Goal: Task Accomplishment & Management: Manage account settings

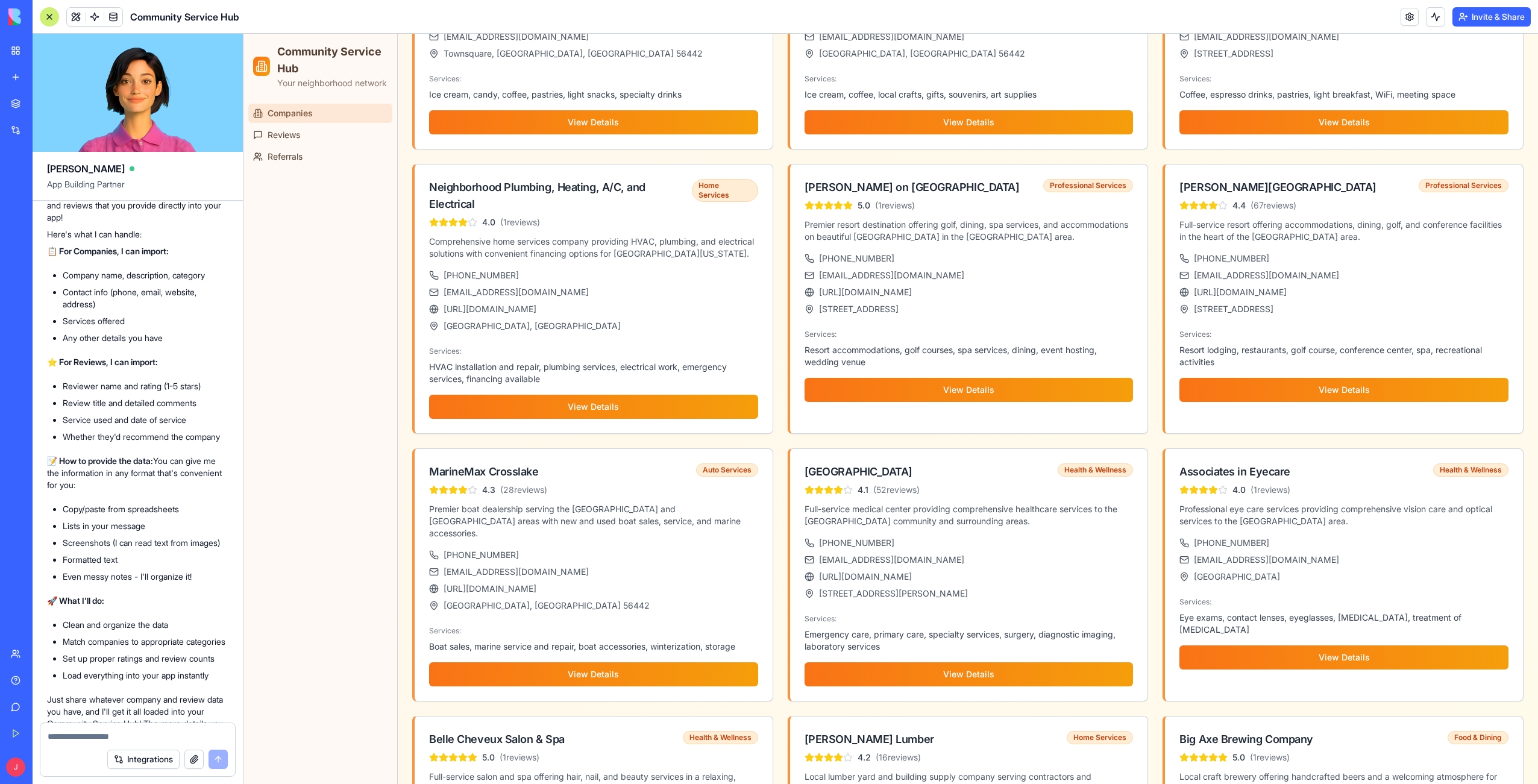
scroll to position [1277, 0]
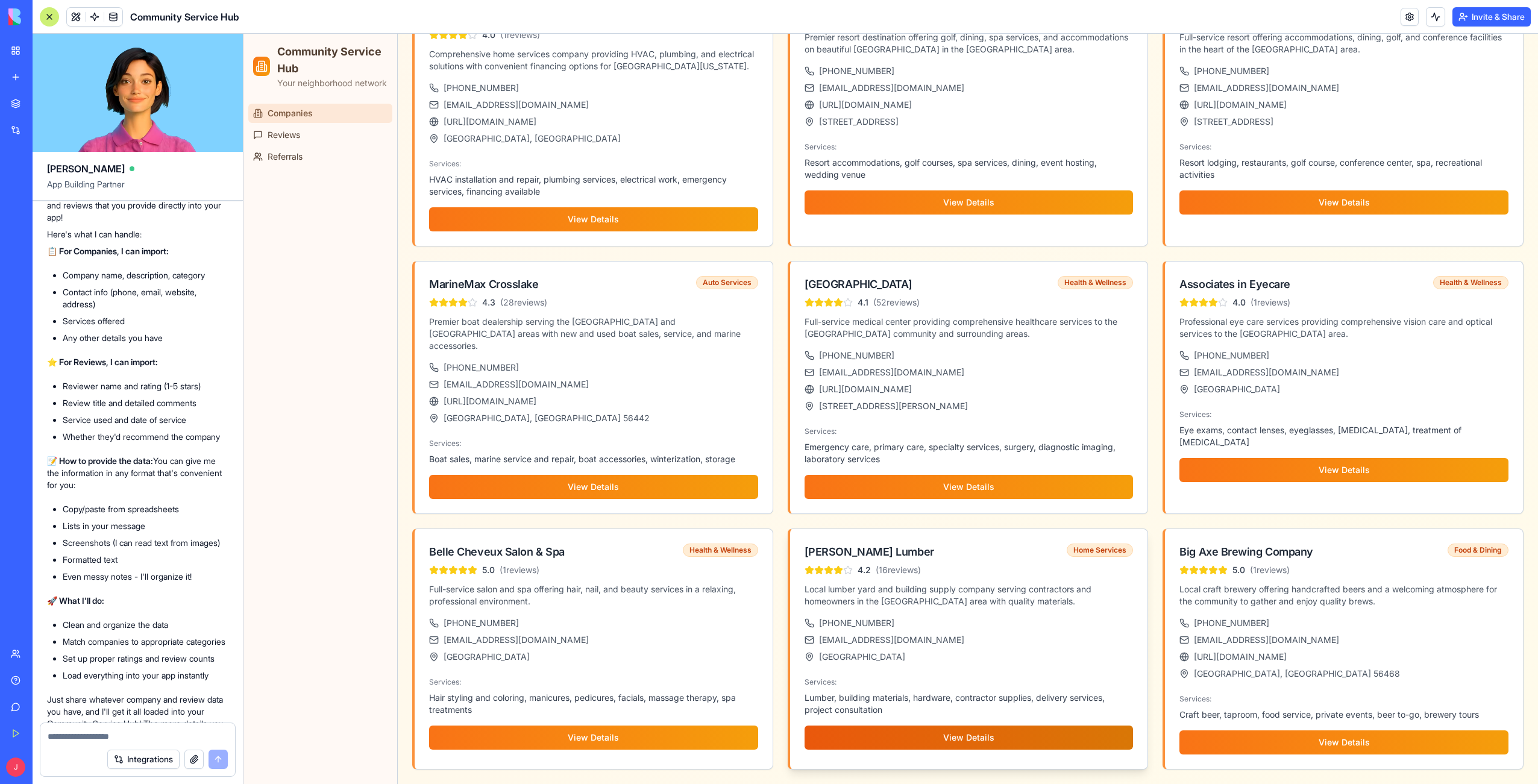
click at [897, 734] on button "View Details" at bounding box center [968, 737] width 329 height 24
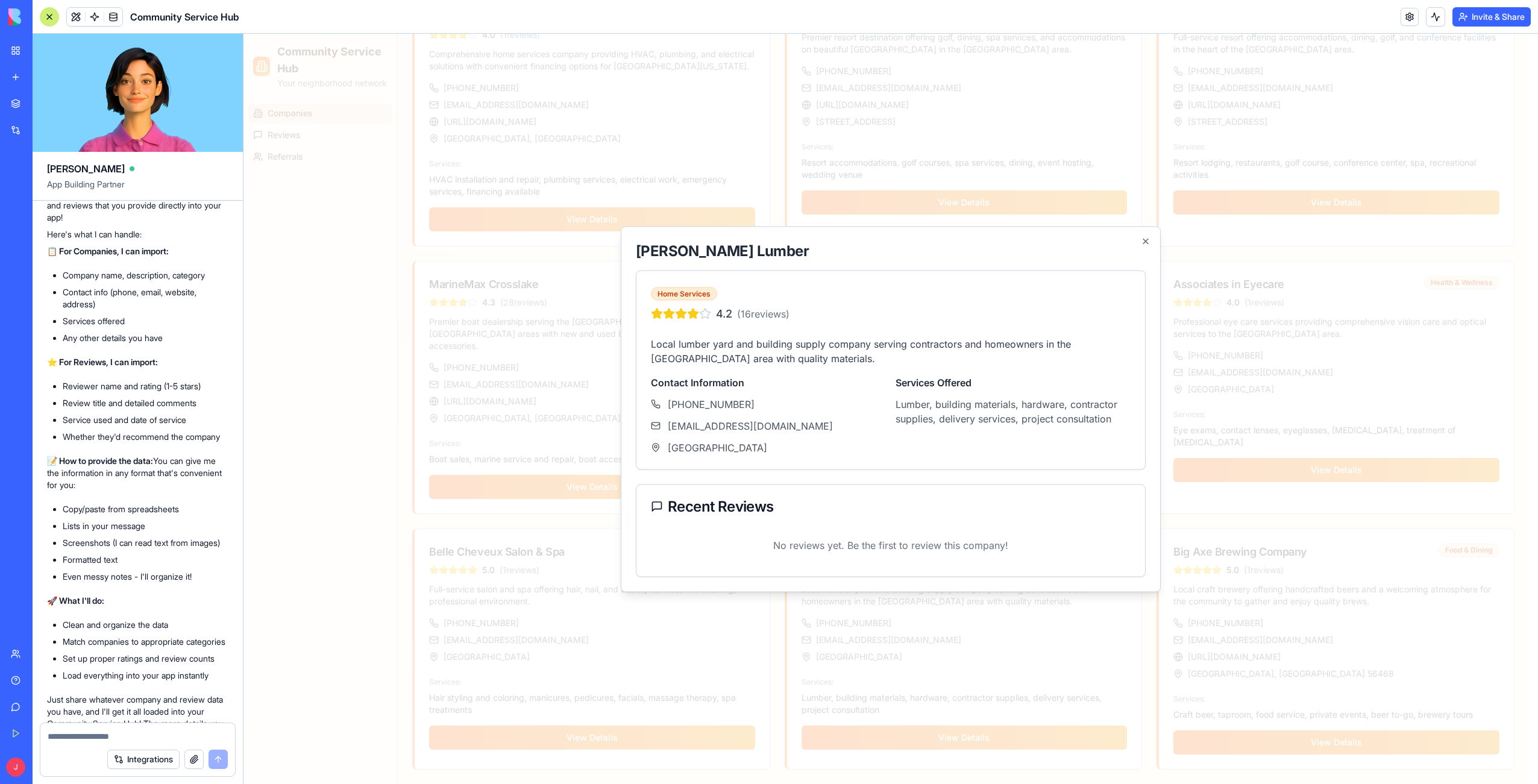
click at [762, 313] on span "( 16 reviews)" at bounding box center [763, 313] width 53 height 15
click at [1144, 242] on icon "button" at bounding box center [1145, 241] width 5 height 5
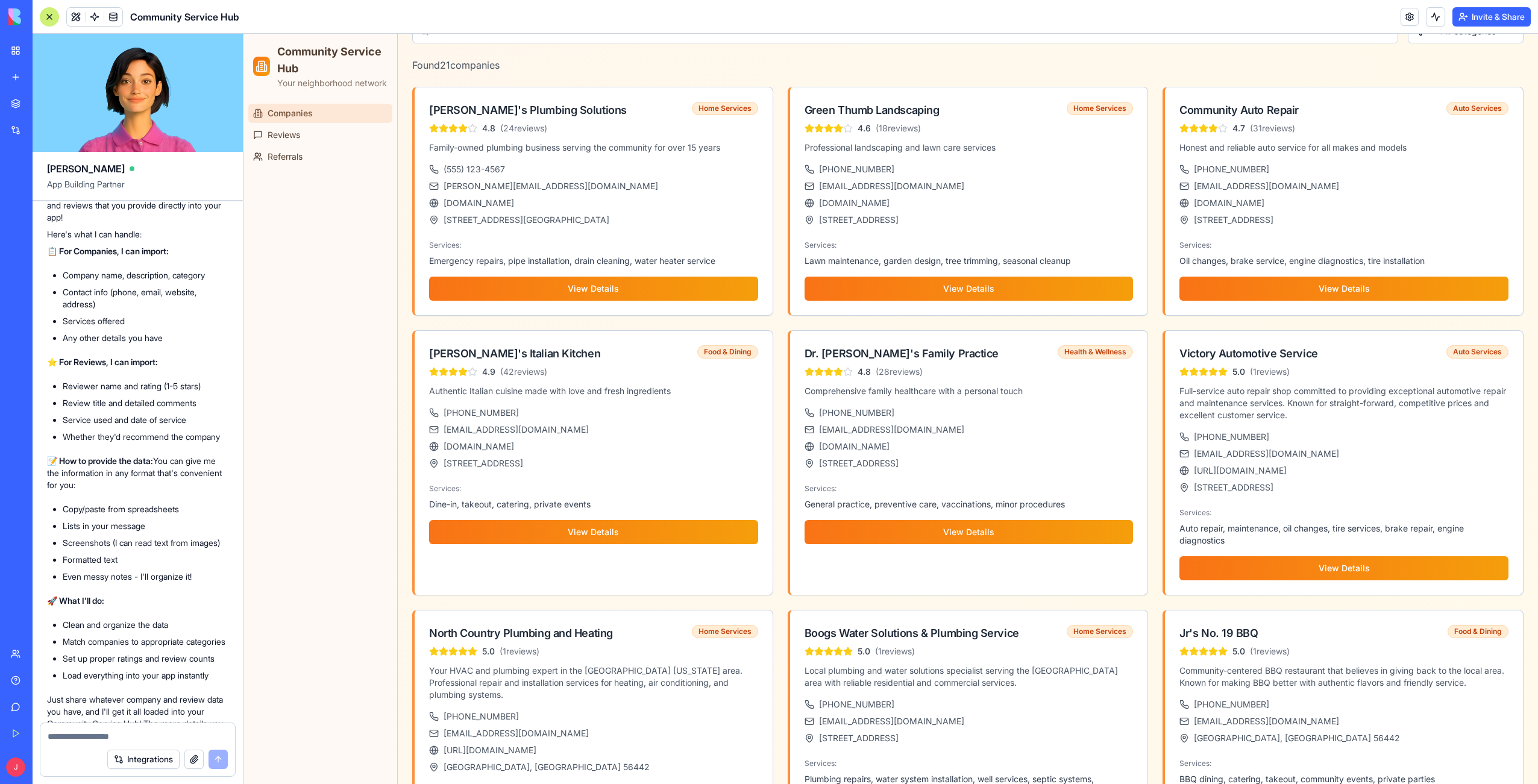
scroll to position [0, 0]
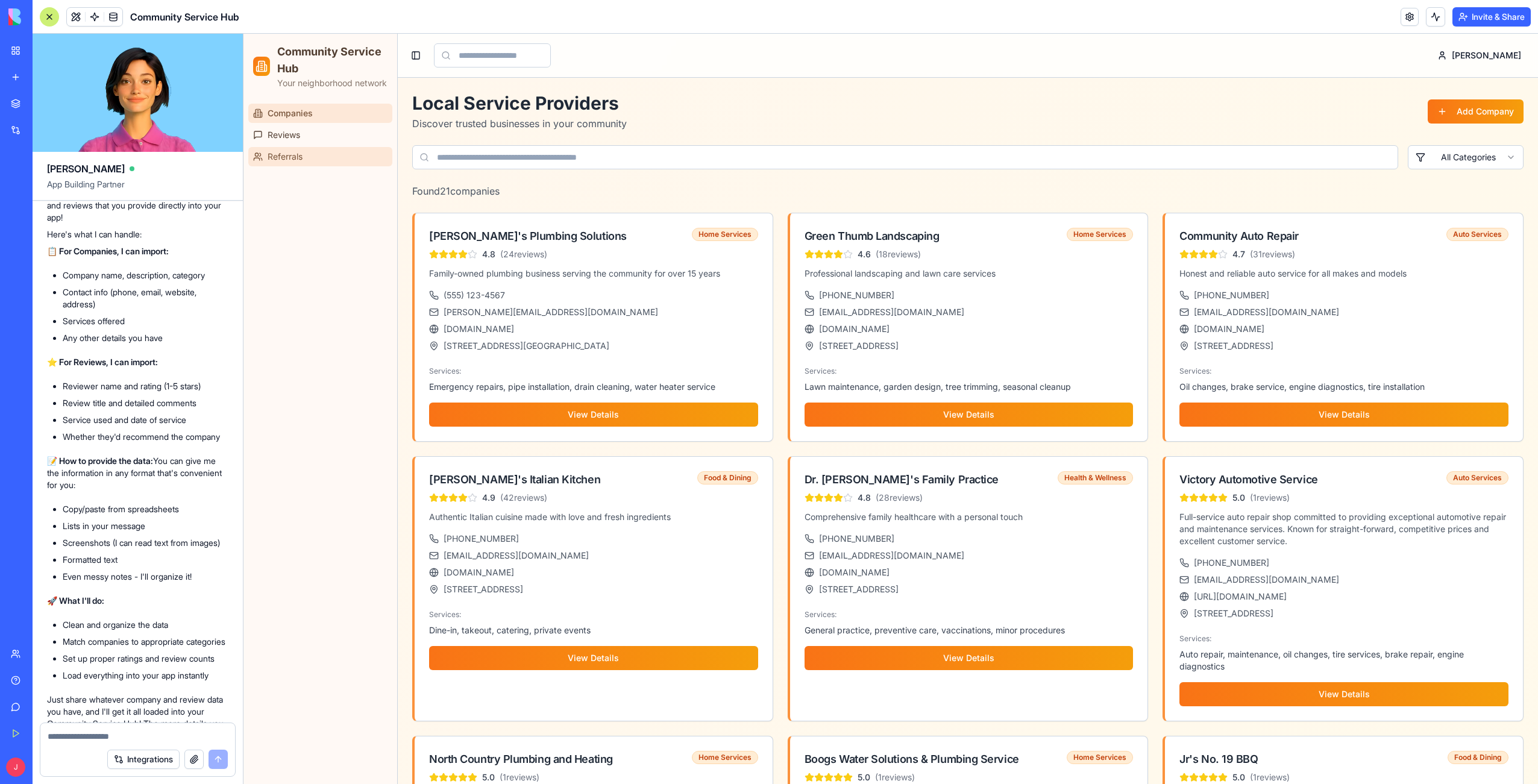
click at [339, 165] on link "Referrals" at bounding box center [321, 157] width 144 height 19
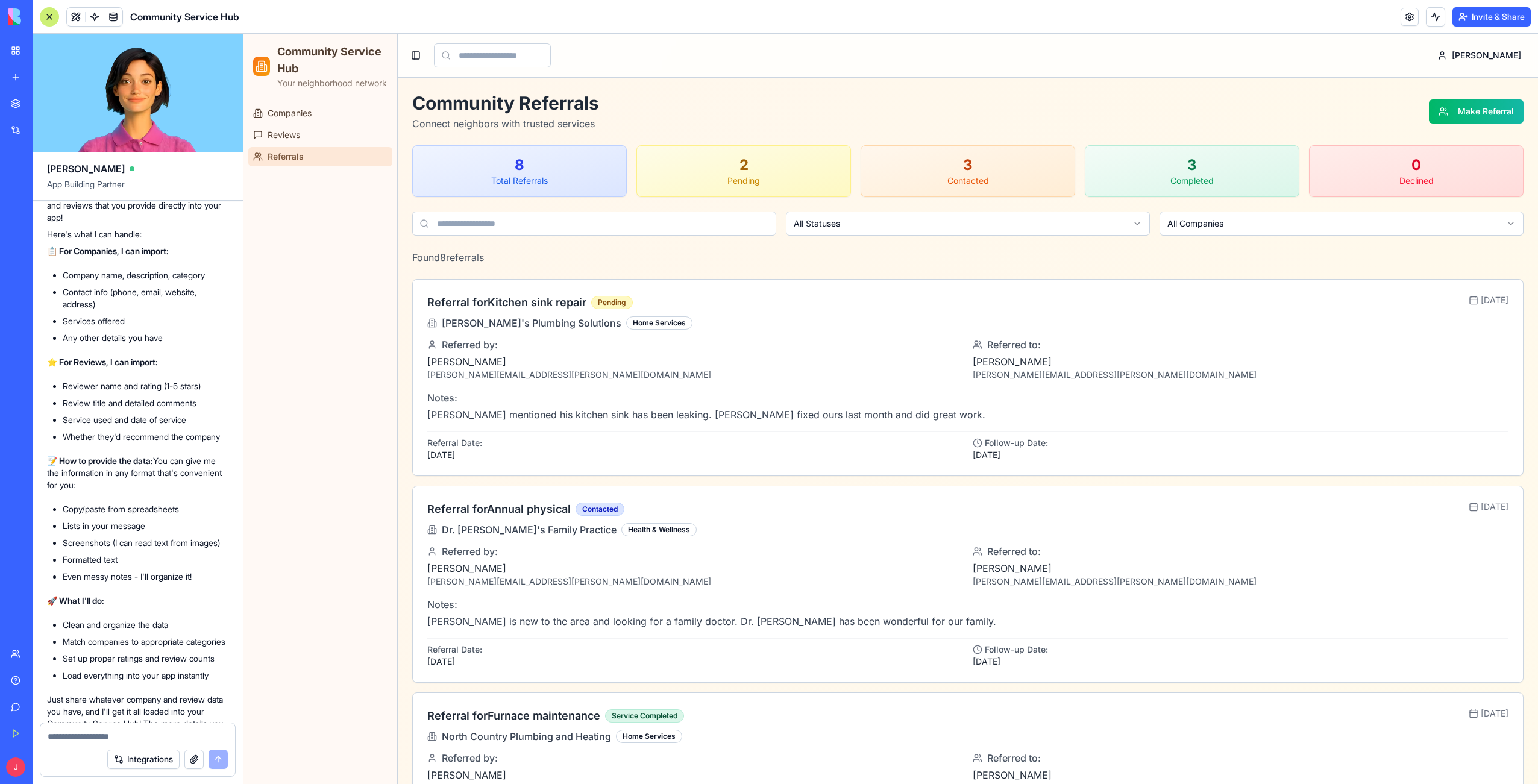
scroll to position [2476, 0]
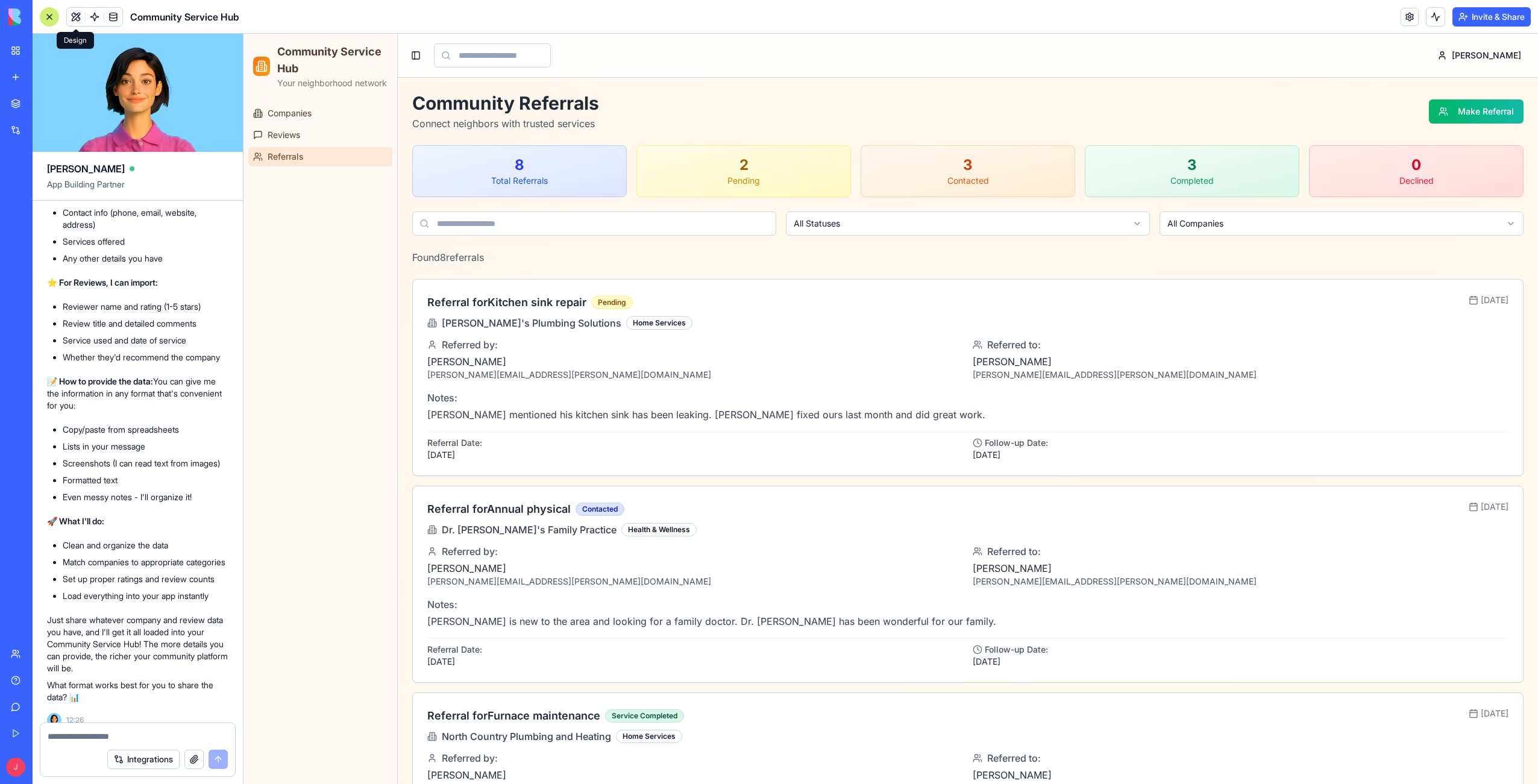
click at [76, 15] on span at bounding box center [76, 17] width 34 height 34
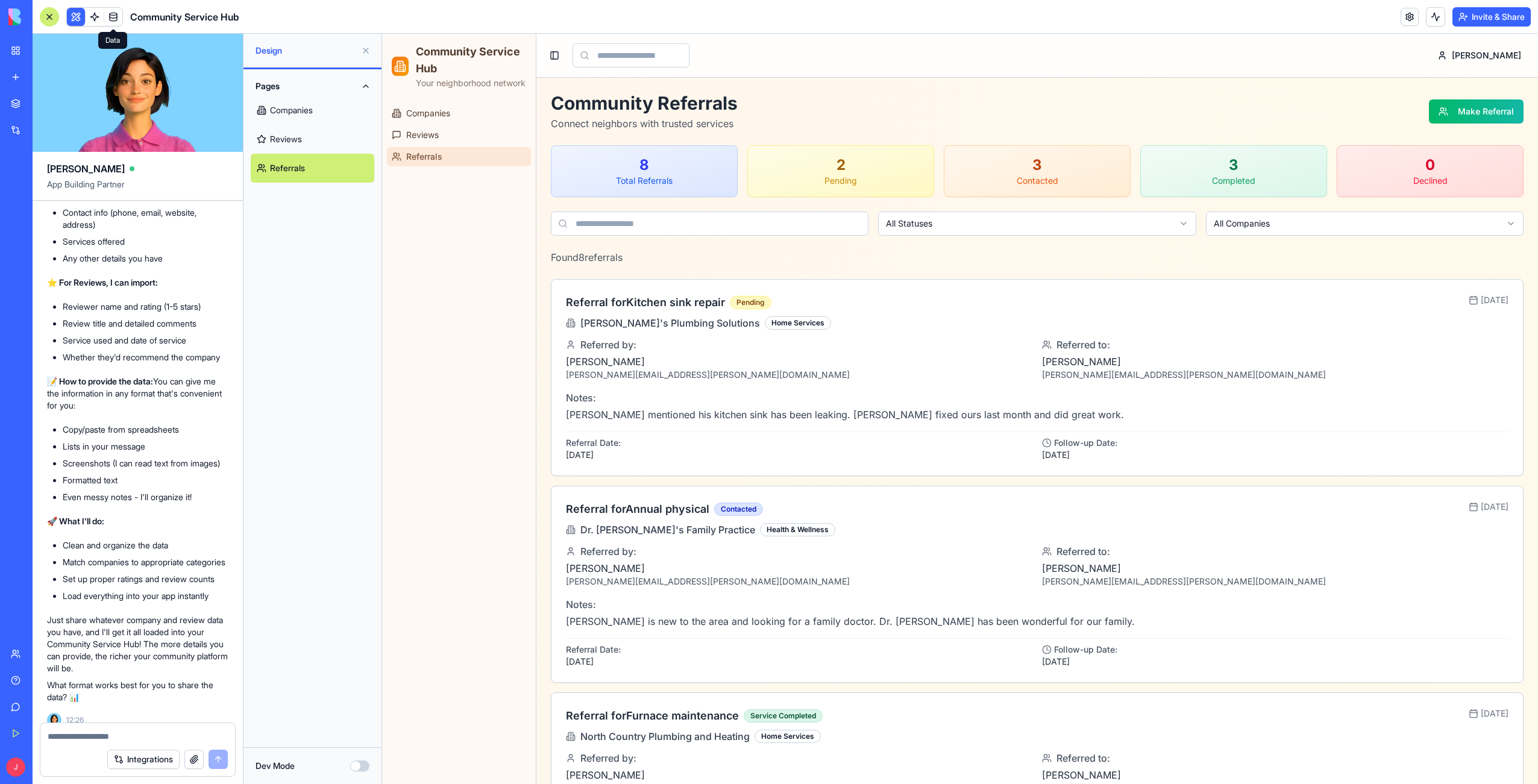
click at [110, 16] on span at bounding box center [113, 17] width 34 height 34
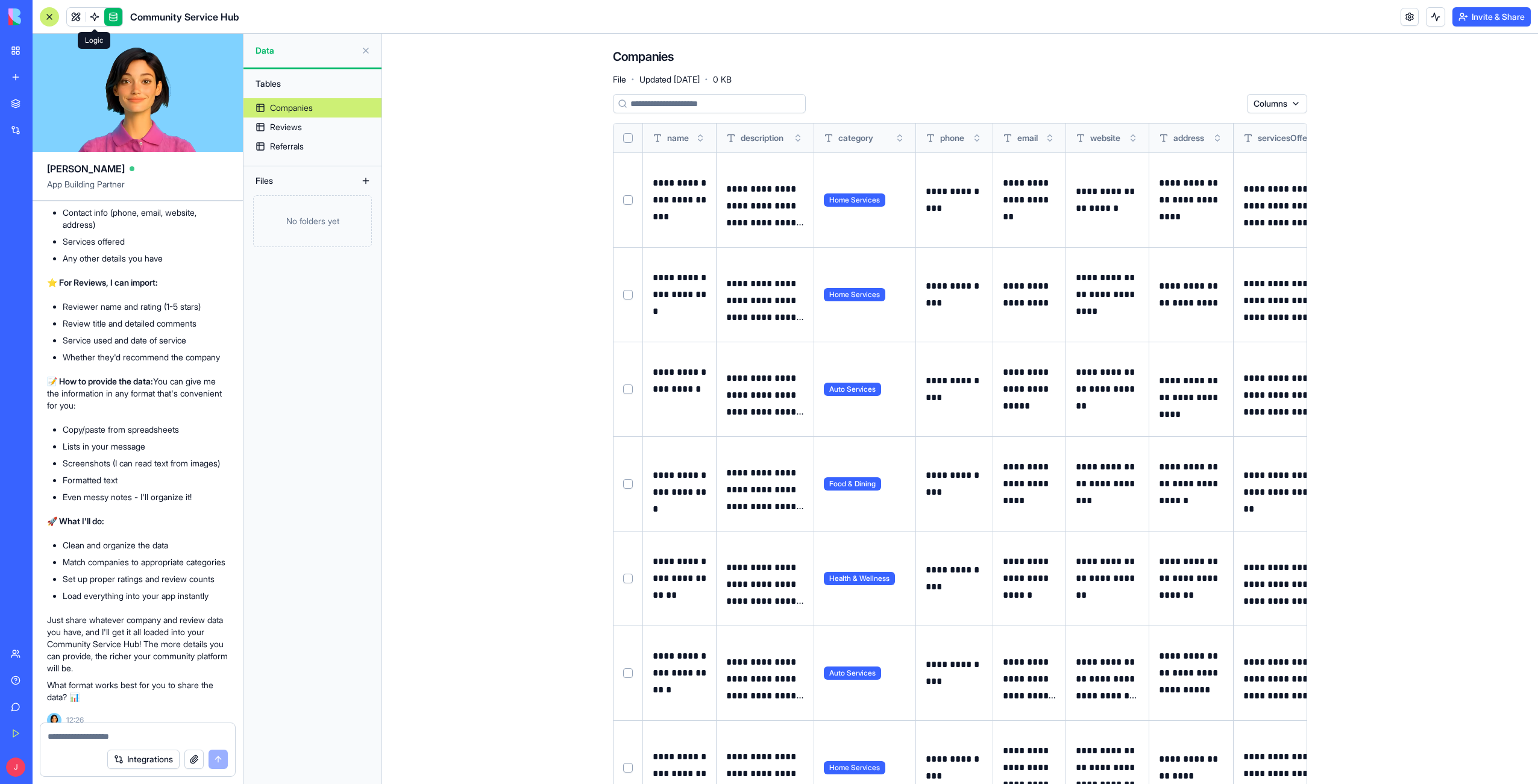
click at [97, 15] on span at bounding box center [95, 17] width 34 height 34
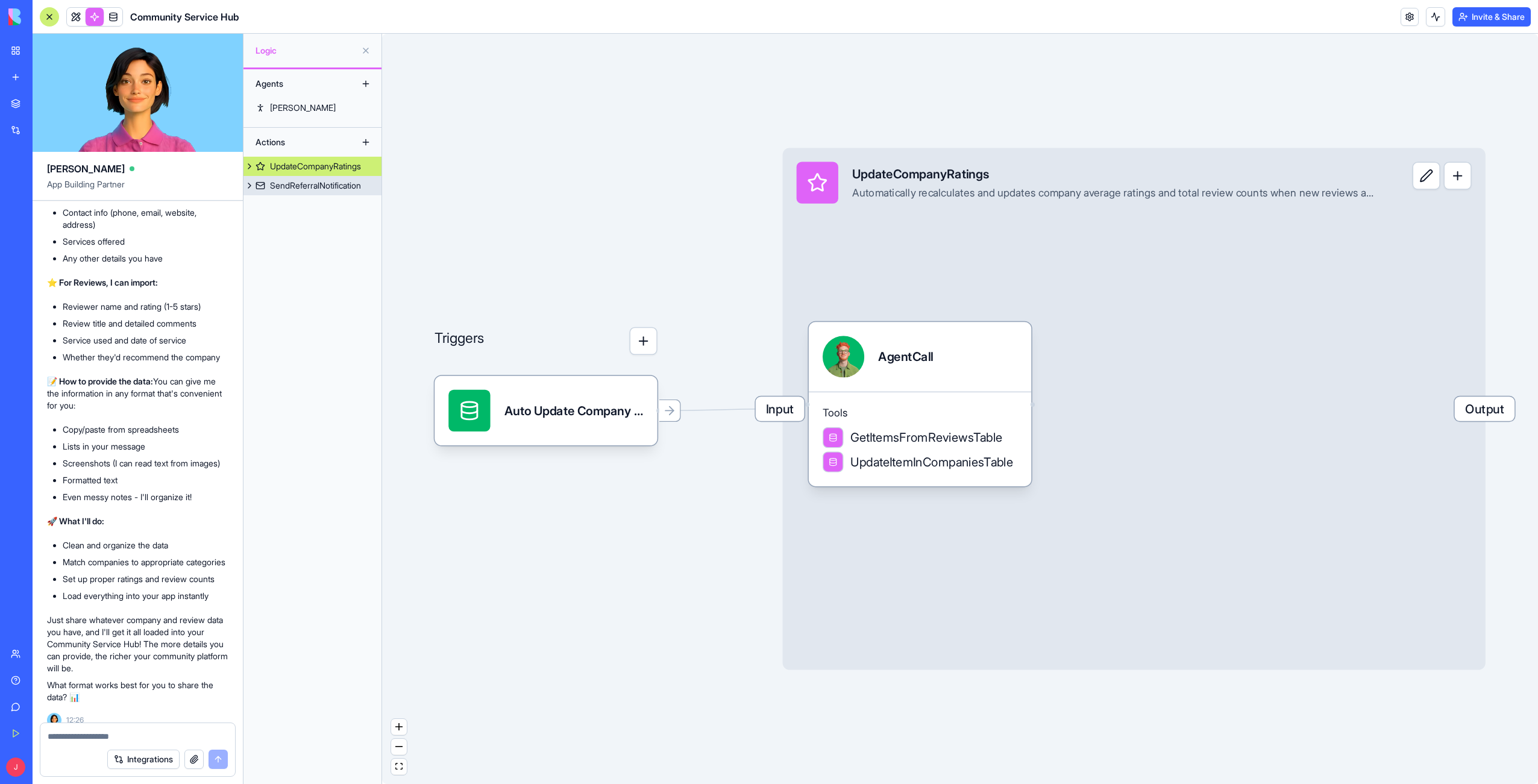
click at [320, 184] on div "SendReferralNotification" at bounding box center [315, 185] width 91 height 12
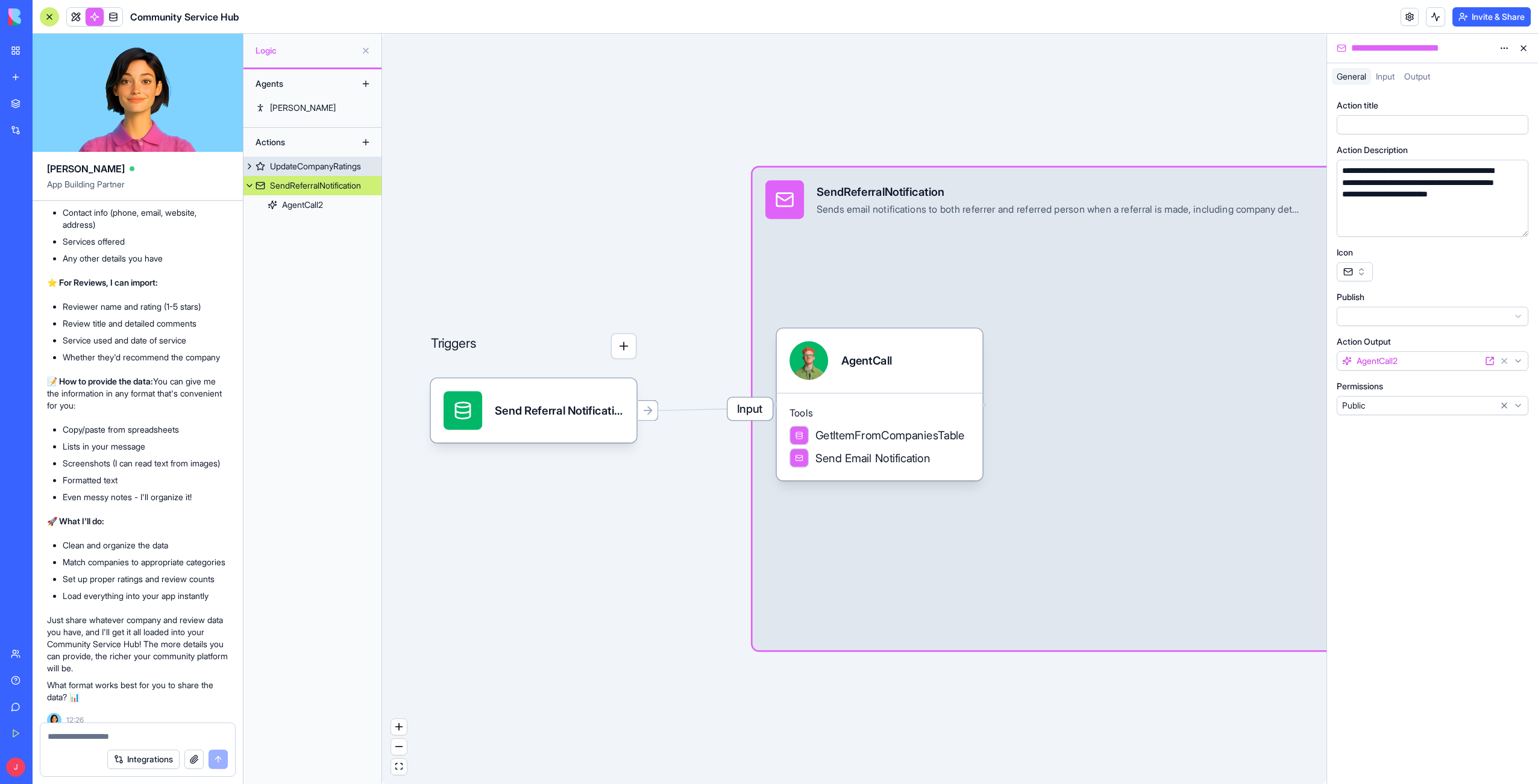
click at [249, 164] on button at bounding box center [250, 167] width 12 height 19
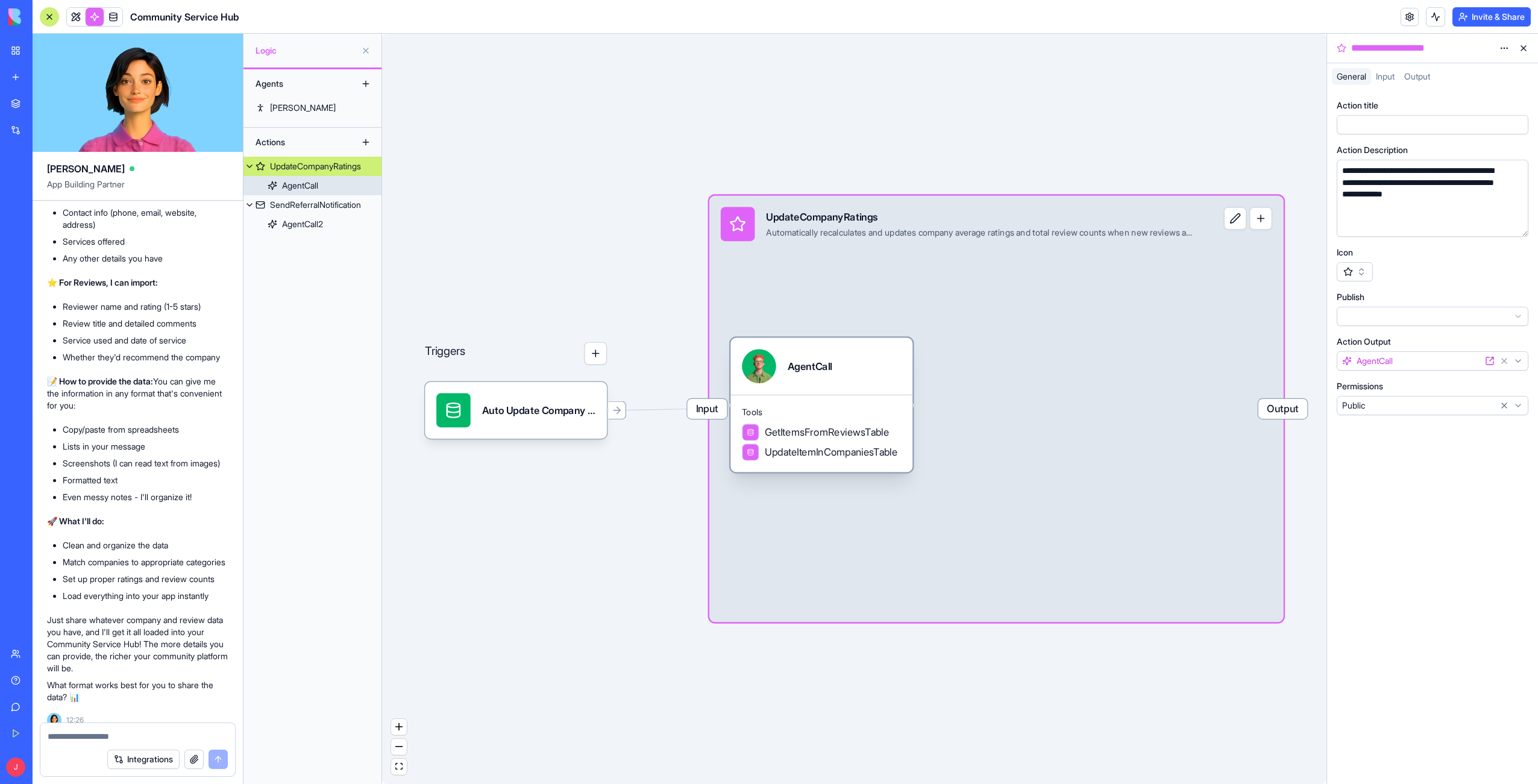
click at [293, 187] on div "AgentCall" at bounding box center [300, 185] width 36 height 12
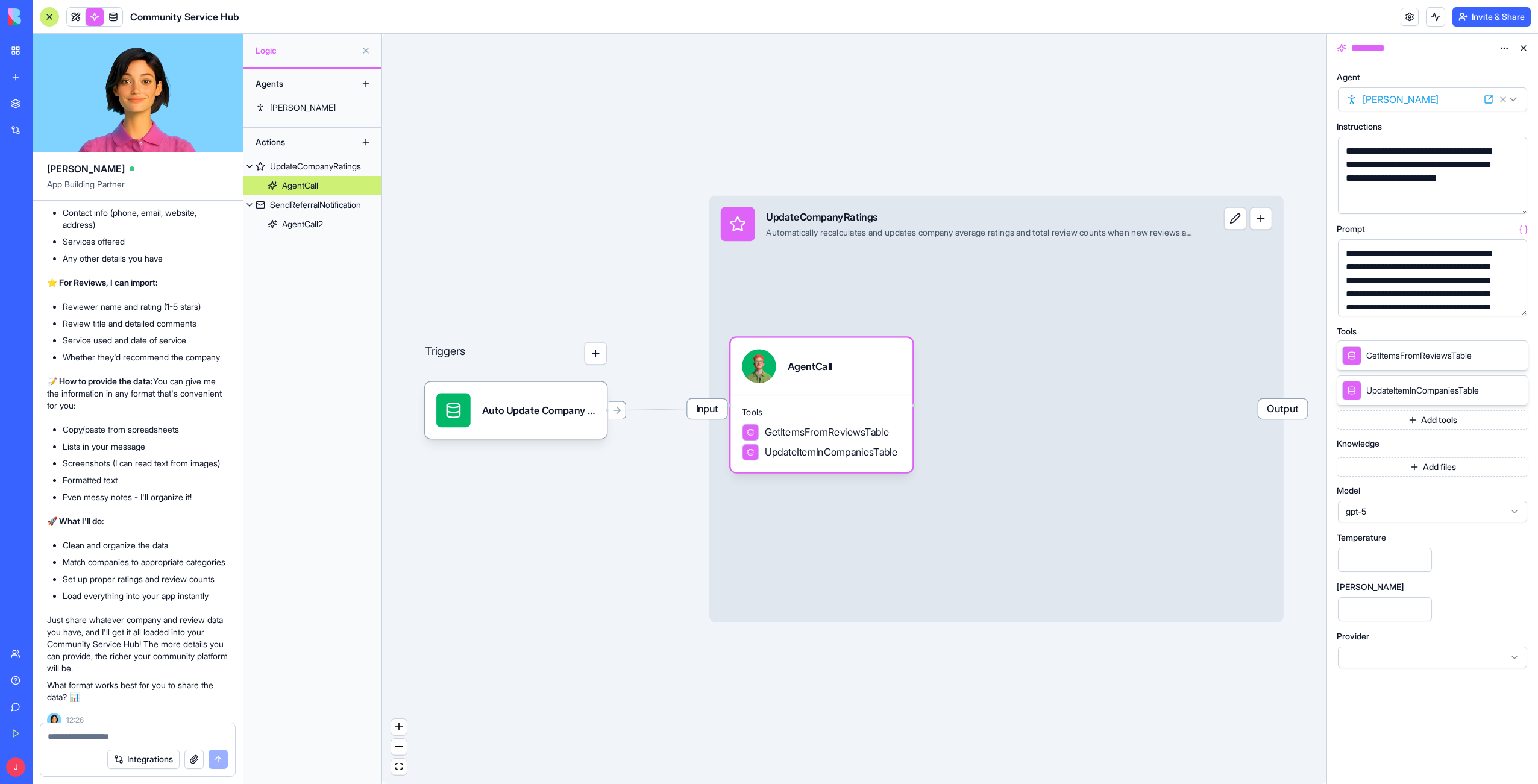
click at [363, 49] on button at bounding box center [366, 51] width 19 height 19
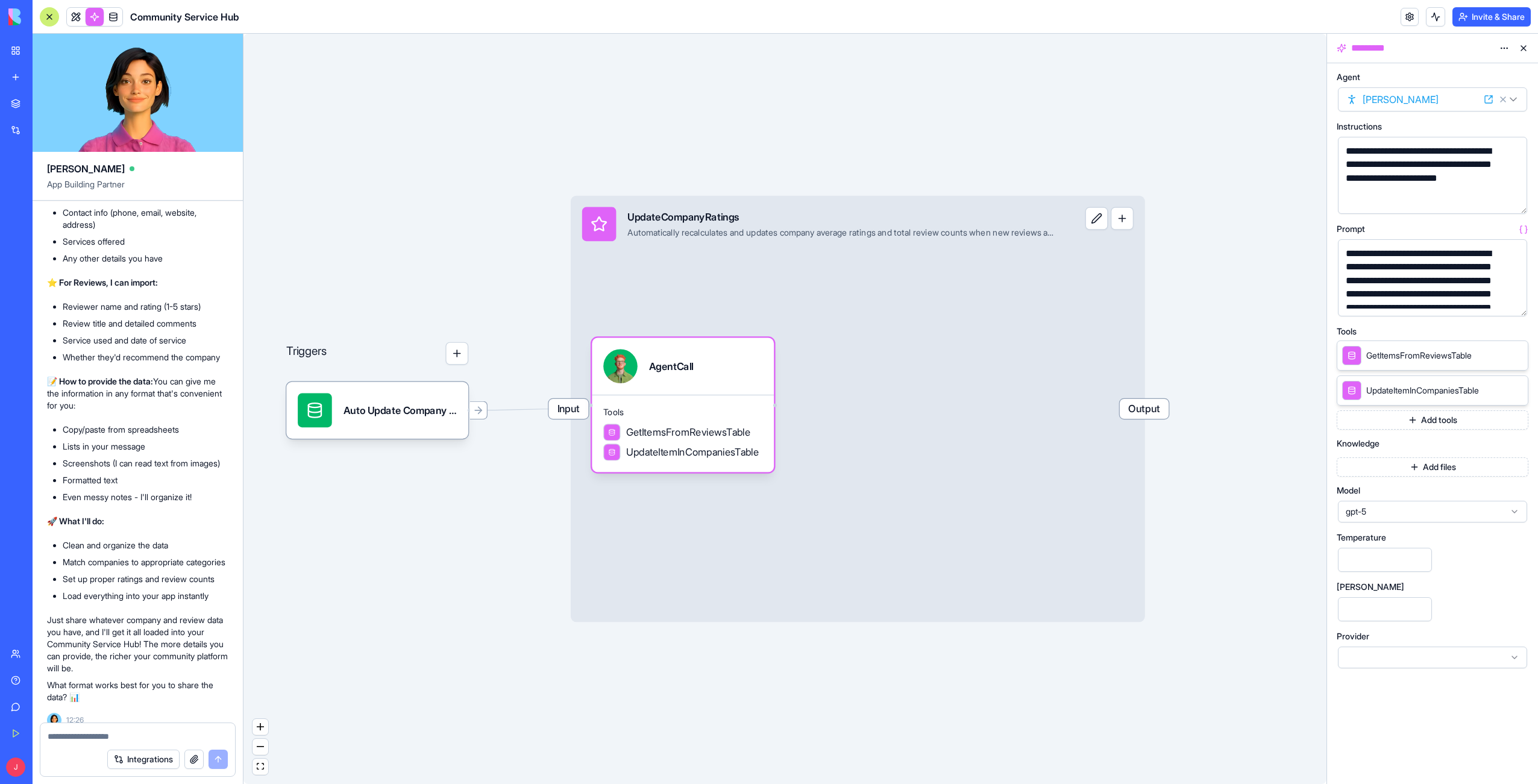
click at [51, 18] on div at bounding box center [50, 17] width 19 height 19
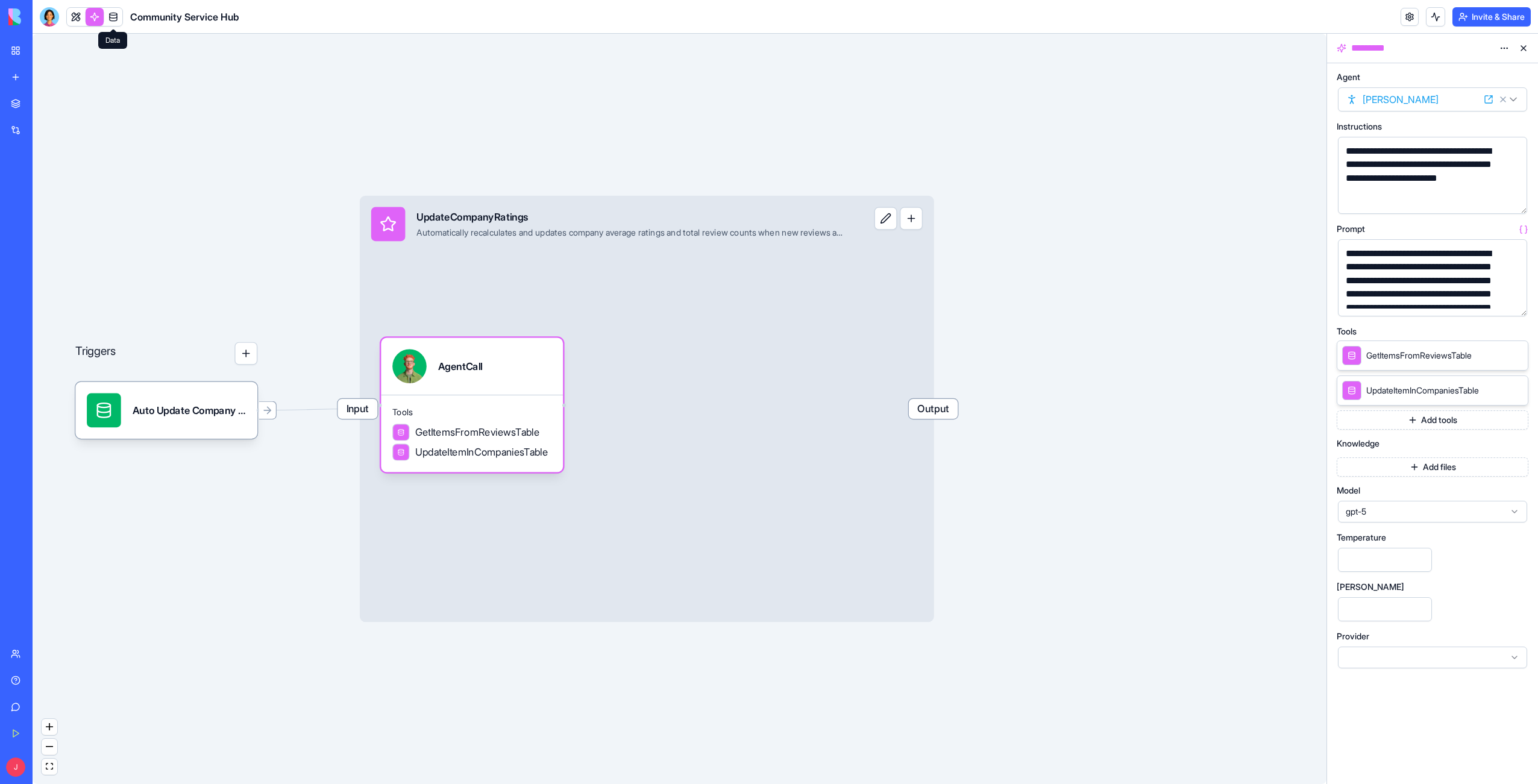
click at [118, 16] on link at bounding box center [113, 17] width 18 height 18
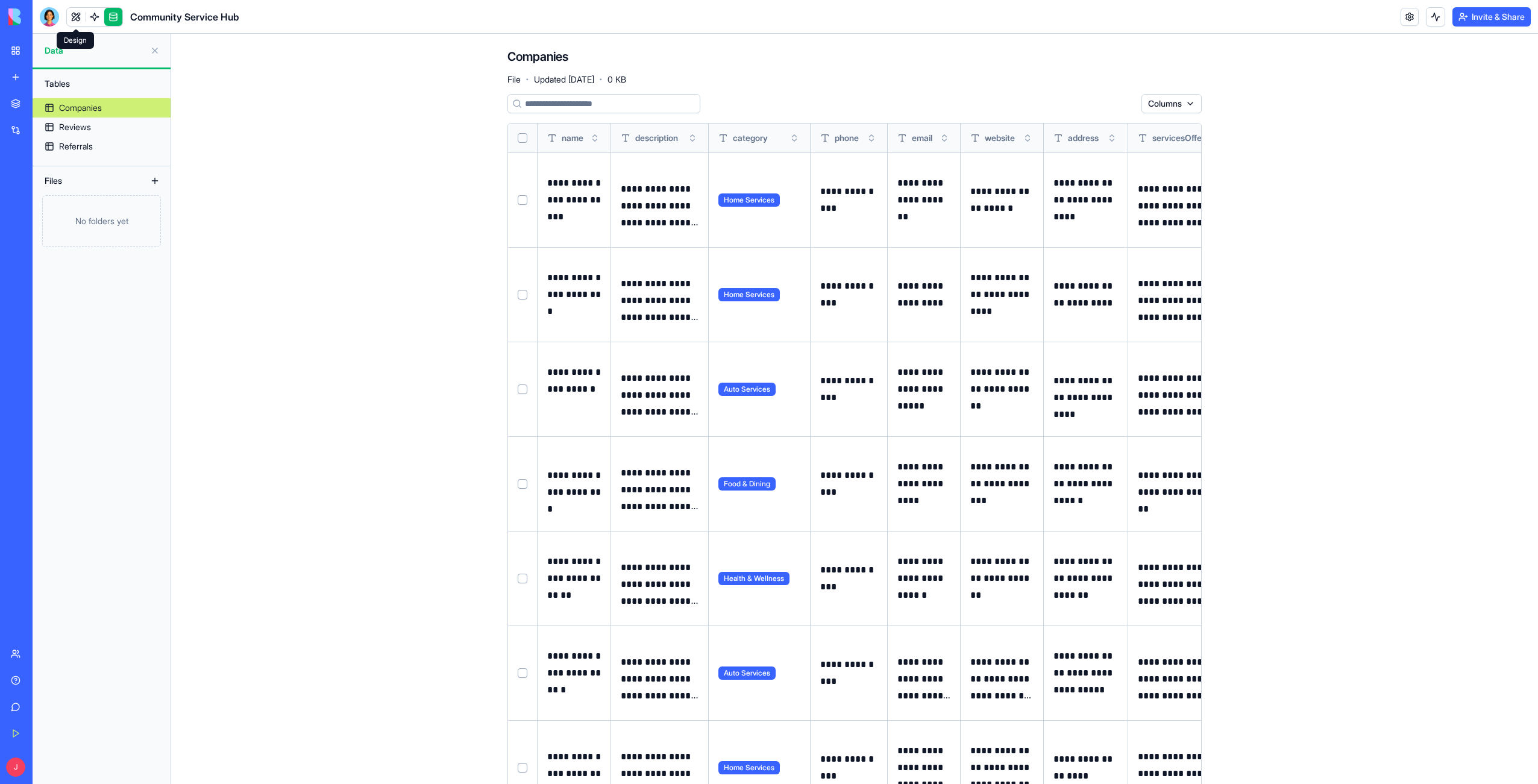
click at [76, 17] on link at bounding box center [76, 17] width 18 height 18
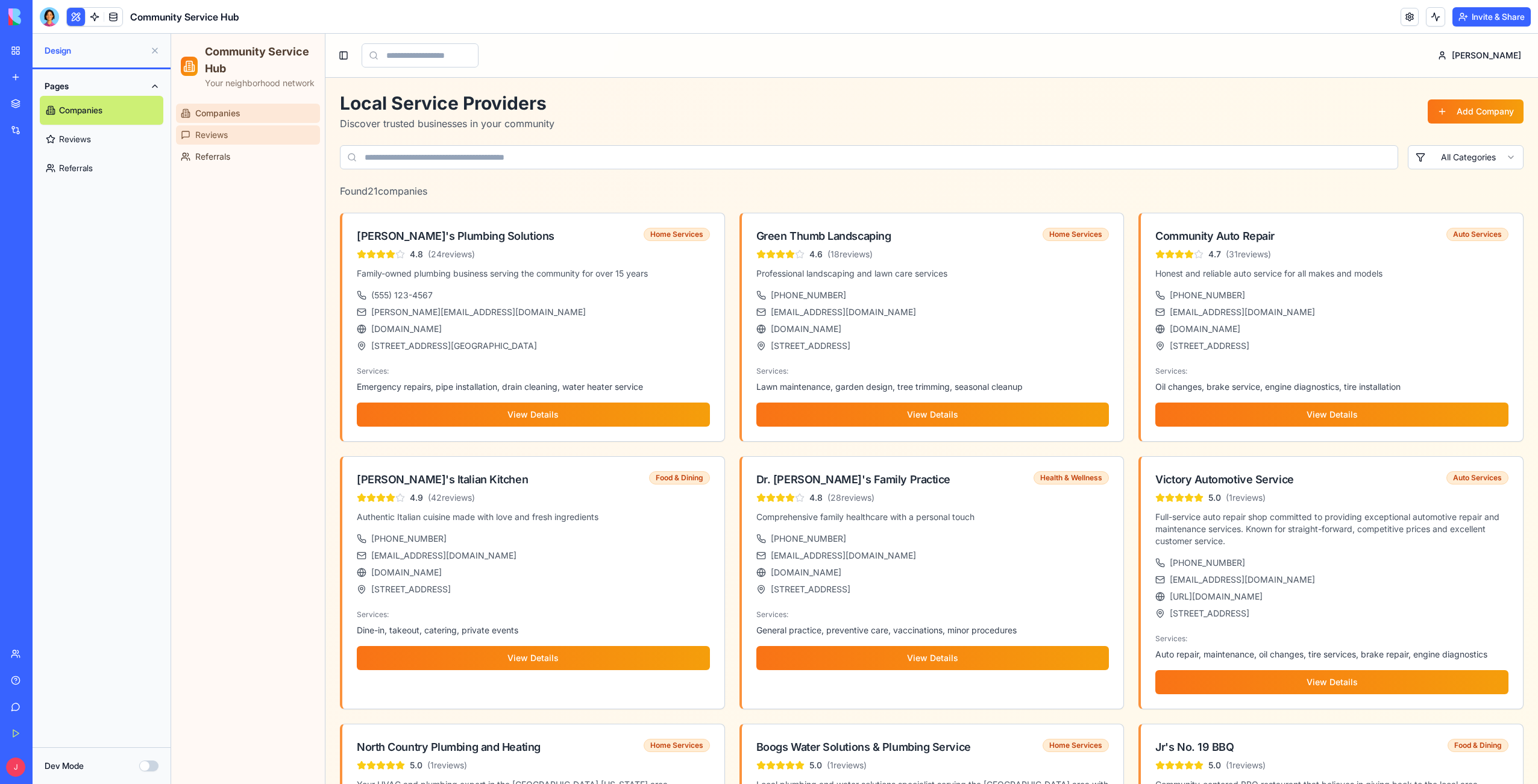
click at [207, 141] on span "Reviews" at bounding box center [211, 135] width 33 height 12
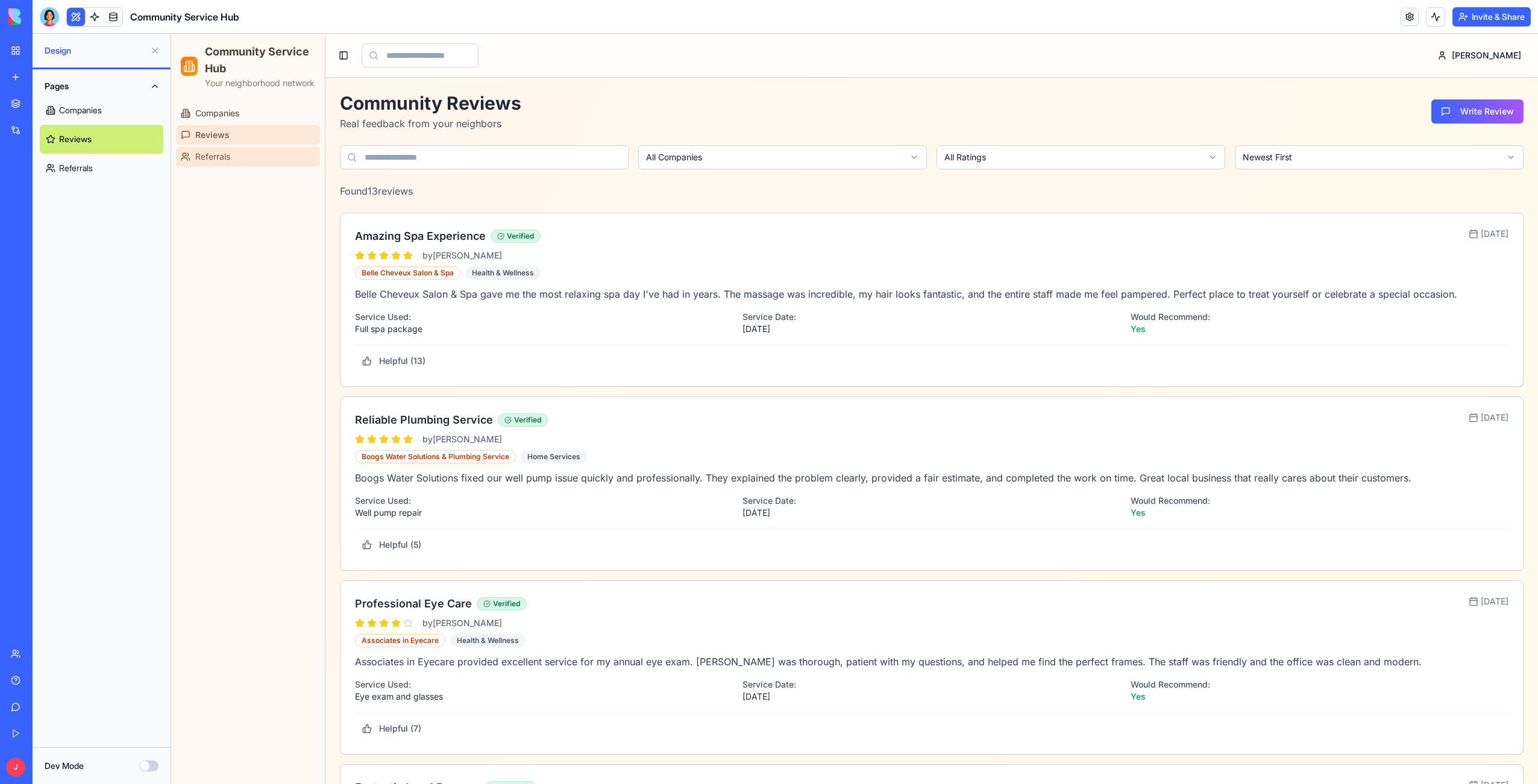
click at [209, 162] on span "Referrals" at bounding box center [213, 157] width 35 height 12
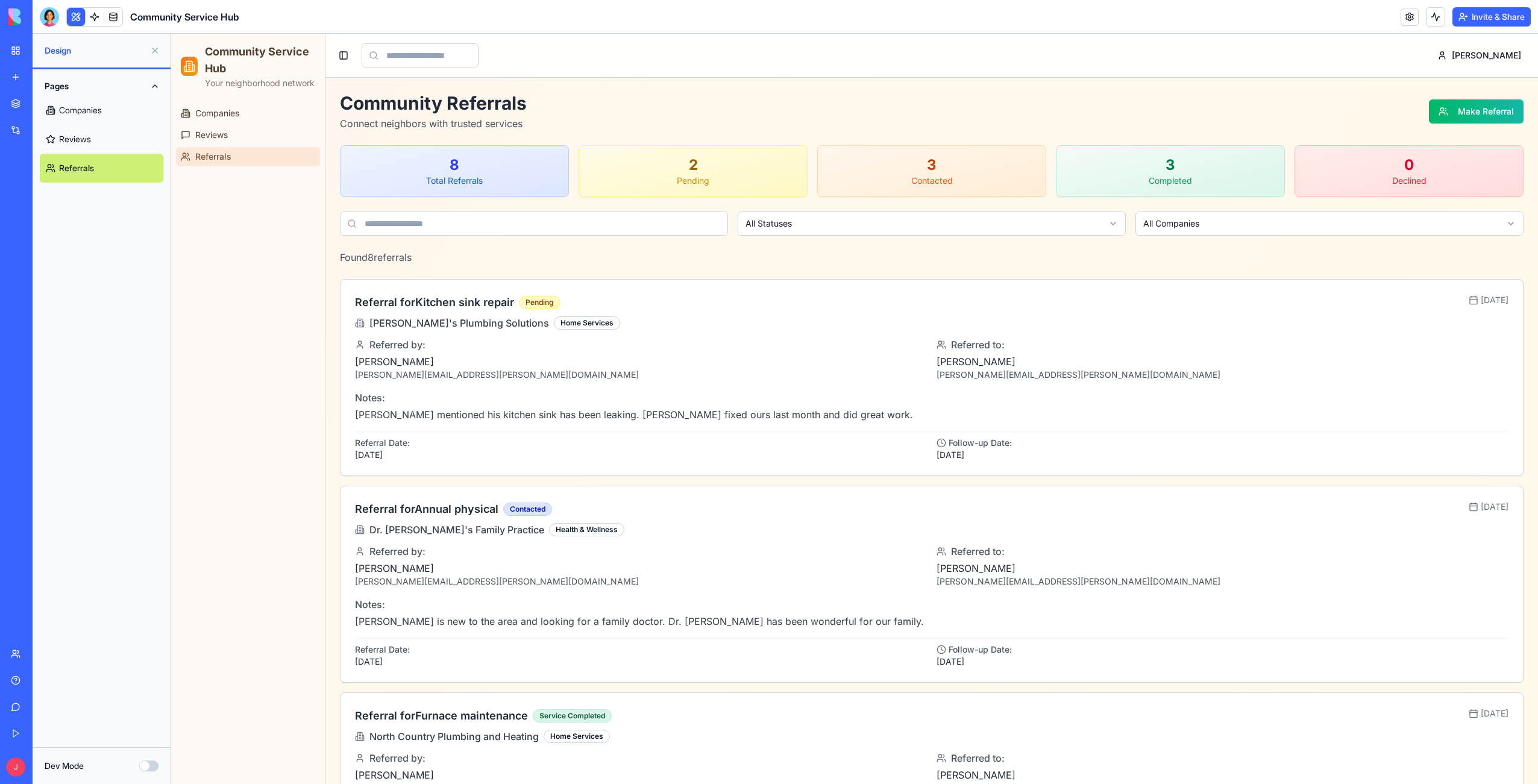
click at [24, 113] on link "Marketplace" at bounding box center [28, 104] width 48 height 24
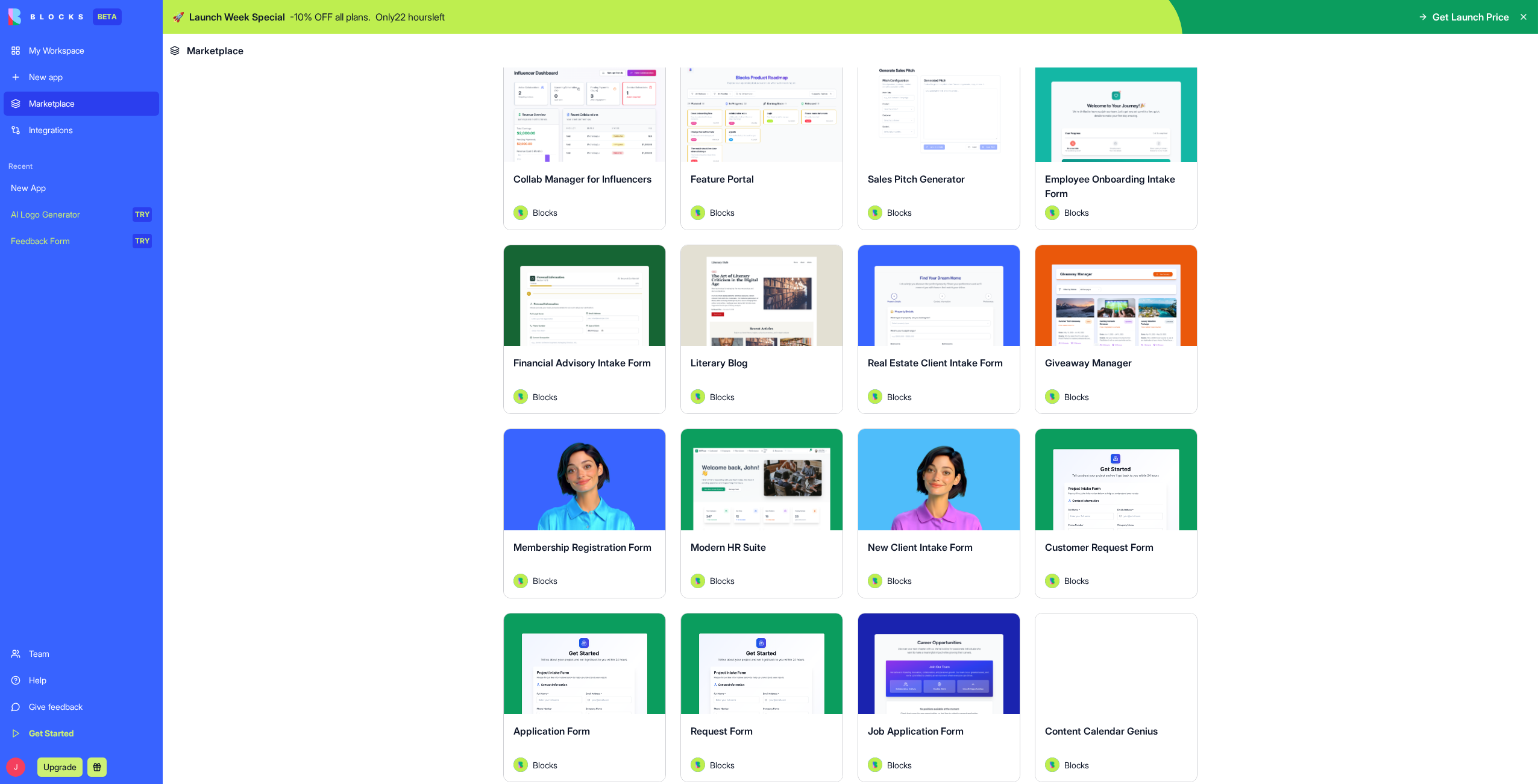
scroll to position [871, 0]
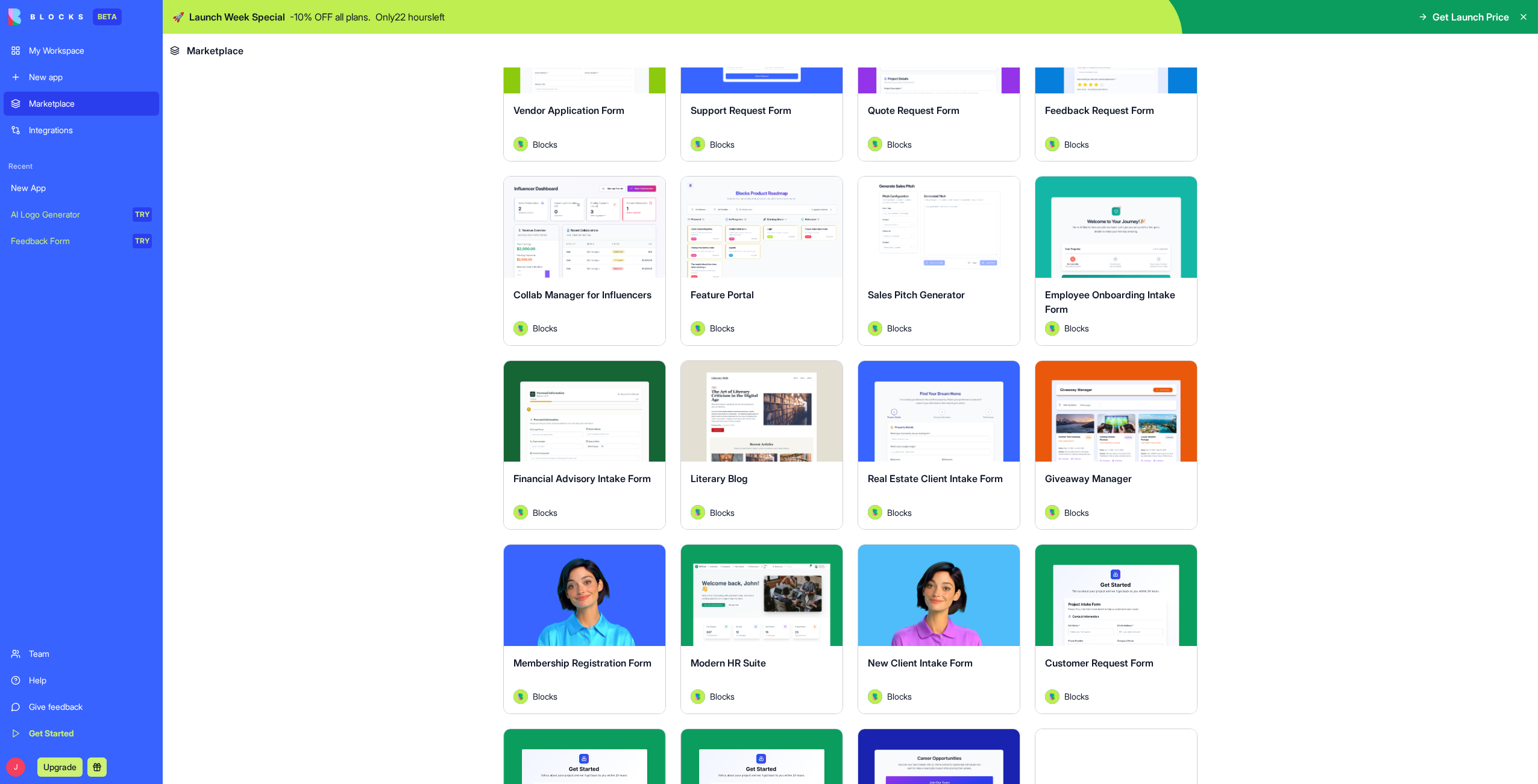
click at [57, 133] on div "Integrations" at bounding box center [90, 130] width 123 height 12
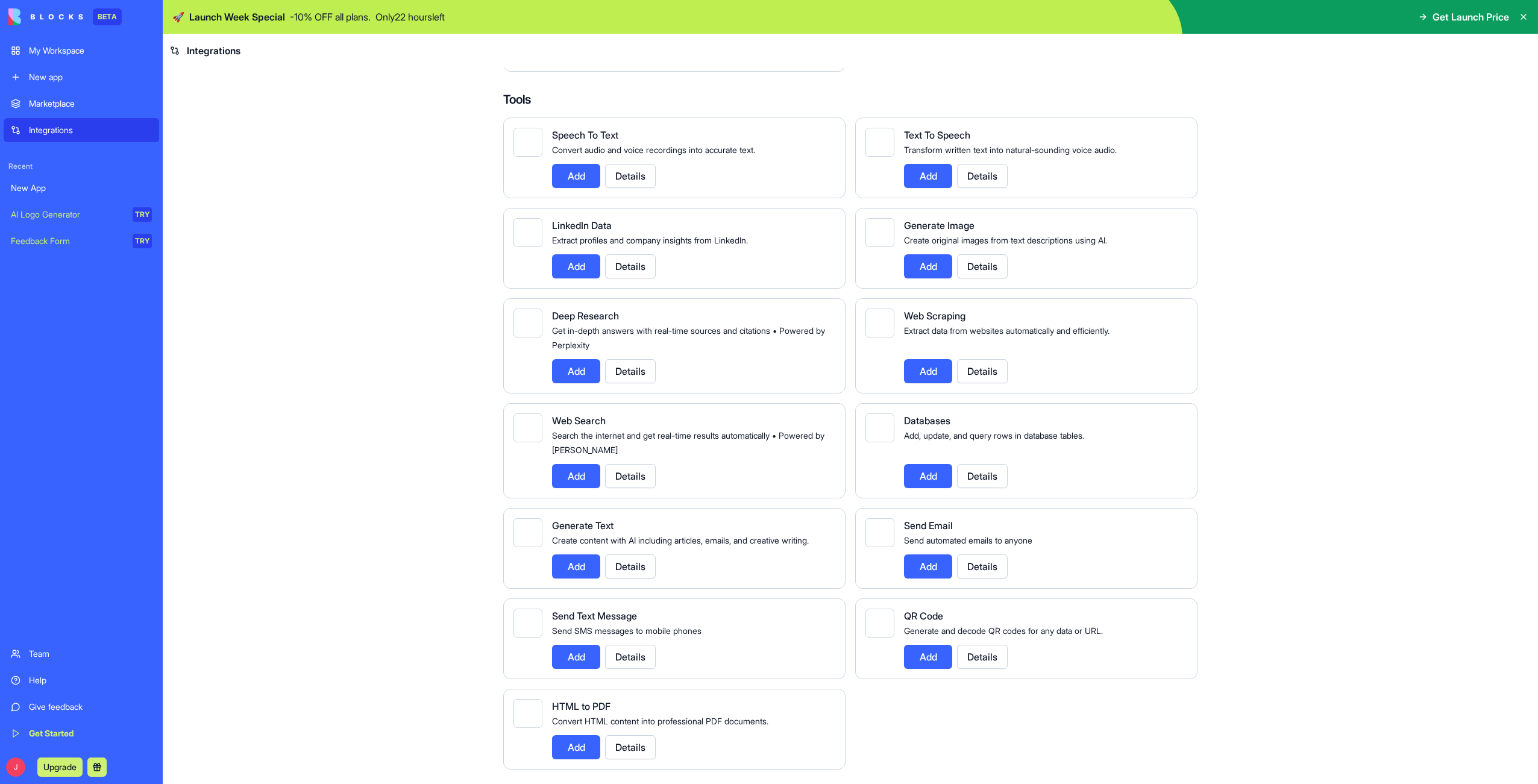
scroll to position [1186, 0]
click at [64, 53] on div "My Workspace" at bounding box center [90, 51] width 123 height 12
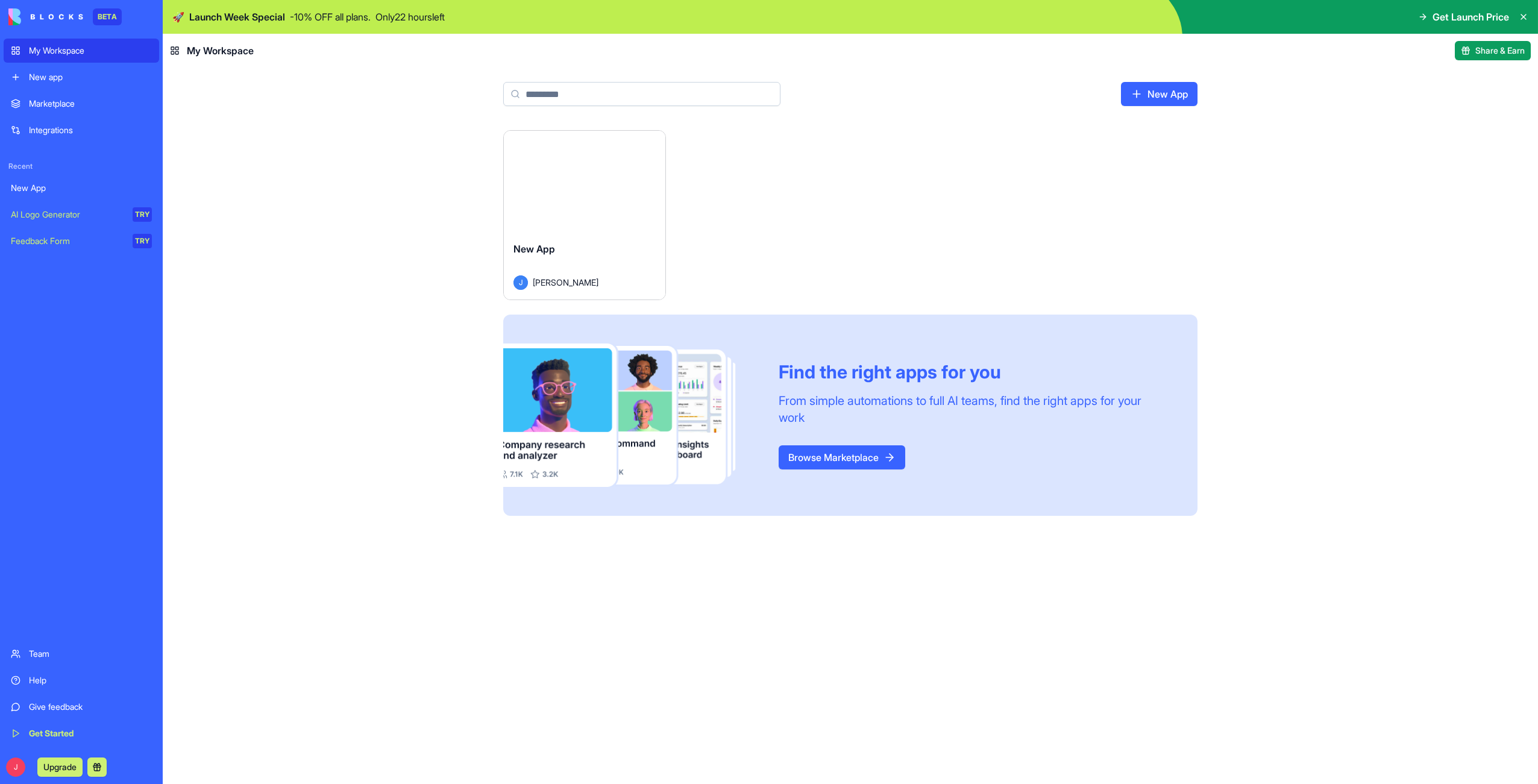
click at [649, 144] on html "BETA My Workspace New app Marketplace Integrations Recent New App AI Logo Gener…" at bounding box center [769, 392] width 1538 height 784
click at [530, 201] on html "BETA My Workspace New app Marketplace Integrations Recent New App AI Logo Gener…" at bounding box center [769, 392] width 1538 height 784
click at [564, 185] on button "Launch" at bounding box center [584, 181] width 90 height 24
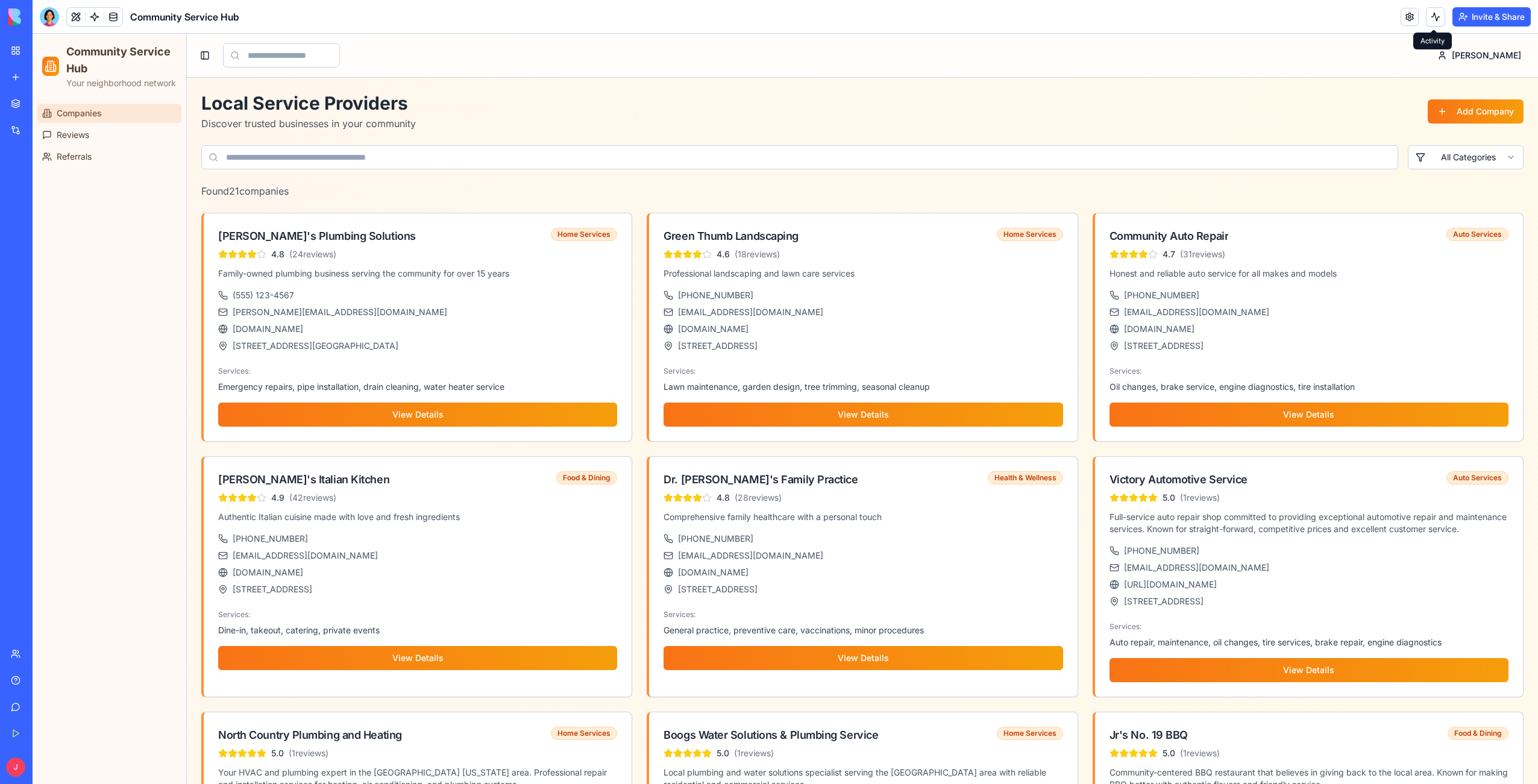
click at [1431, 15] on button at bounding box center [1436, 17] width 19 height 19
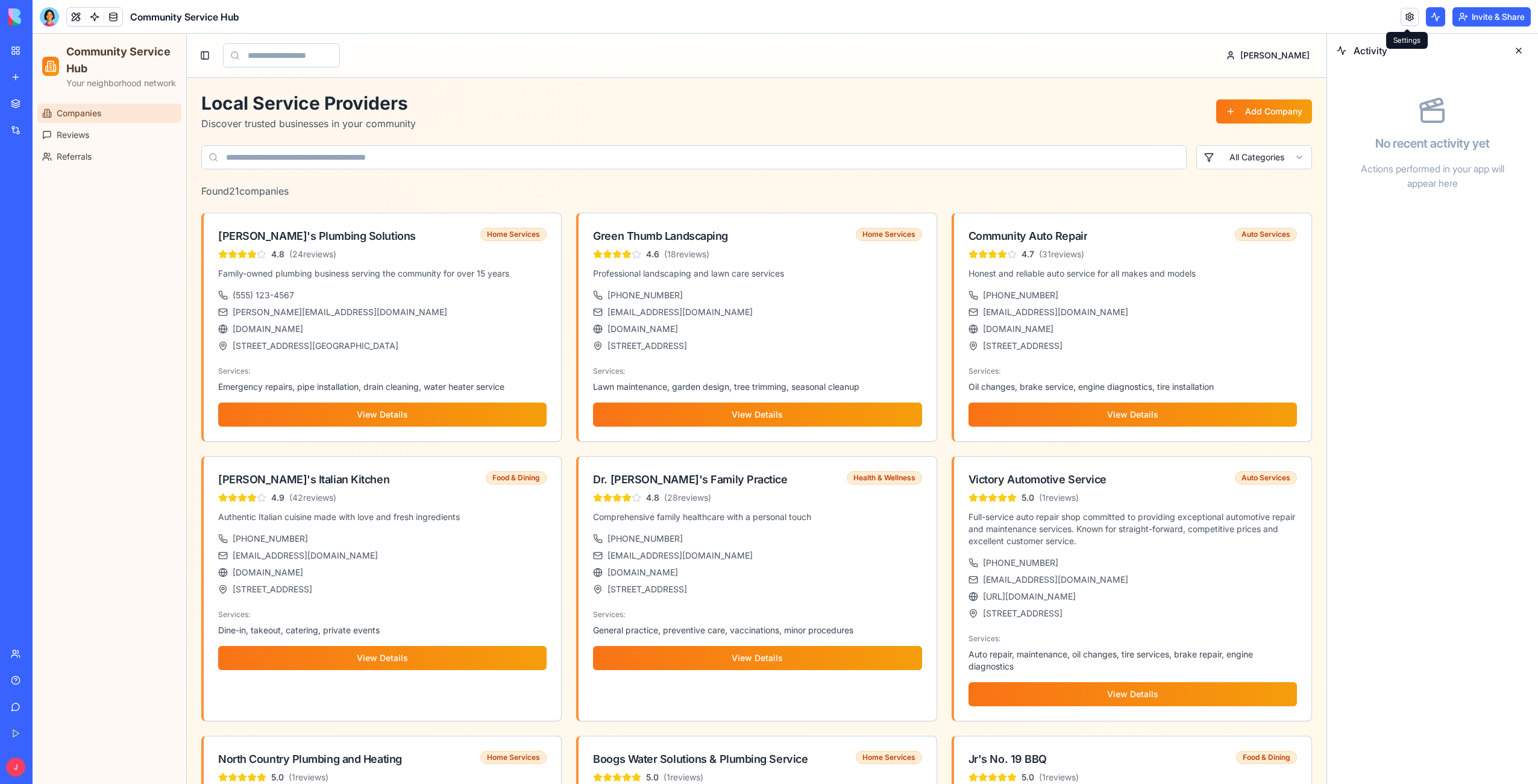
click at [1414, 18] on link at bounding box center [1410, 17] width 18 height 18
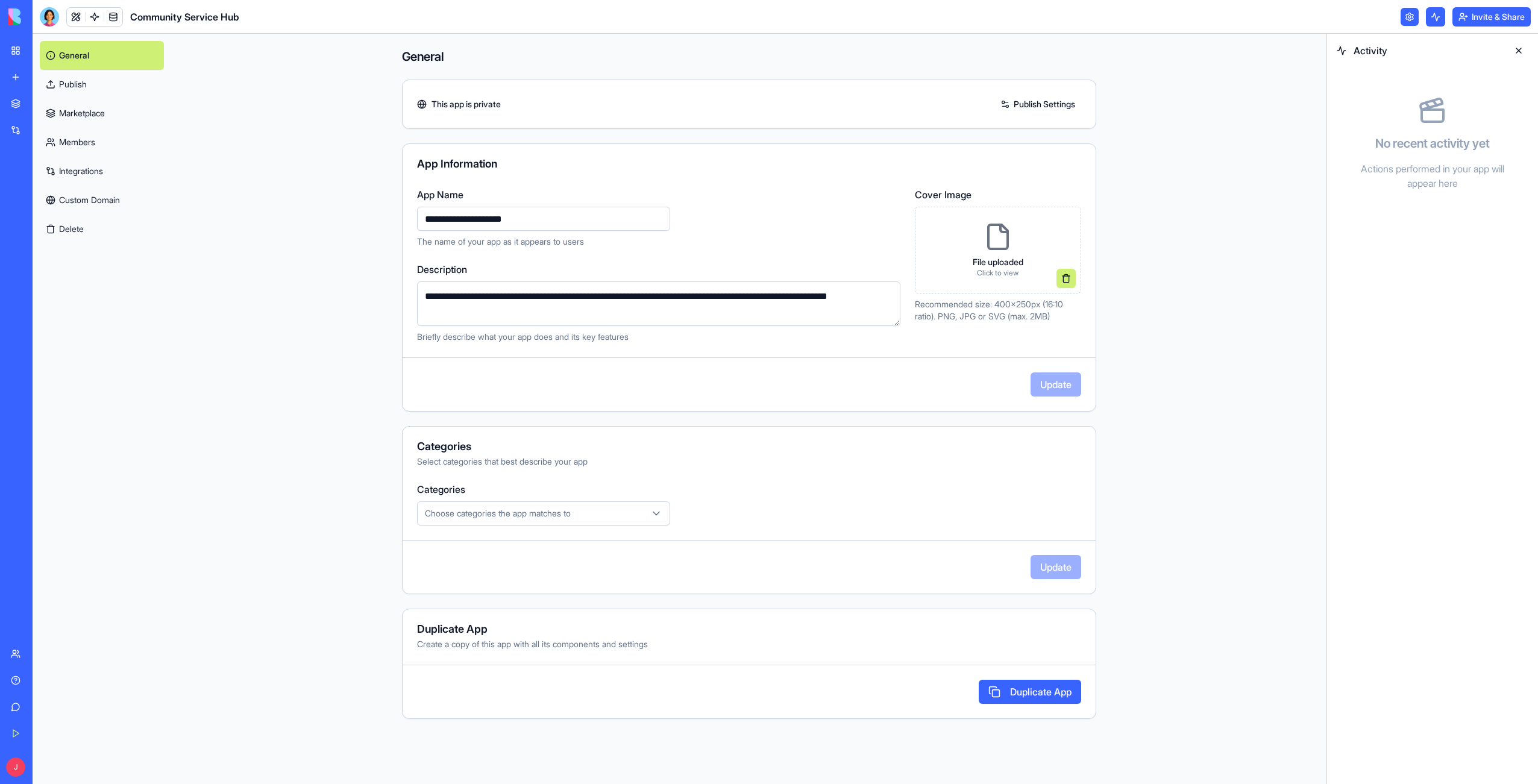
click at [1044, 106] on link "Publish Settings" at bounding box center [1037, 104] width 87 height 19
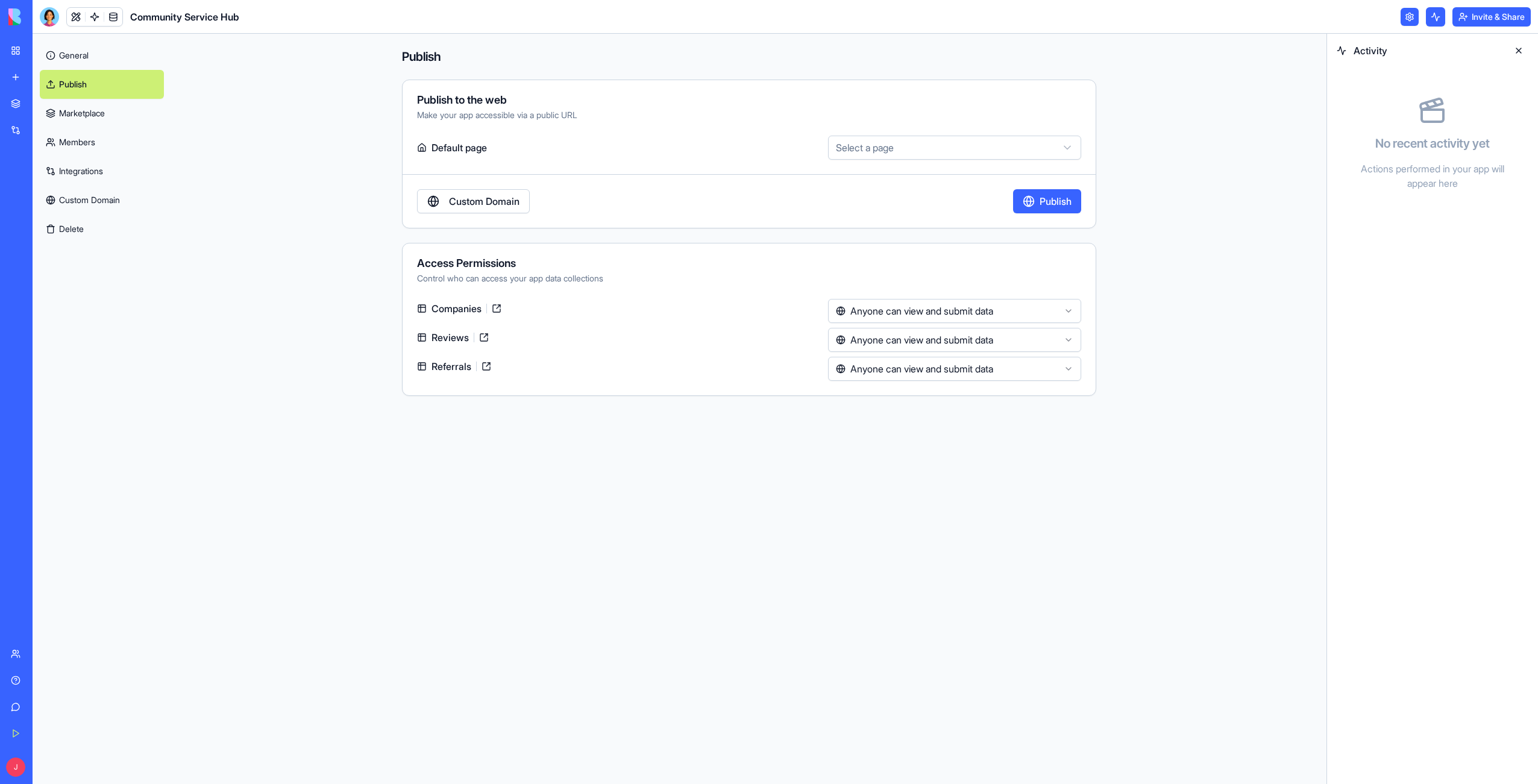
click at [486, 205] on link "Custom Domain" at bounding box center [473, 201] width 113 height 24
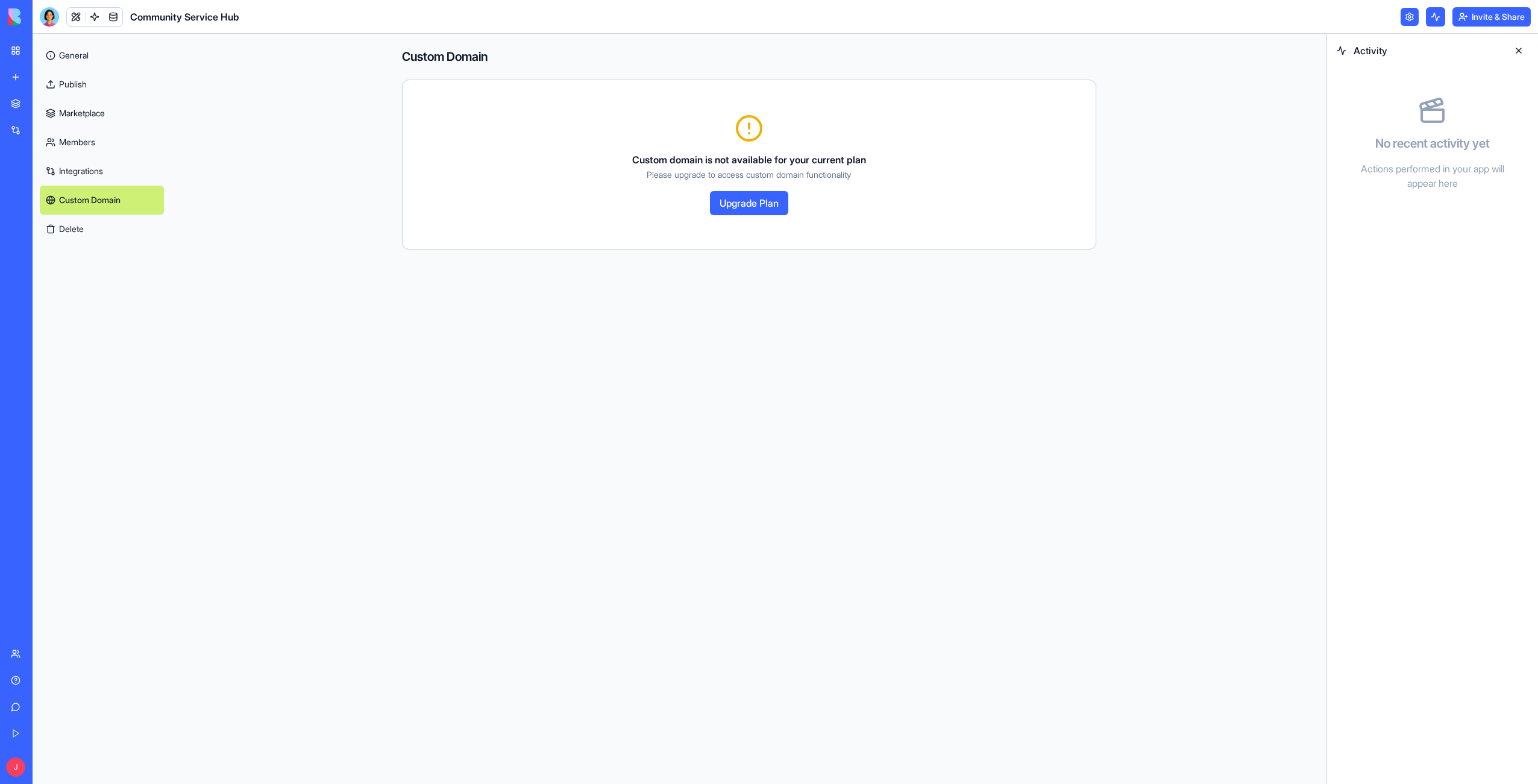
click at [757, 207] on button "Upgrade Plan" at bounding box center [748, 203] width 78 height 24
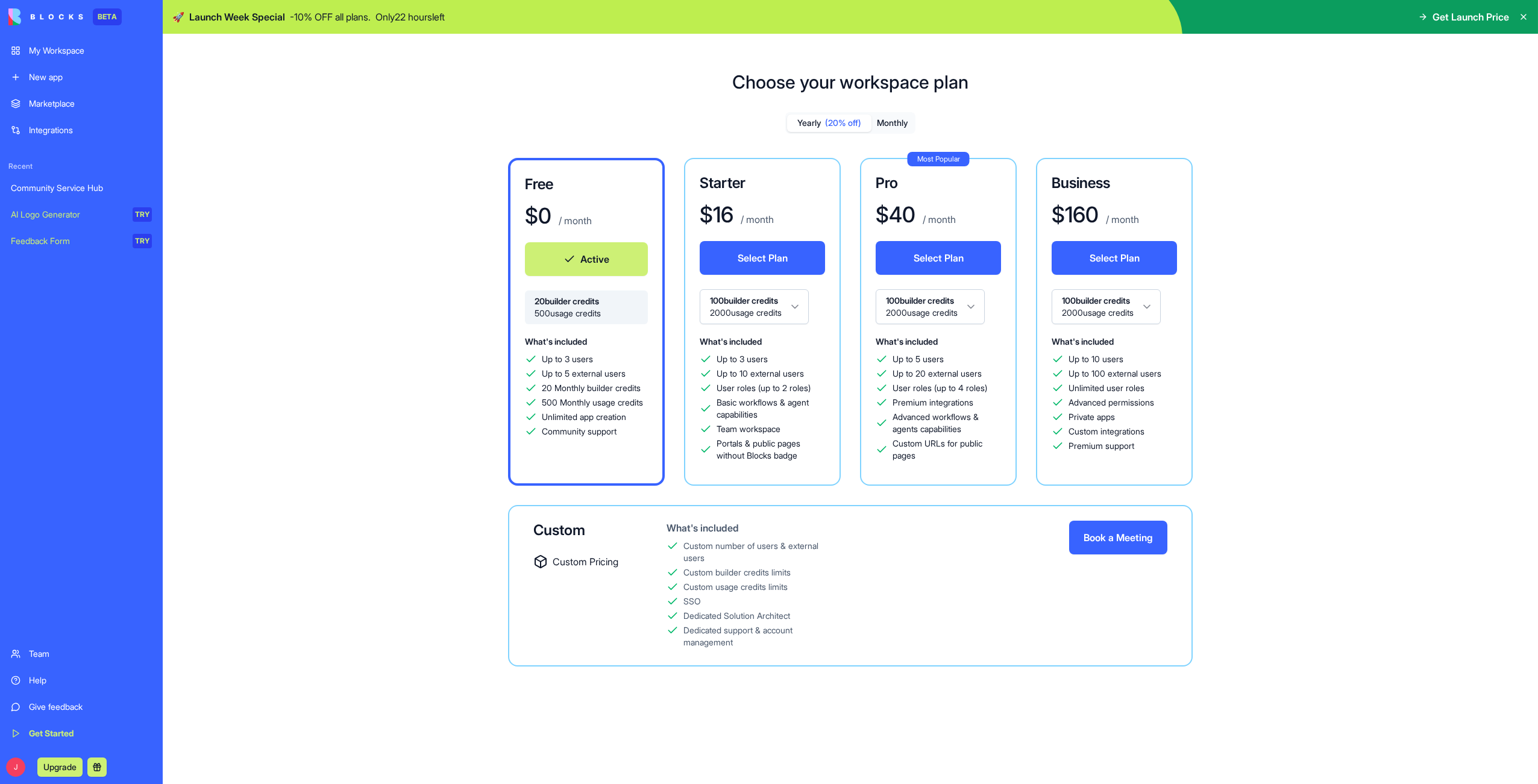
click at [81, 53] on div "My Workspace" at bounding box center [90, 51] width 123 height 12
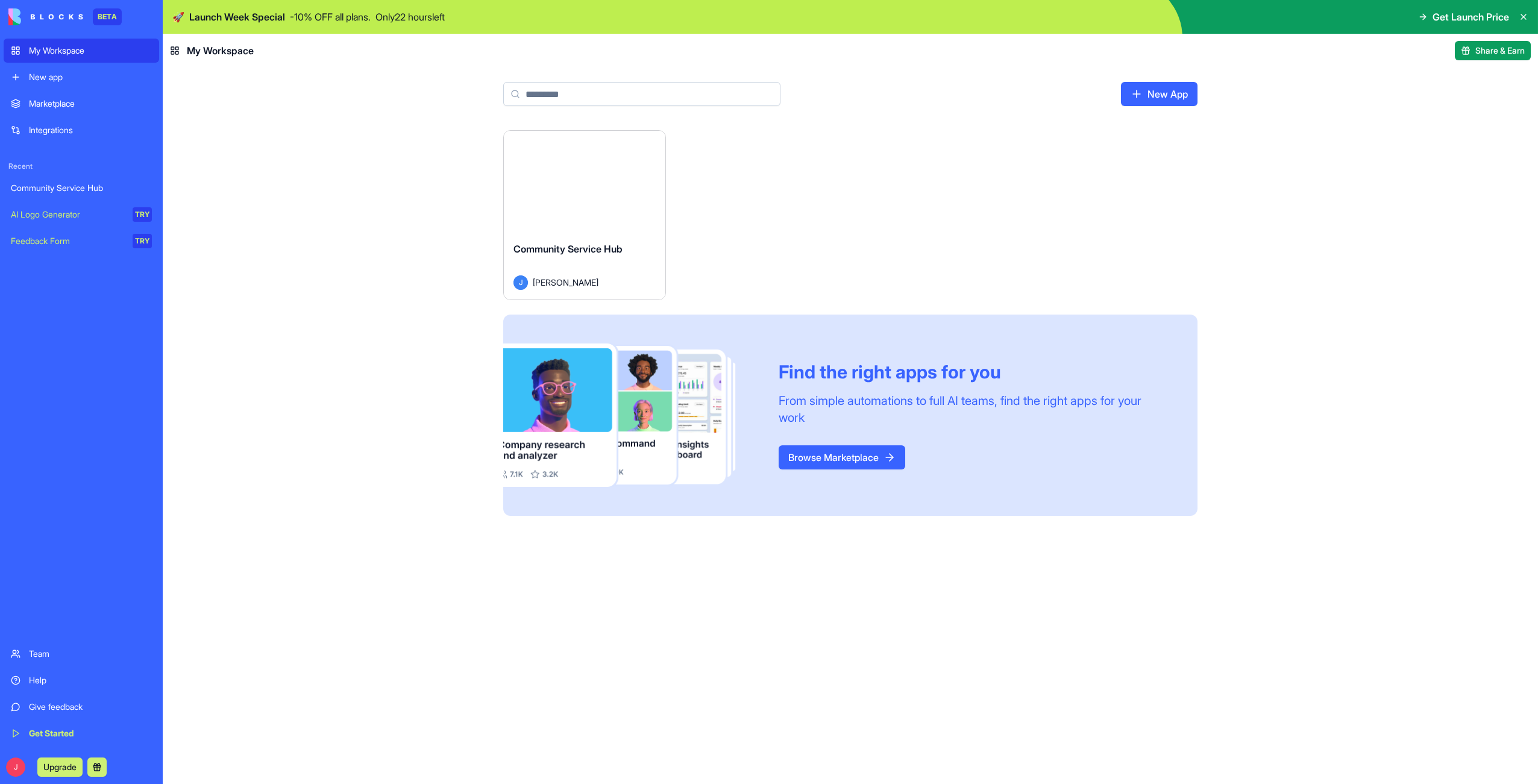
click at [649, 144] on html "BETA My Workspace New app Marketplace Integrations Recent Community Service Hub…" at bounding box center [769, 392] width 1538 height 784
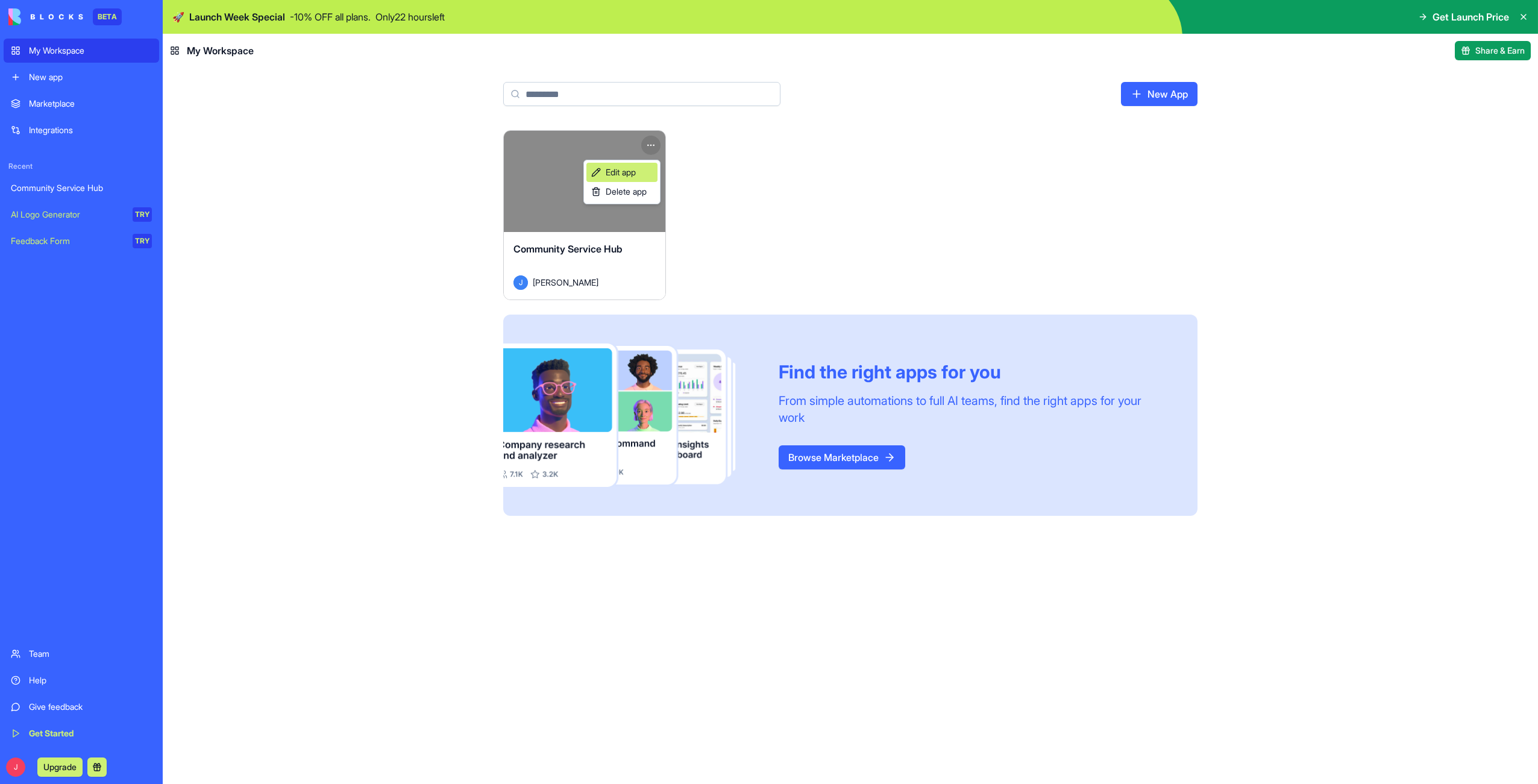
click at [616, 176] on span "Edit app" at bounding box center [621, 172] width 30 height 12
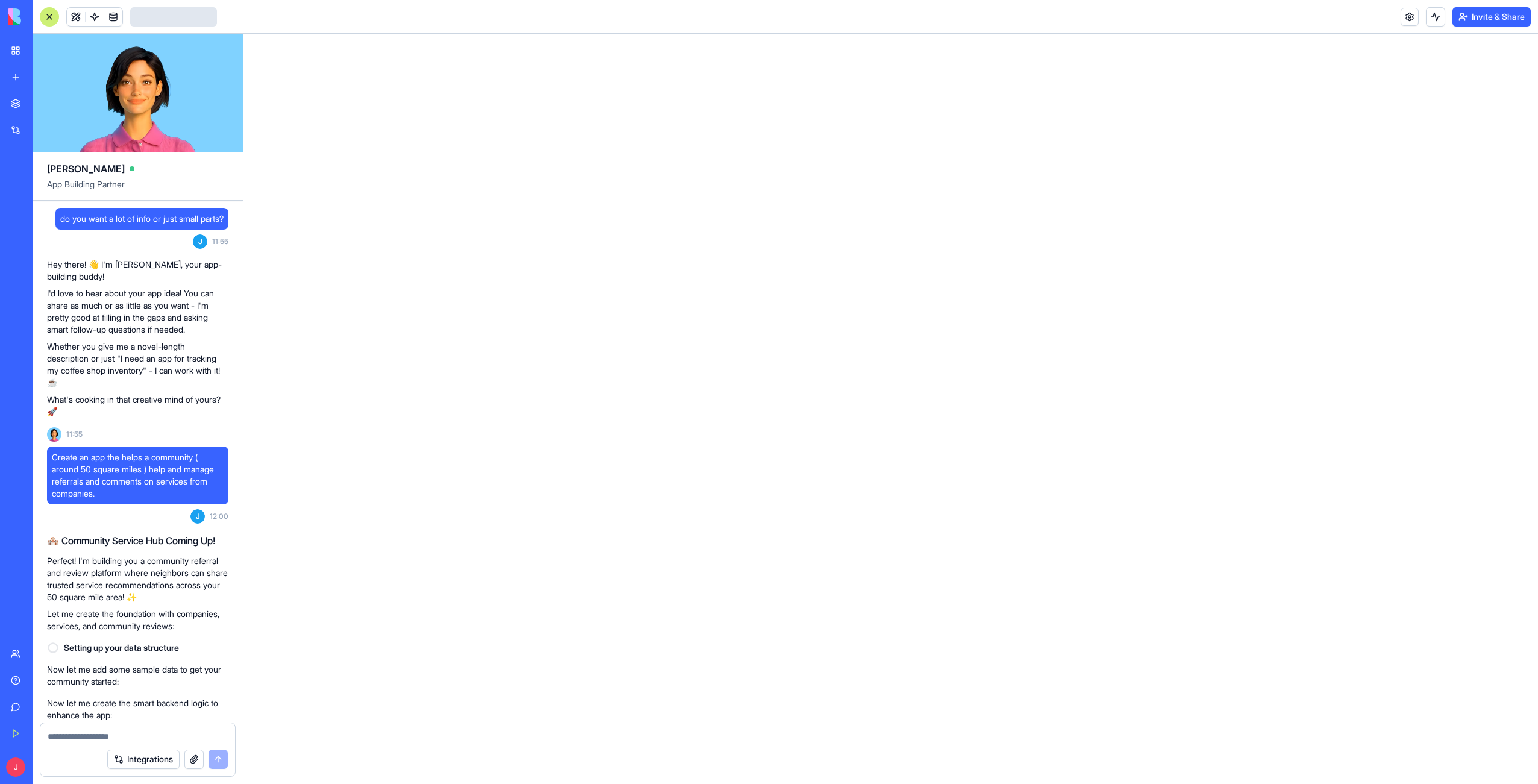
scroll to position [2476, 0]
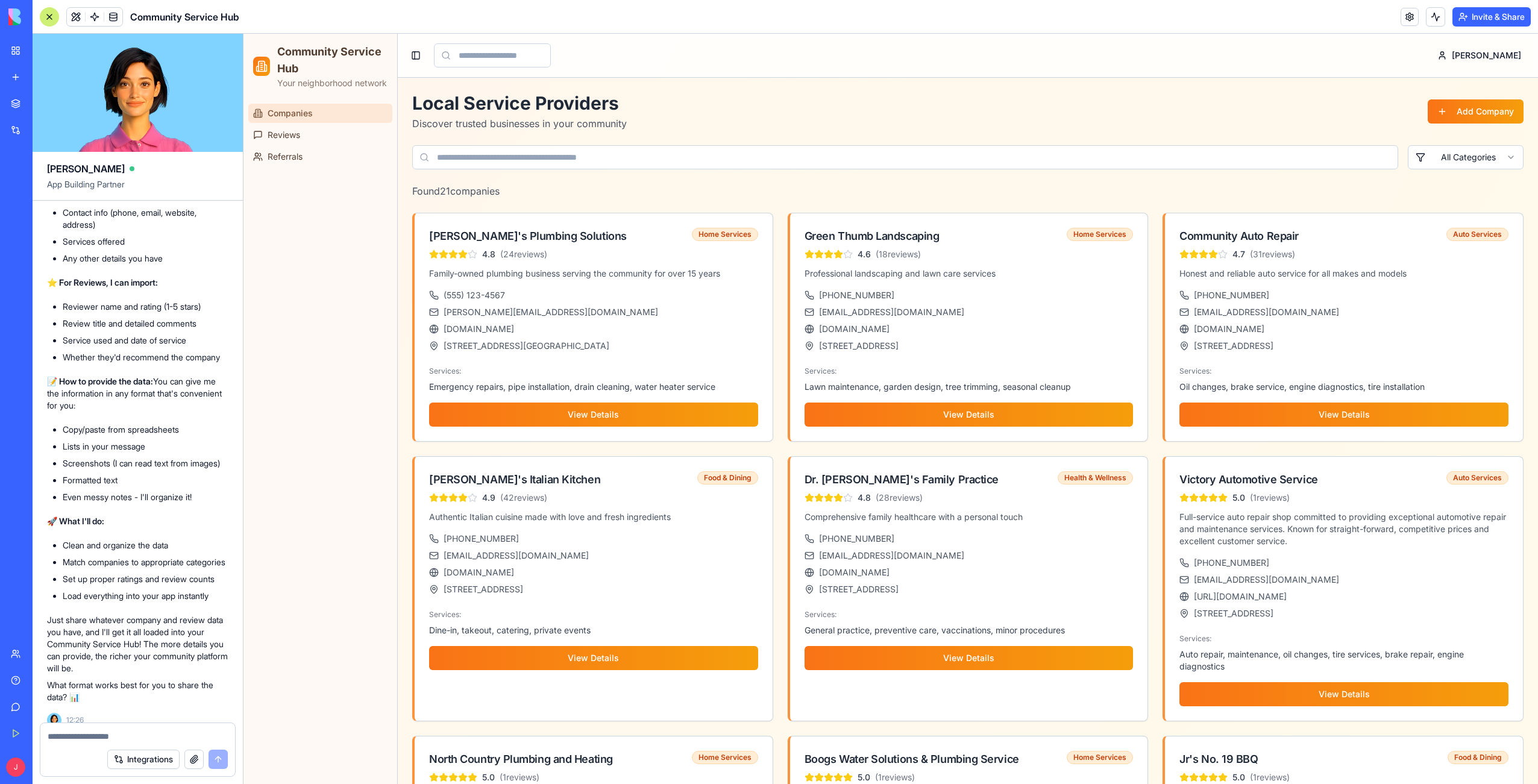
click at [18, 733] on link "Get Started" at bounding box center [28, 733] width 48 height 24
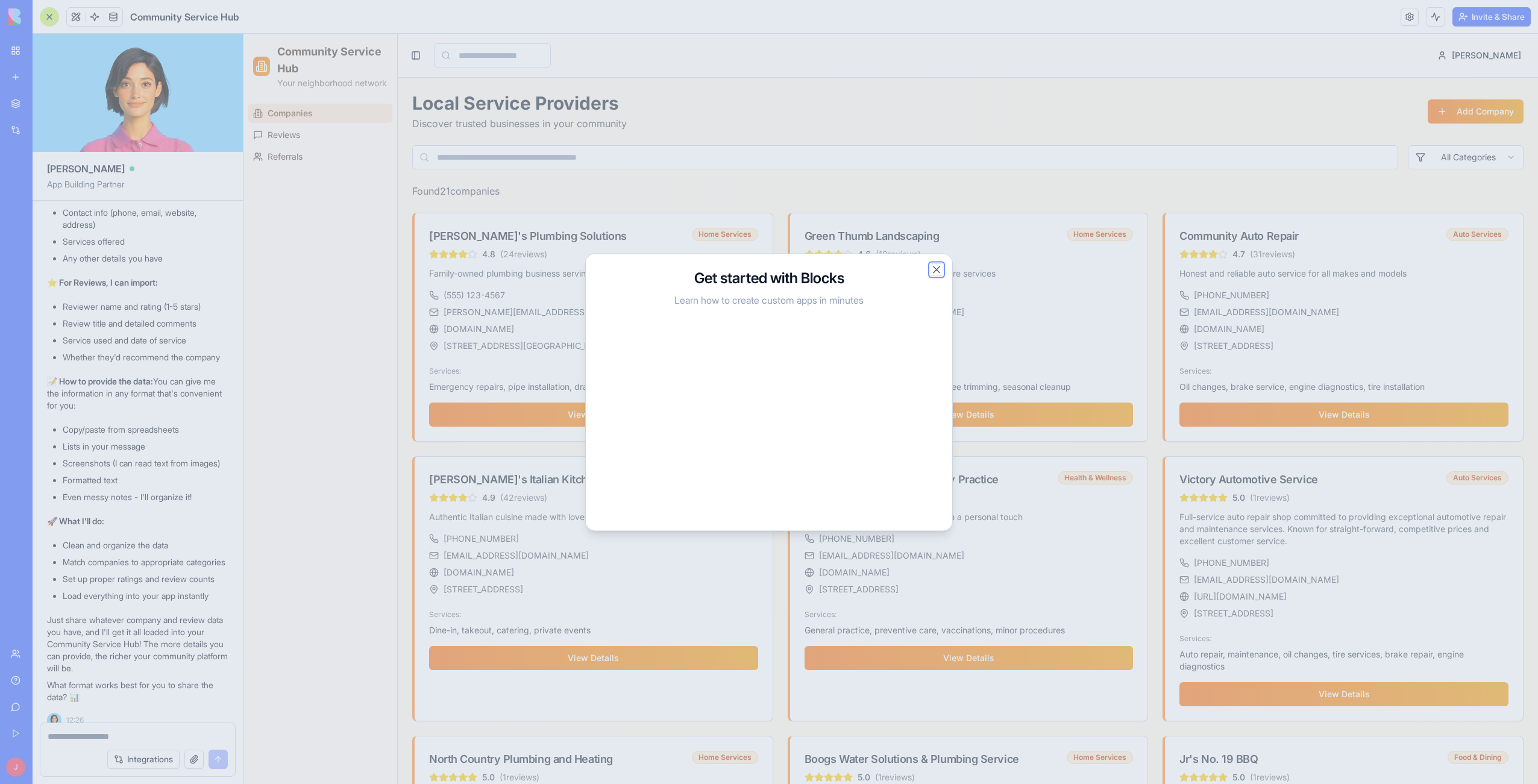
click at [934, 271] on button "Close" at bounding box center [936, 270] width 12 height 12
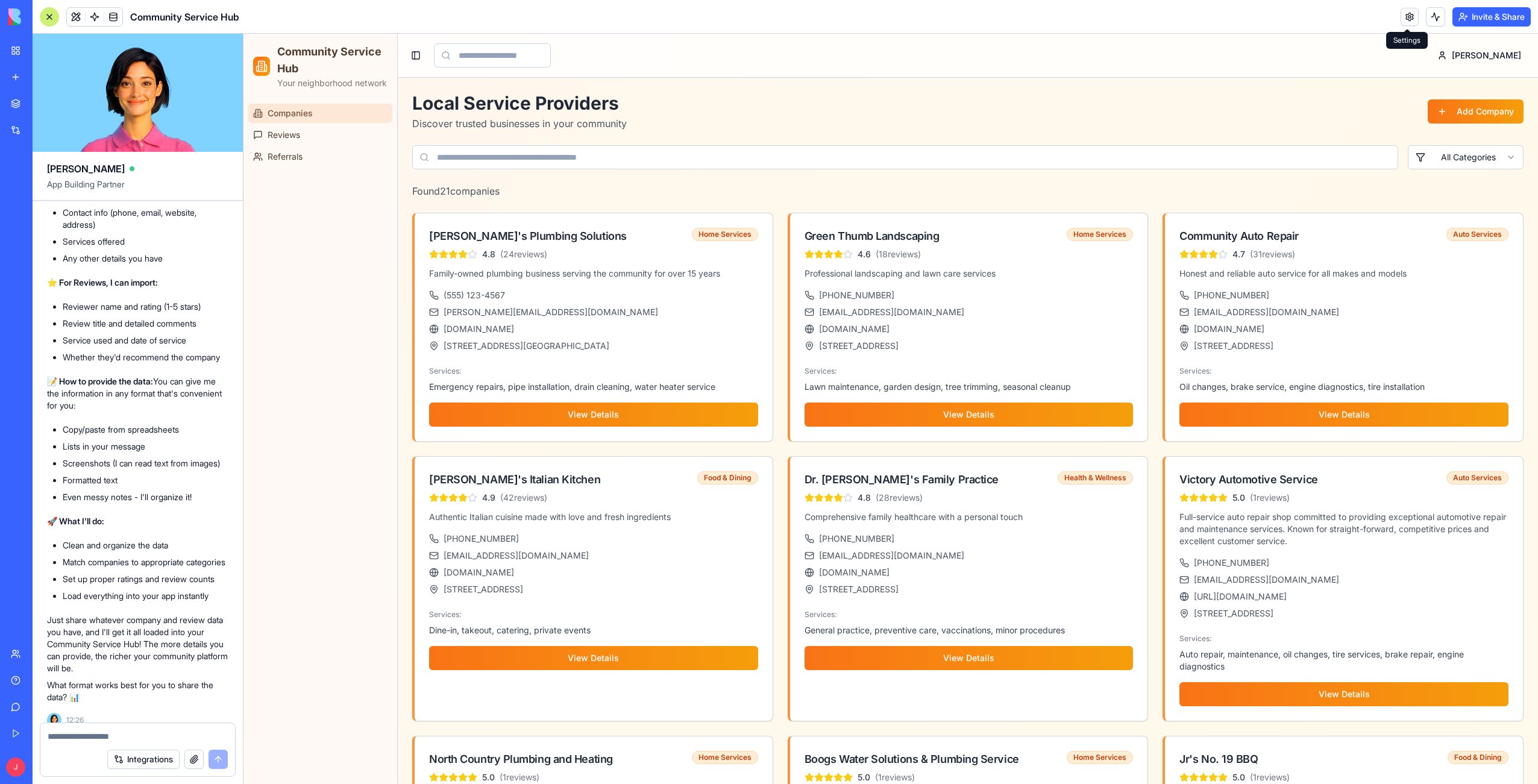
click at [1403, 18] on link at bounding box center [1410, 17] width 18 height 18
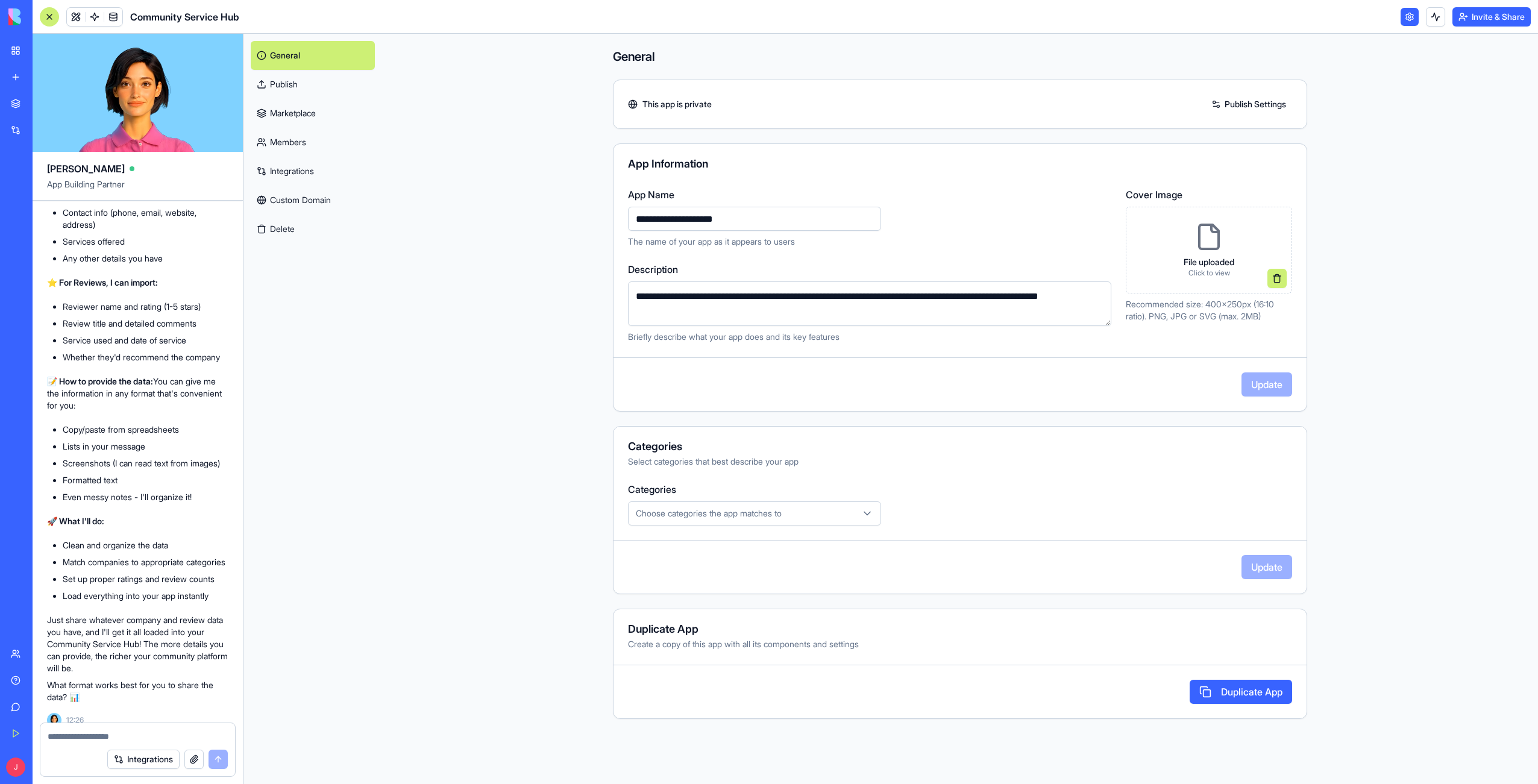
click at [293, 87] on link "Publish" at bounding box center [313, 84] width 124 height 29
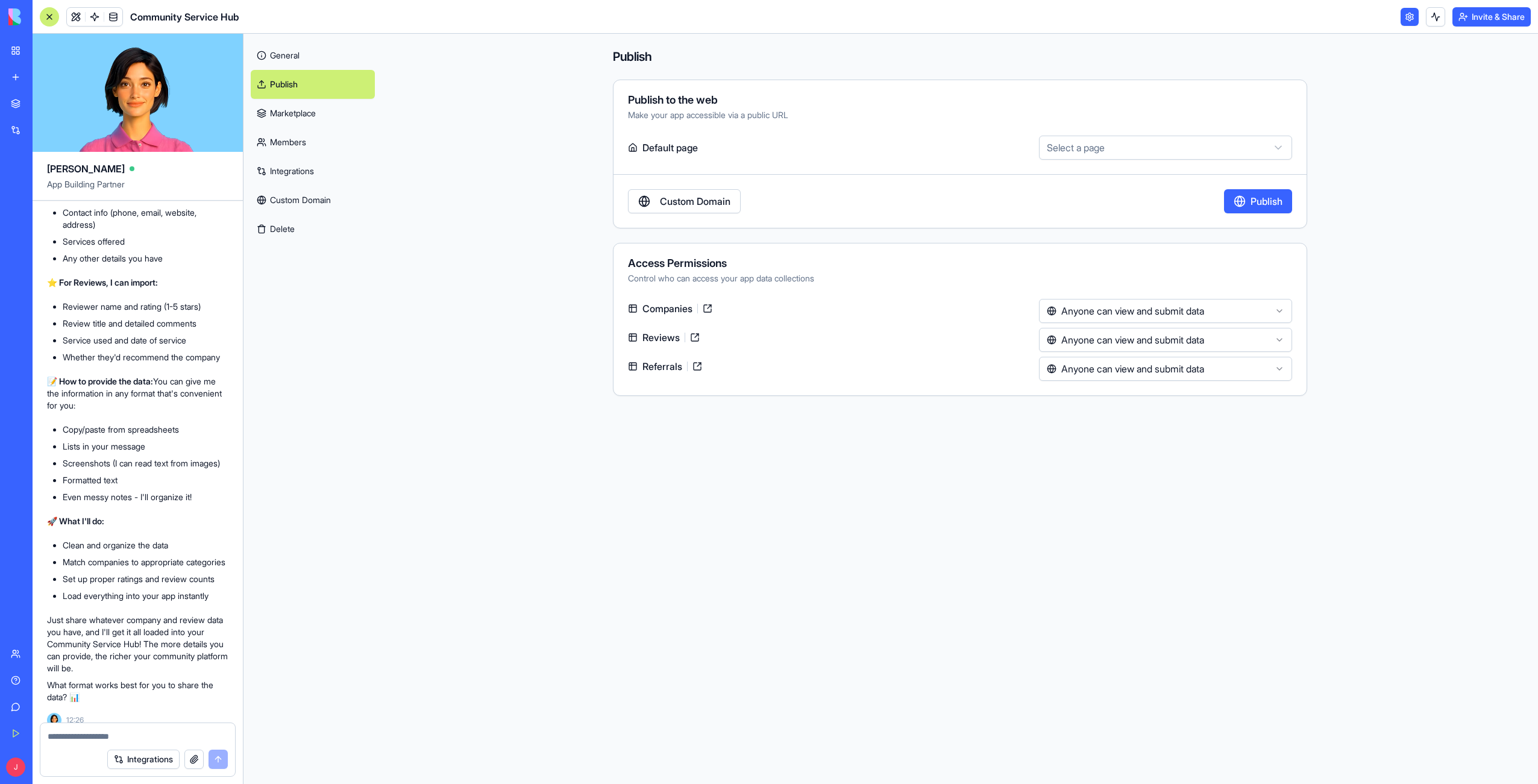
click at [291, 119] on link "Marketplace" at bounding box center [313, 113] width 124 height 29
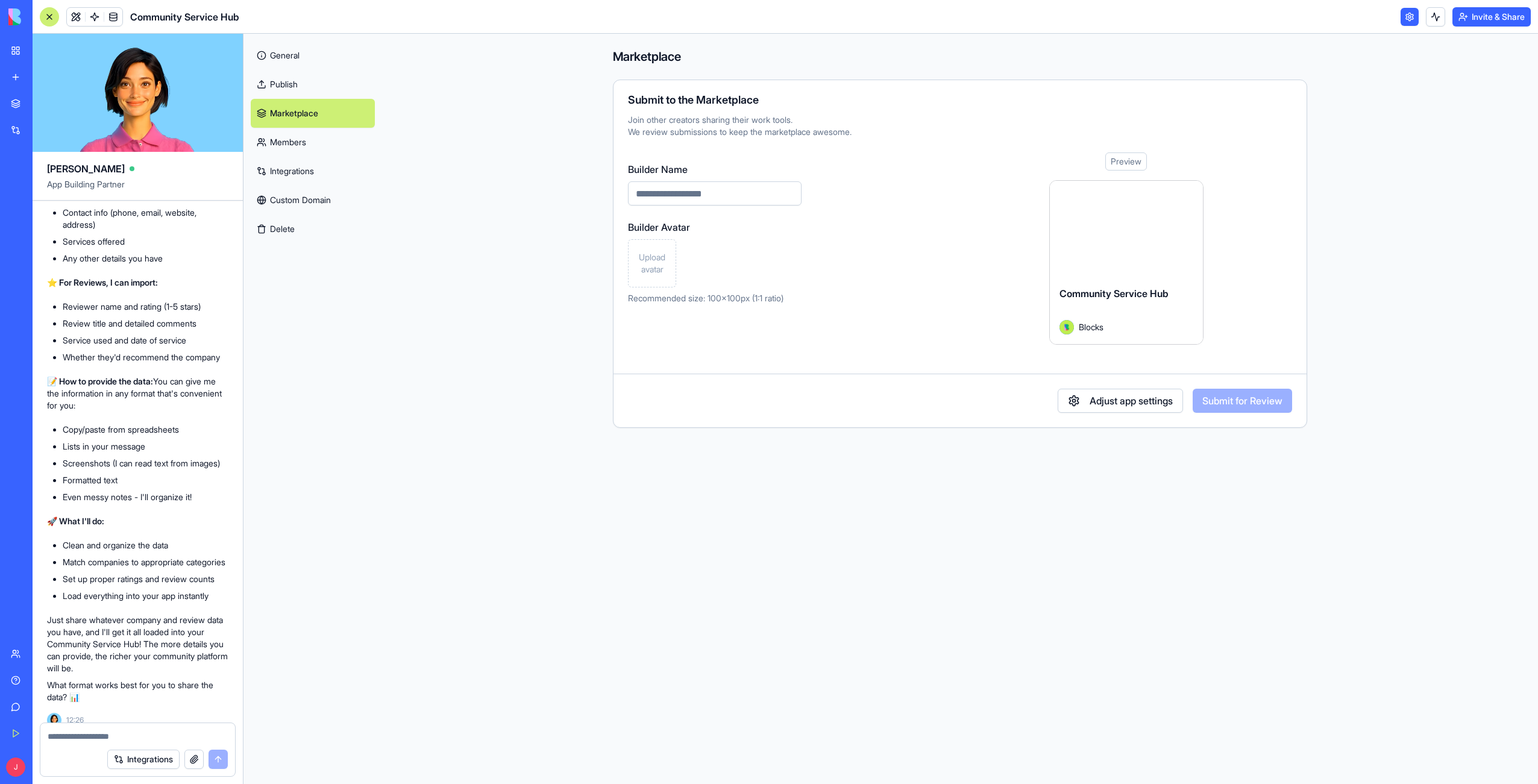
click at [291, 83] on link "Publish" at bounding box center [313, 84] width 124 height 29
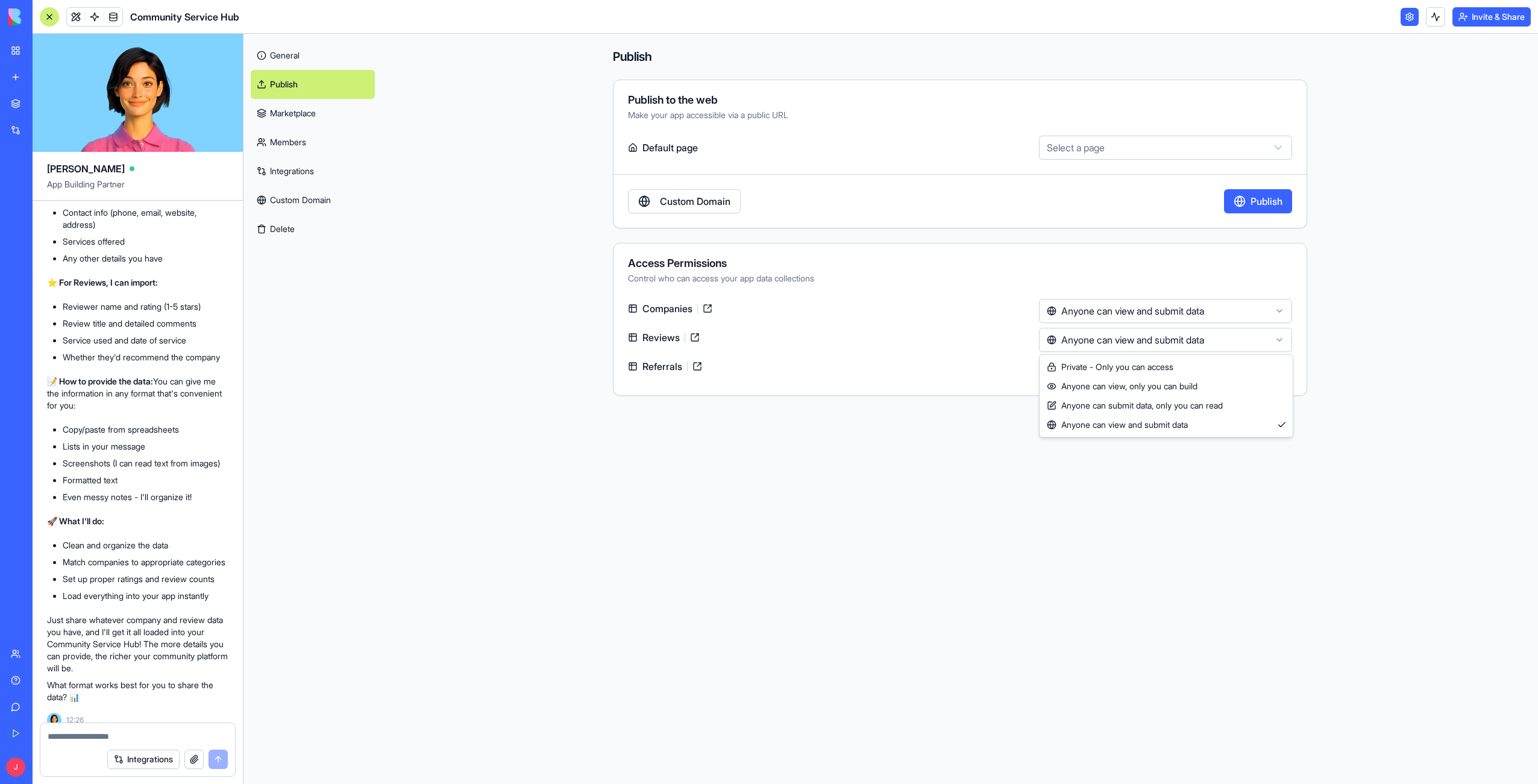
click at [1129, 336] on html "BETA My Workspace New app Marketplace Integrations Recent Community Service Hub…" at bounding box center [769, 392] width 1538 height 784
click at [293, 112] on html "BETA My Workspace New app Marketplace Integrations Recent Community Service Hub…" at bounding box center [769, 392] width 1538 height 784
click at [288, 142] on link "Members" at bounding box center [313, 142] width 124 height 29
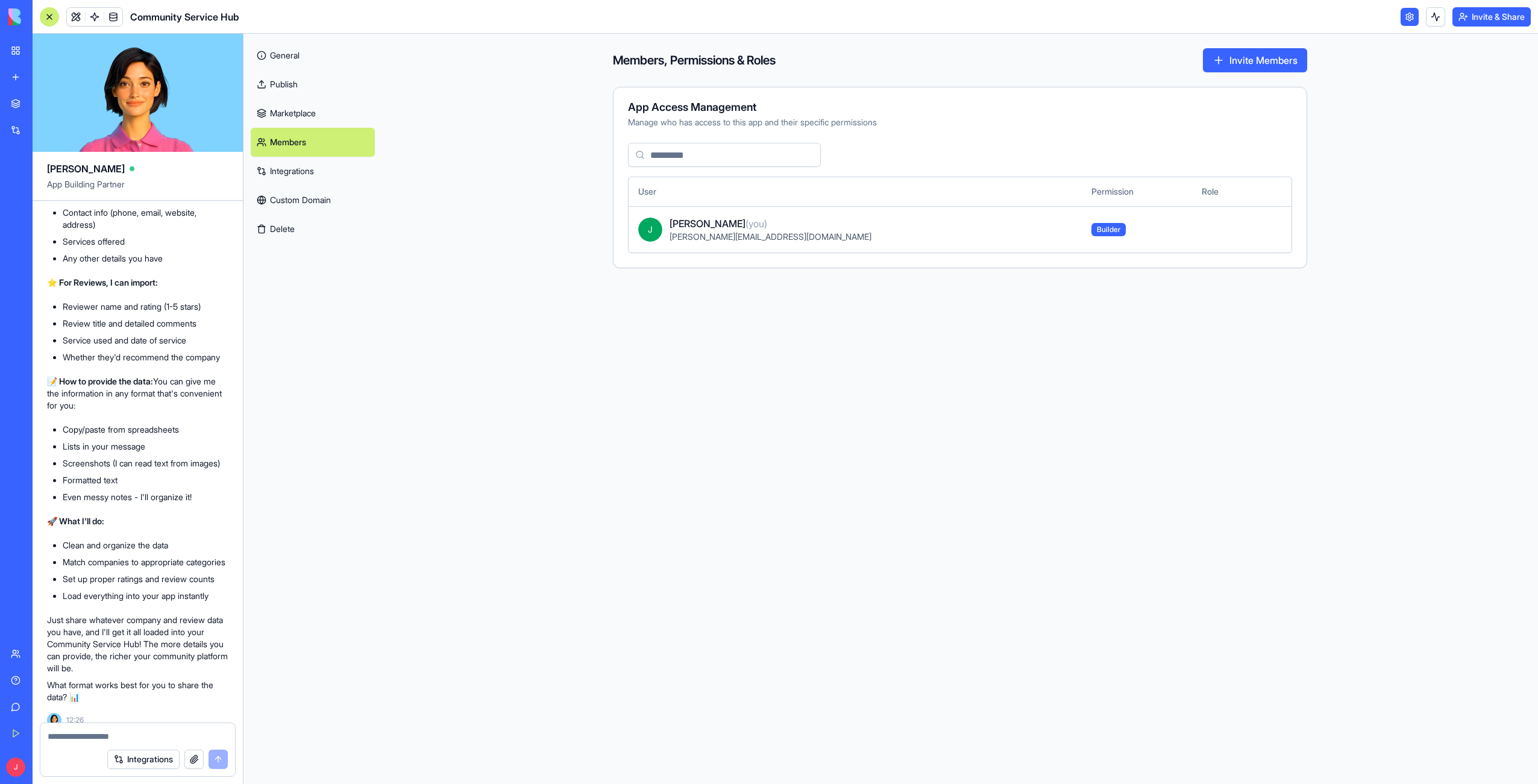
click at [284, 167] on link "Integrations" at bounding box center [313, 171] width 124 height 29
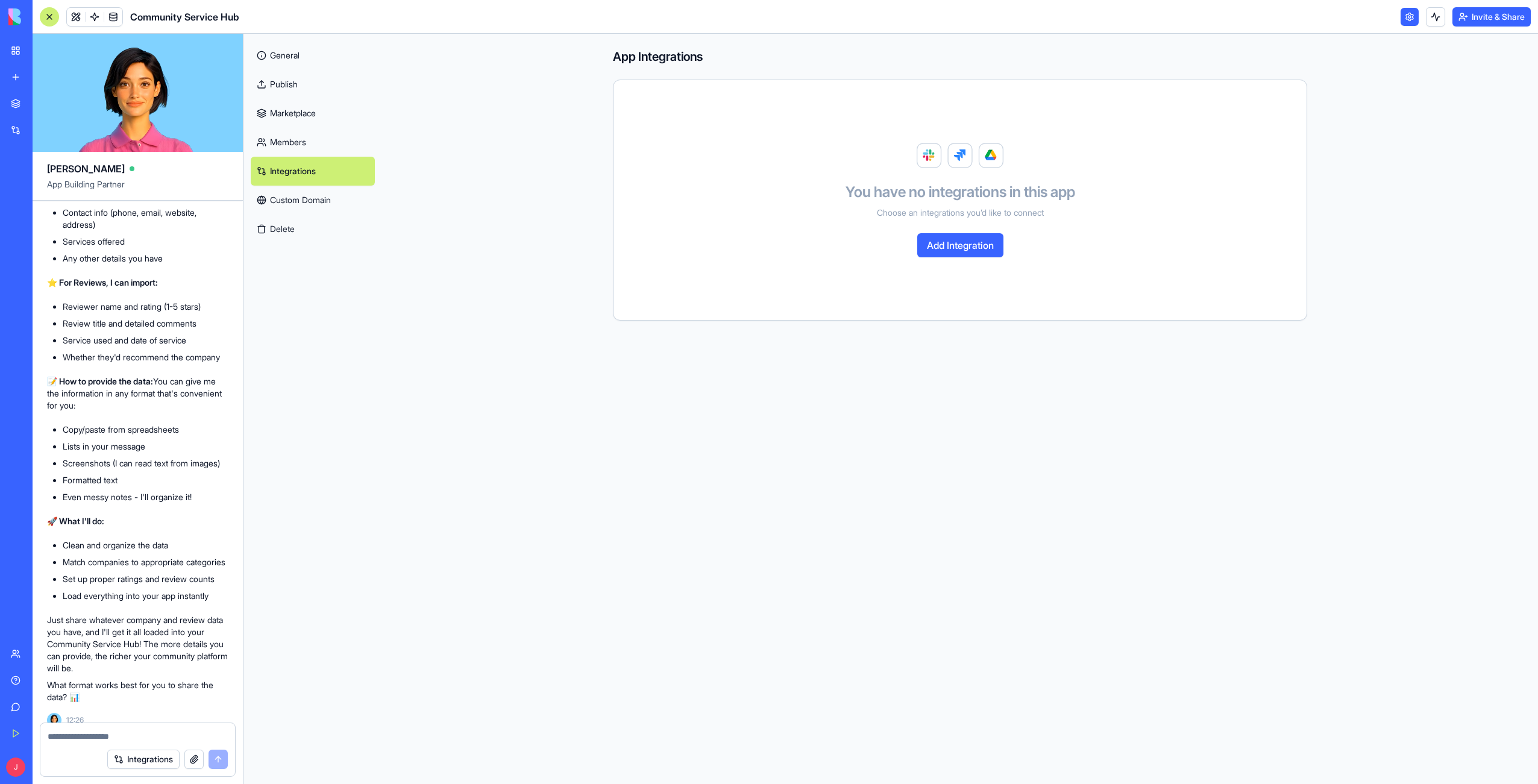
click at [280, 201] on link "Custom Domain" at bounding box center [313, 200] width 124 height 29
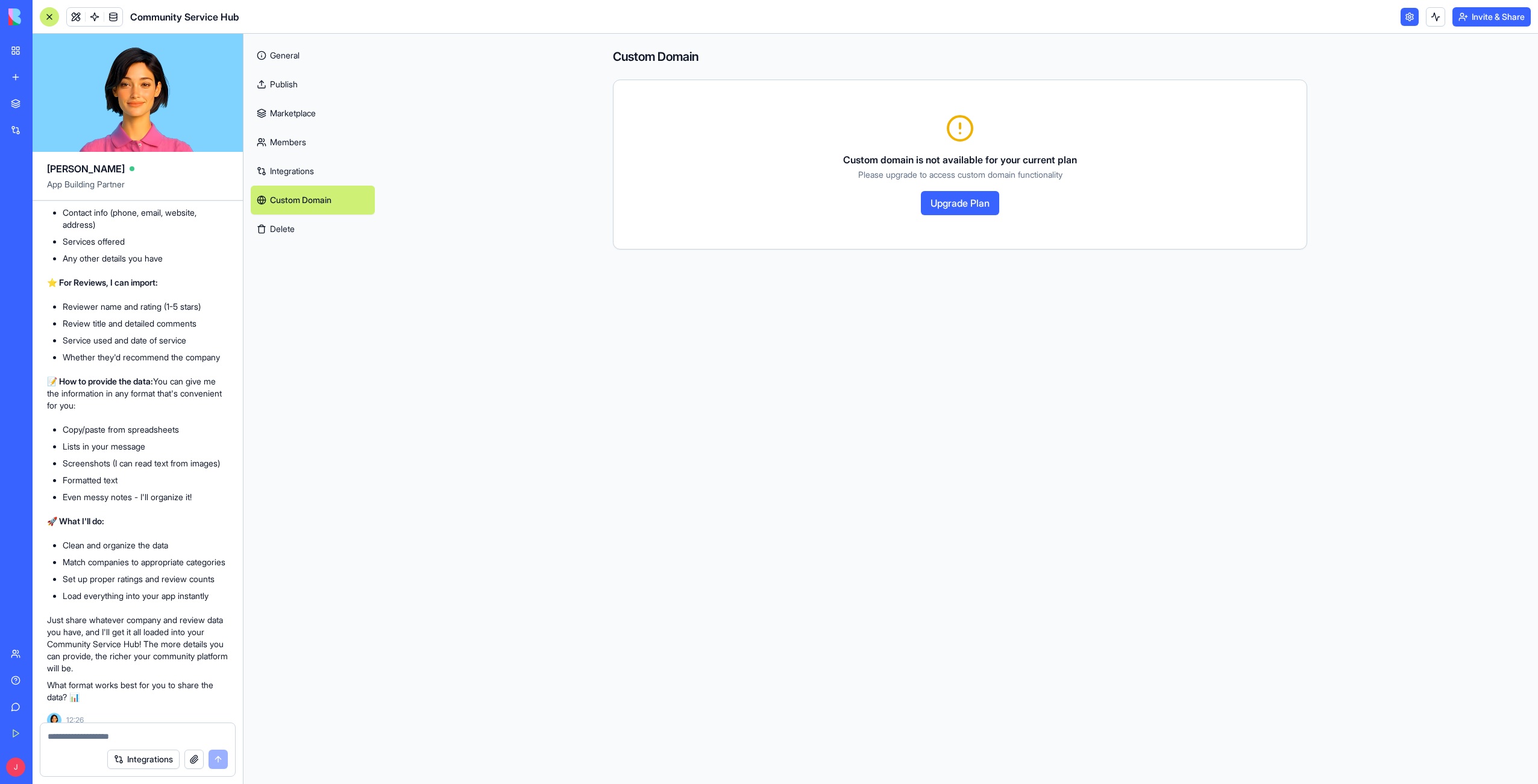
click at [278, 230] on button "Delete" at bounding box center [313, 229] width 124 height 29
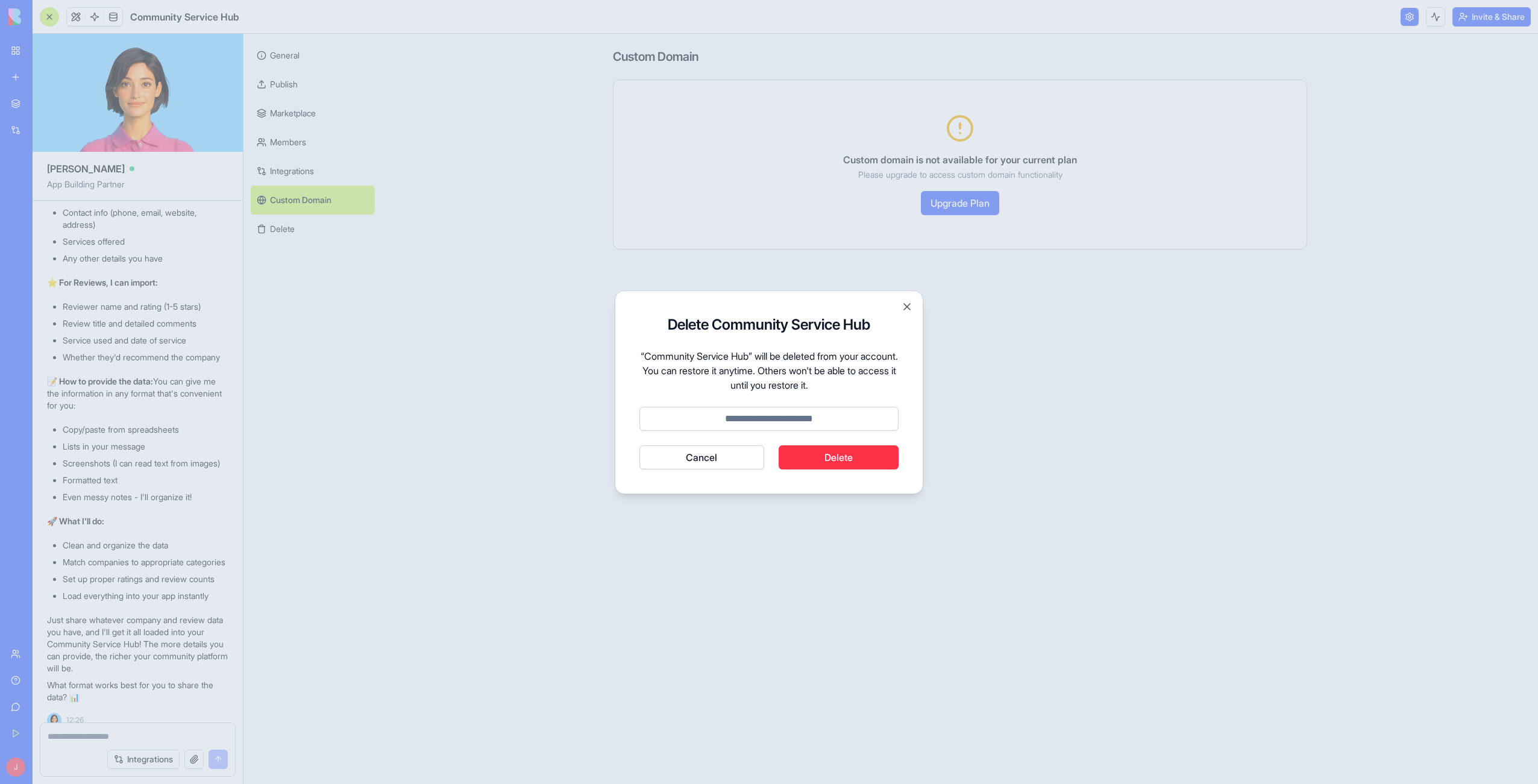
click at [693, 456] on button "Cancel" at bounding box center [702, 457] width 125 height 24
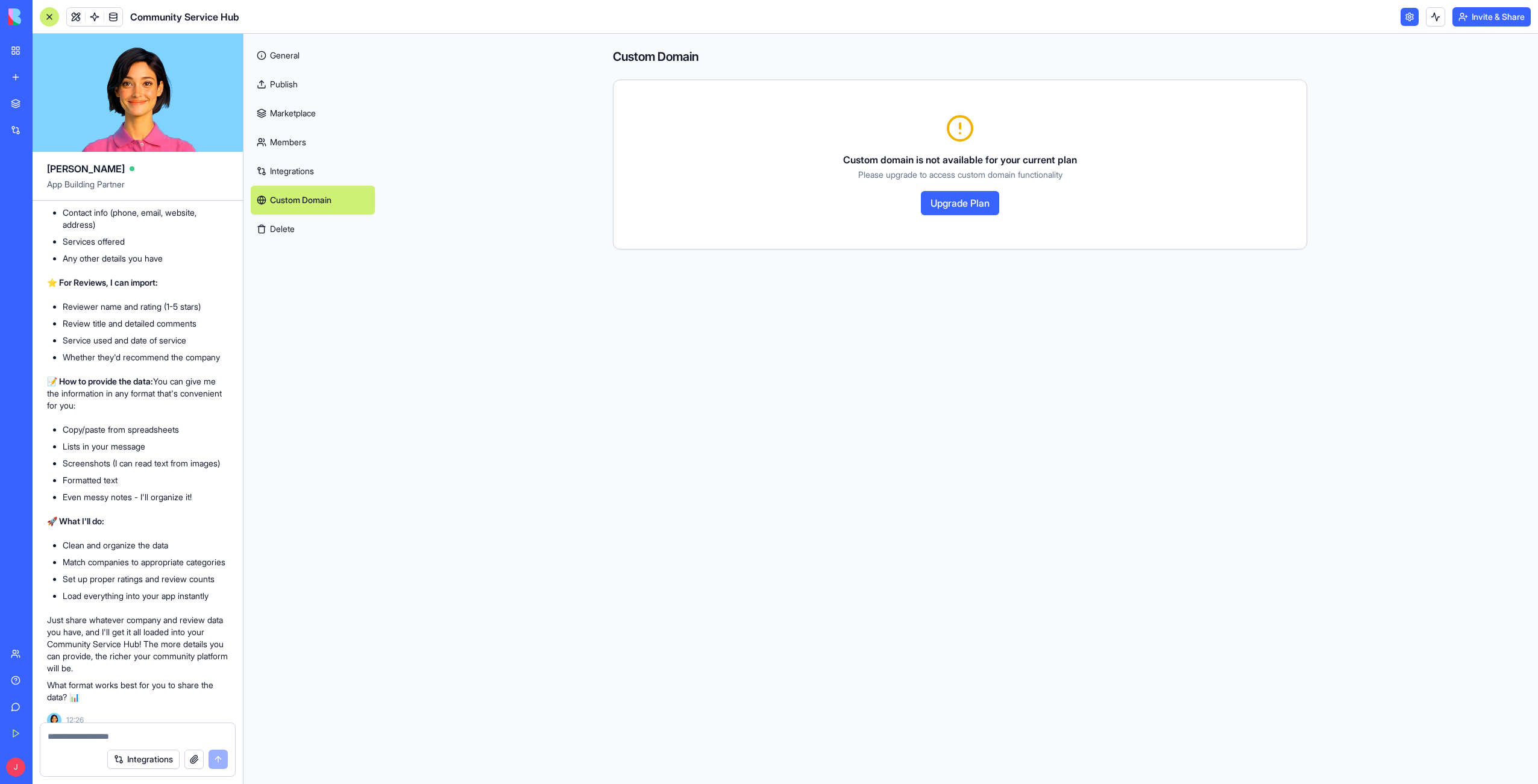
click at [292, 44] on link "General" at bounding box center [313, 56] width 124 height 29
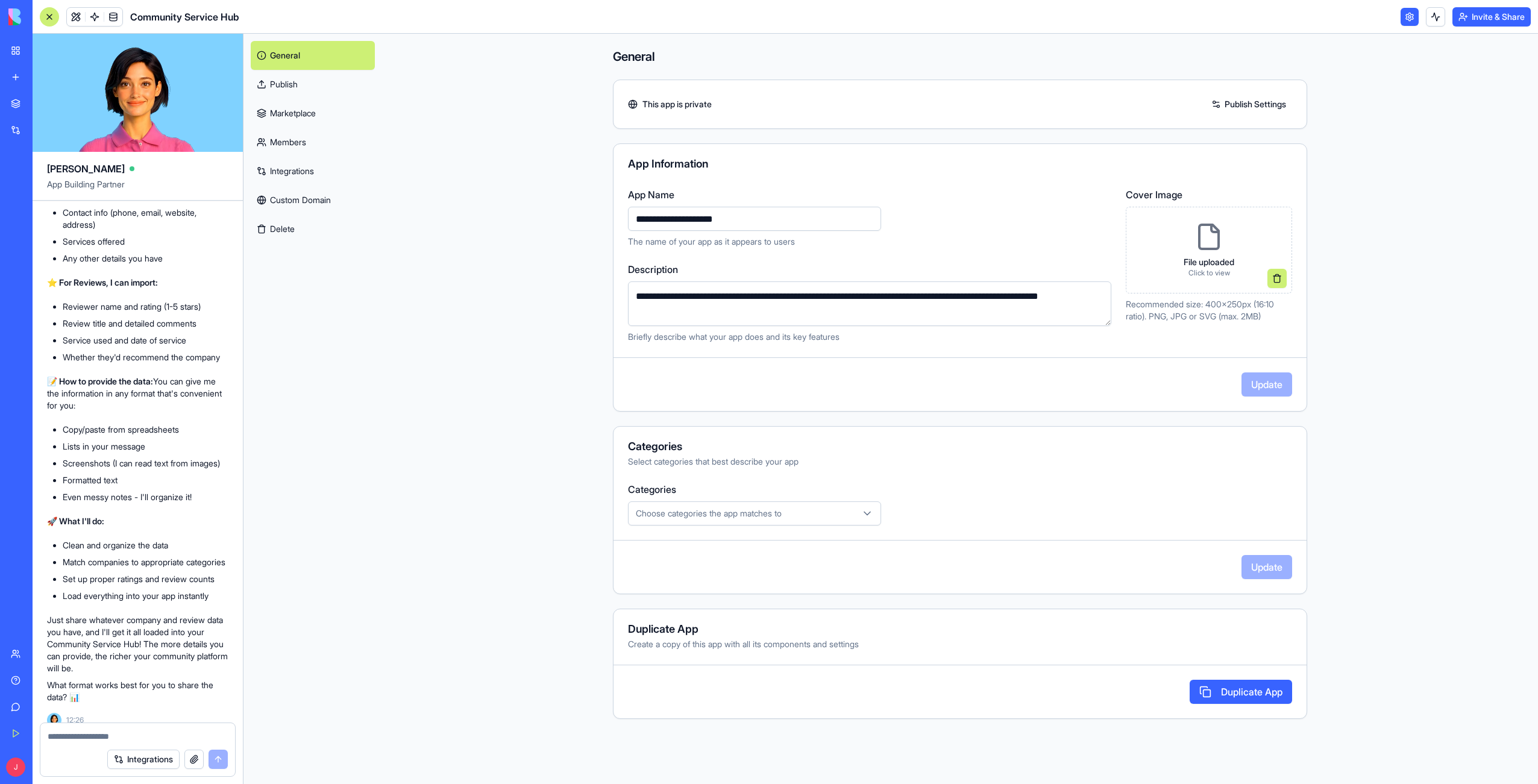
click at [51, 16] on div at bounding box center [50, 17] width 19 height 19
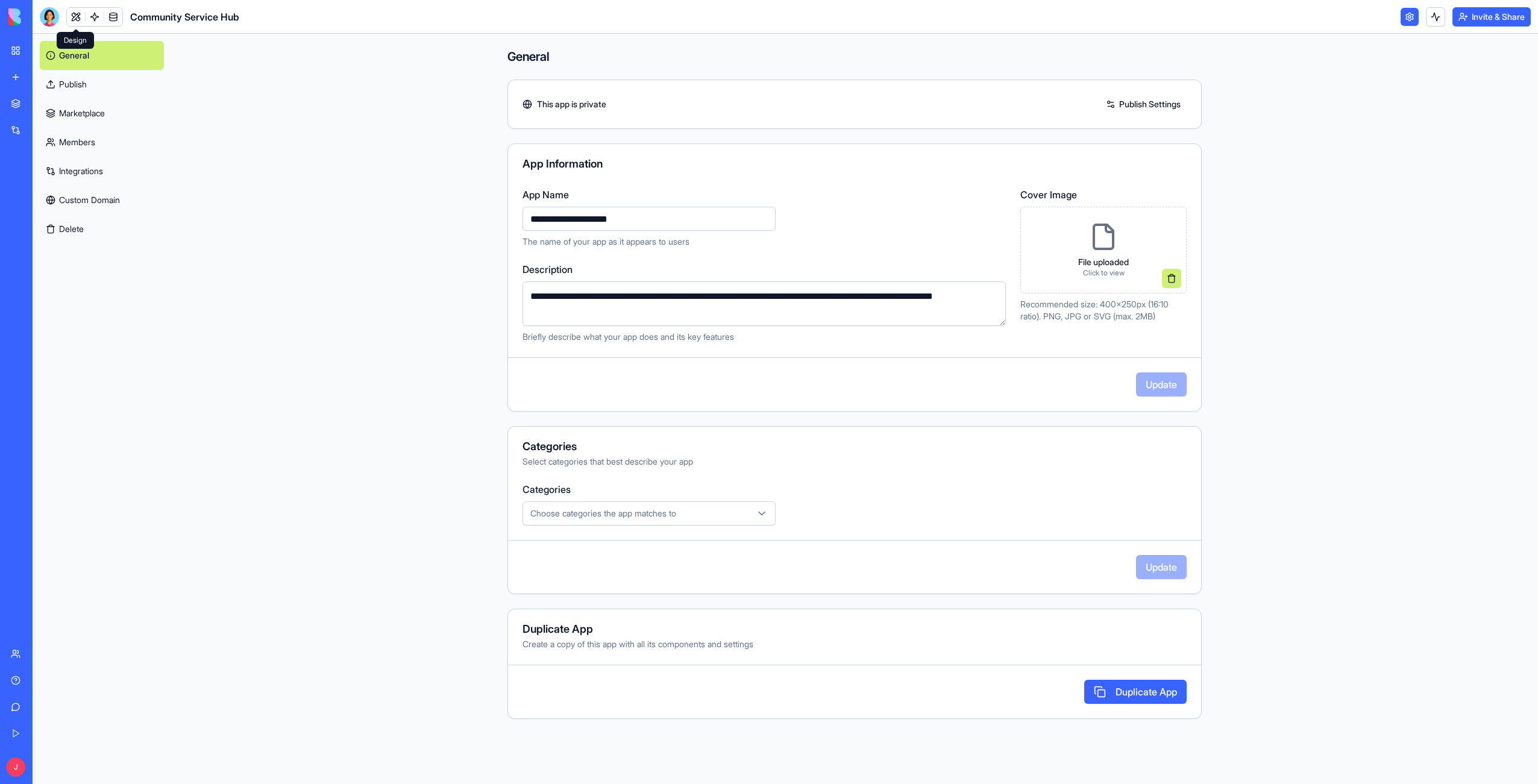
click at [76, 18] on link at bounding box center [76, 17] width 18 height 18
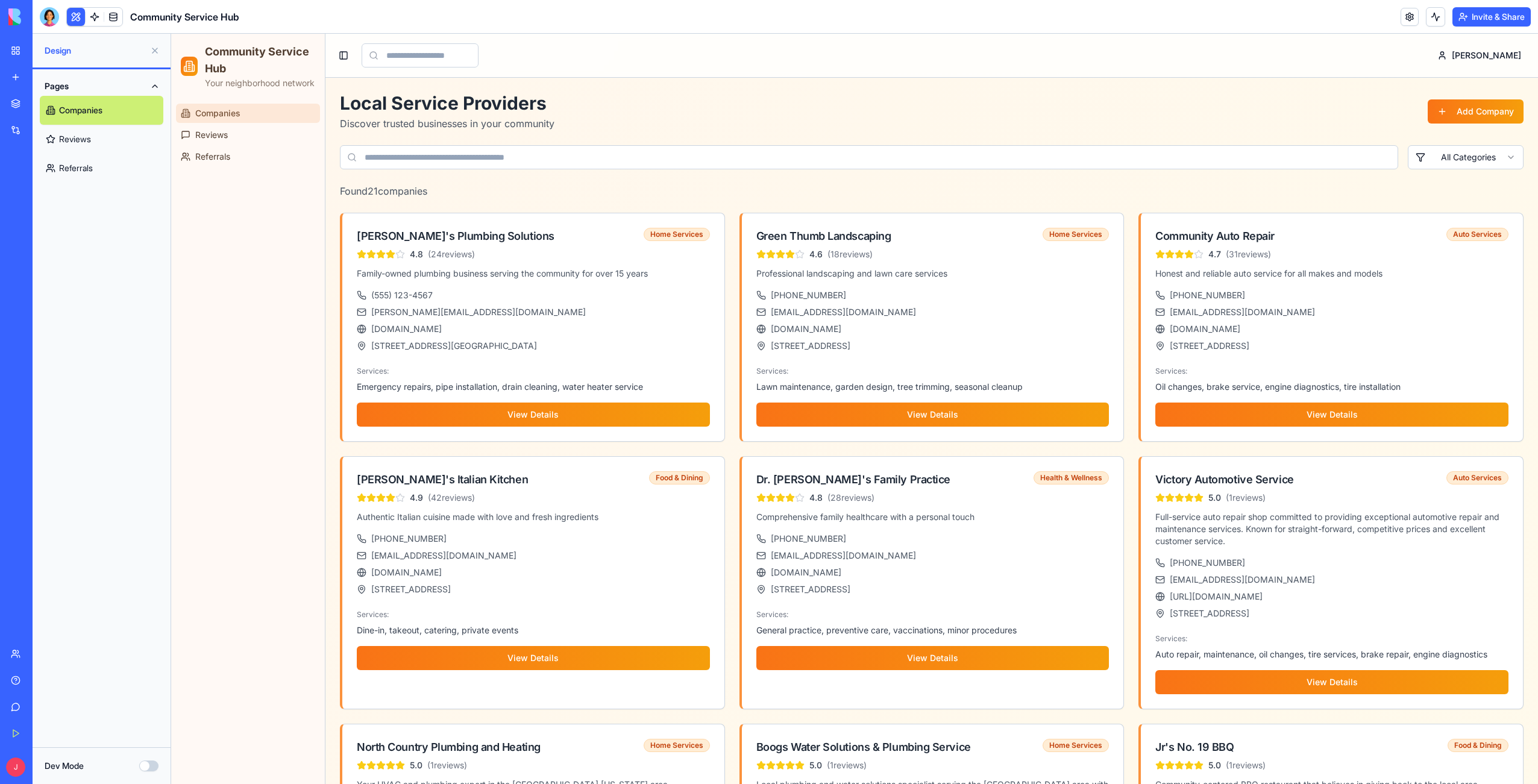
click at [147, 766] on button "Dev Mode" at bounding box center [149, 766] width 19 height 11
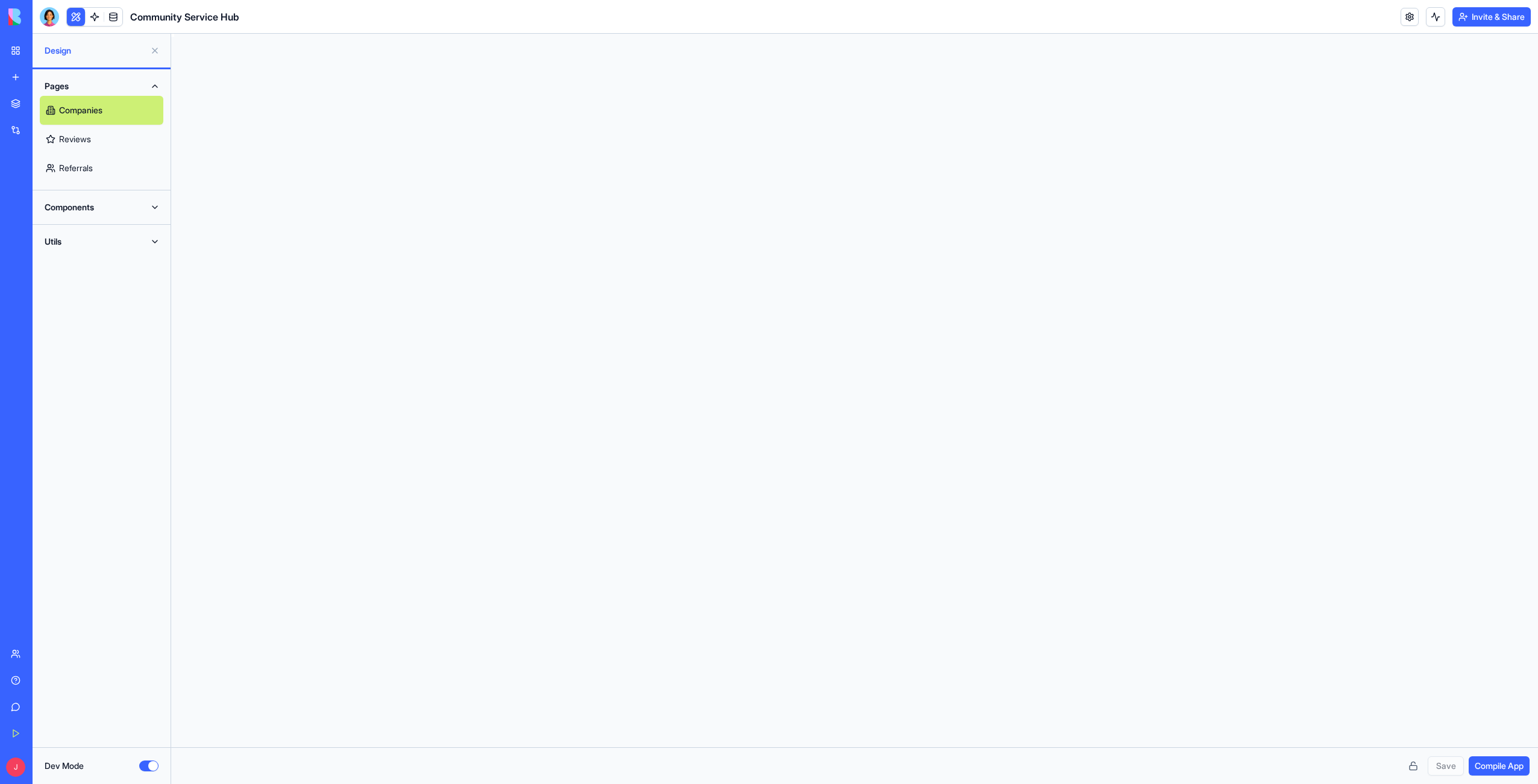
scroll to position [65, 0]
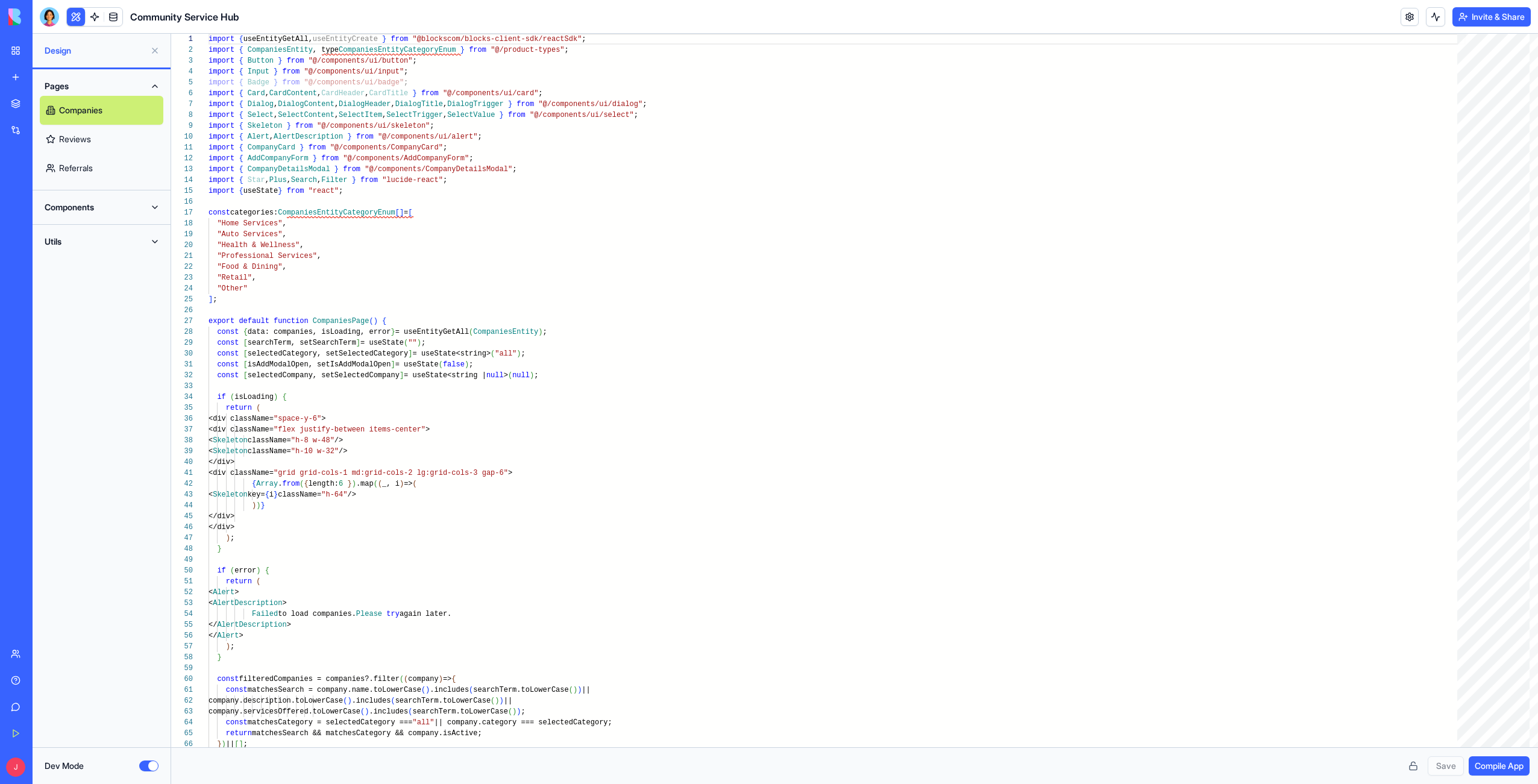
click at [93, 145] on link "Reviews" at bounding box center [102, 139] width 124 height 29
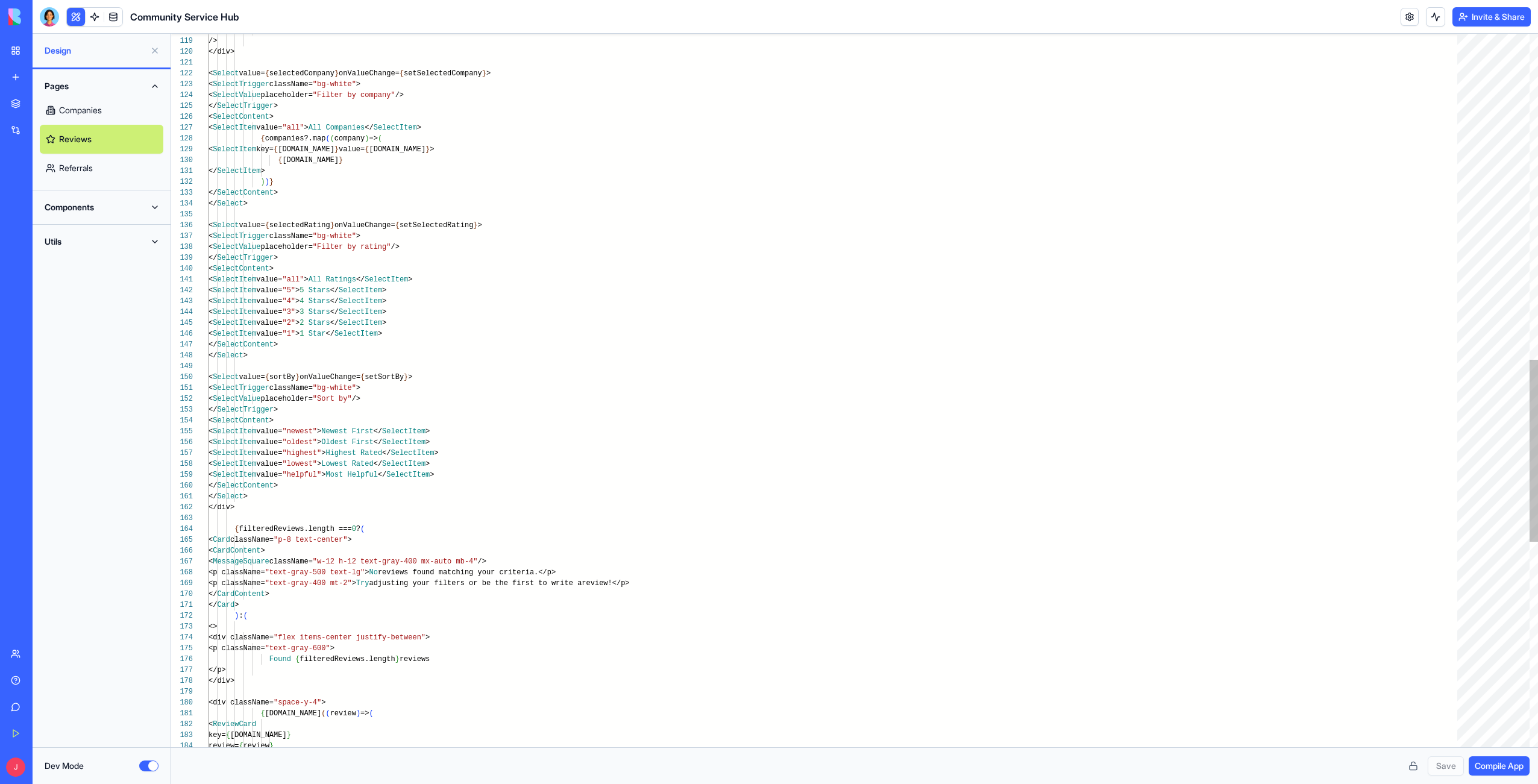
scroll to position [22, 4]
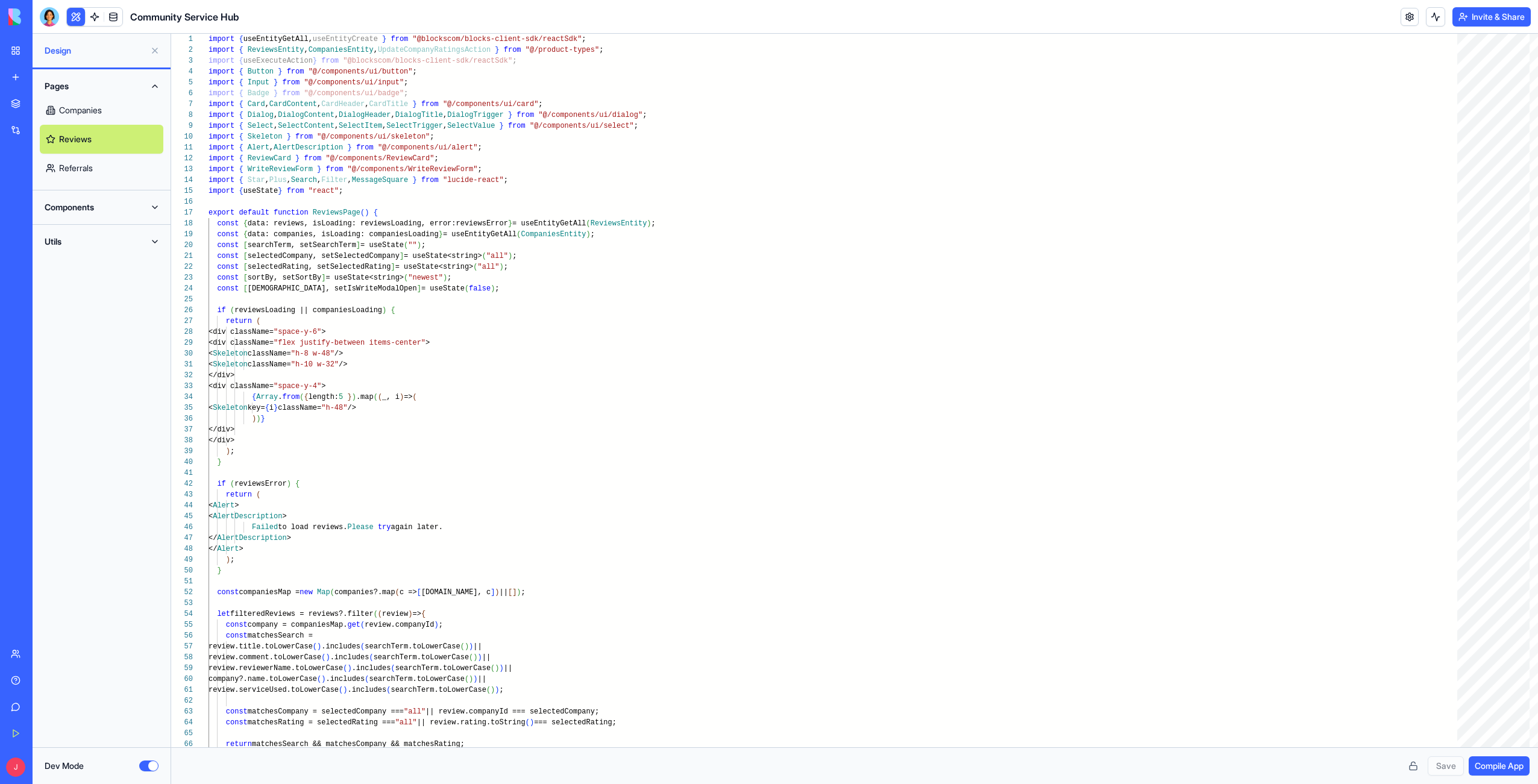
click at [72, 167] on link "Referrals" at bounding box center [102, 168] width 124 height 29
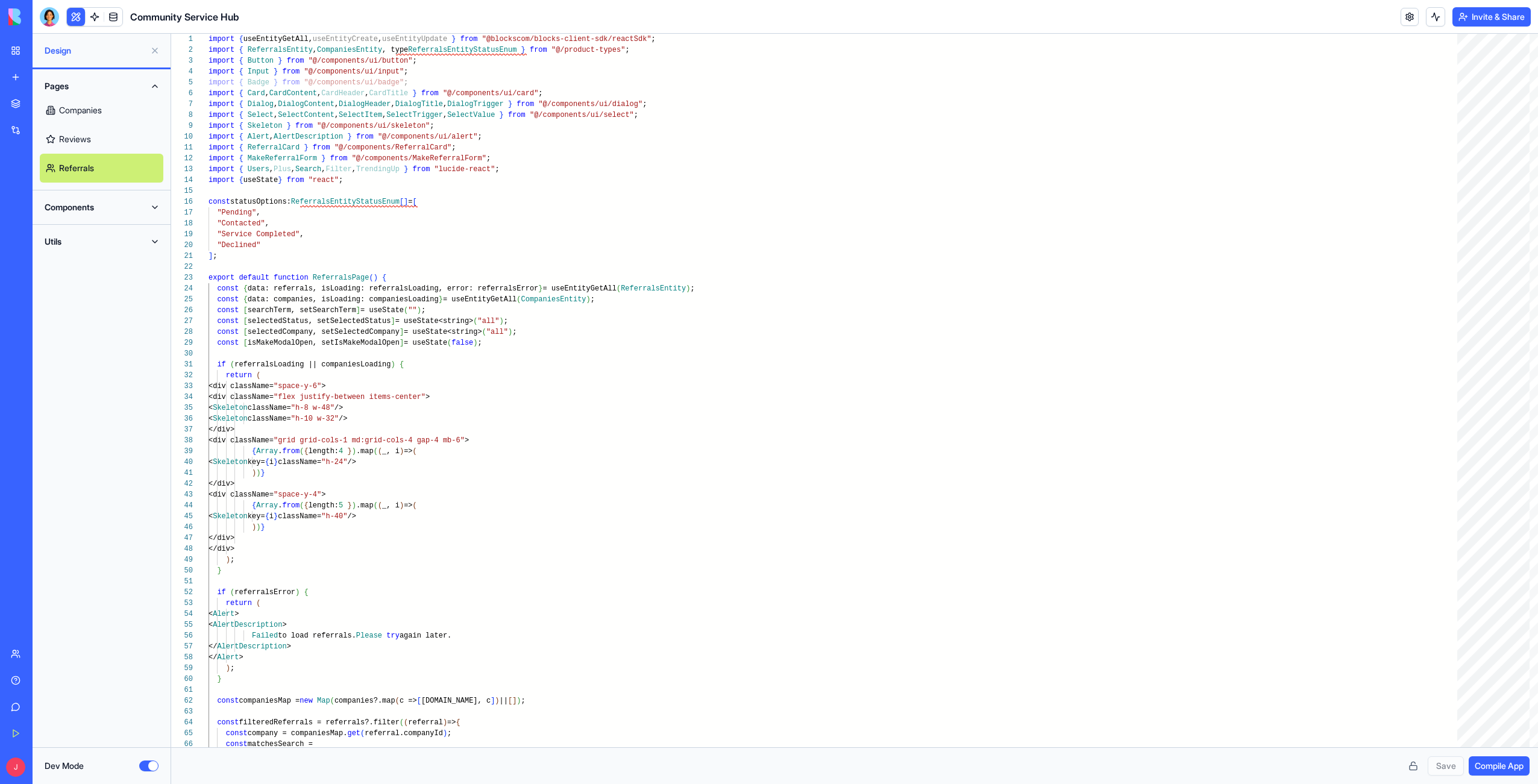
click at [128, 208] on button "Components" at bounding box center [102, 207] width 124 height 19
click at [94, 230] on link "AppLayout" at bounding box center [102, 231] width 124 height 29
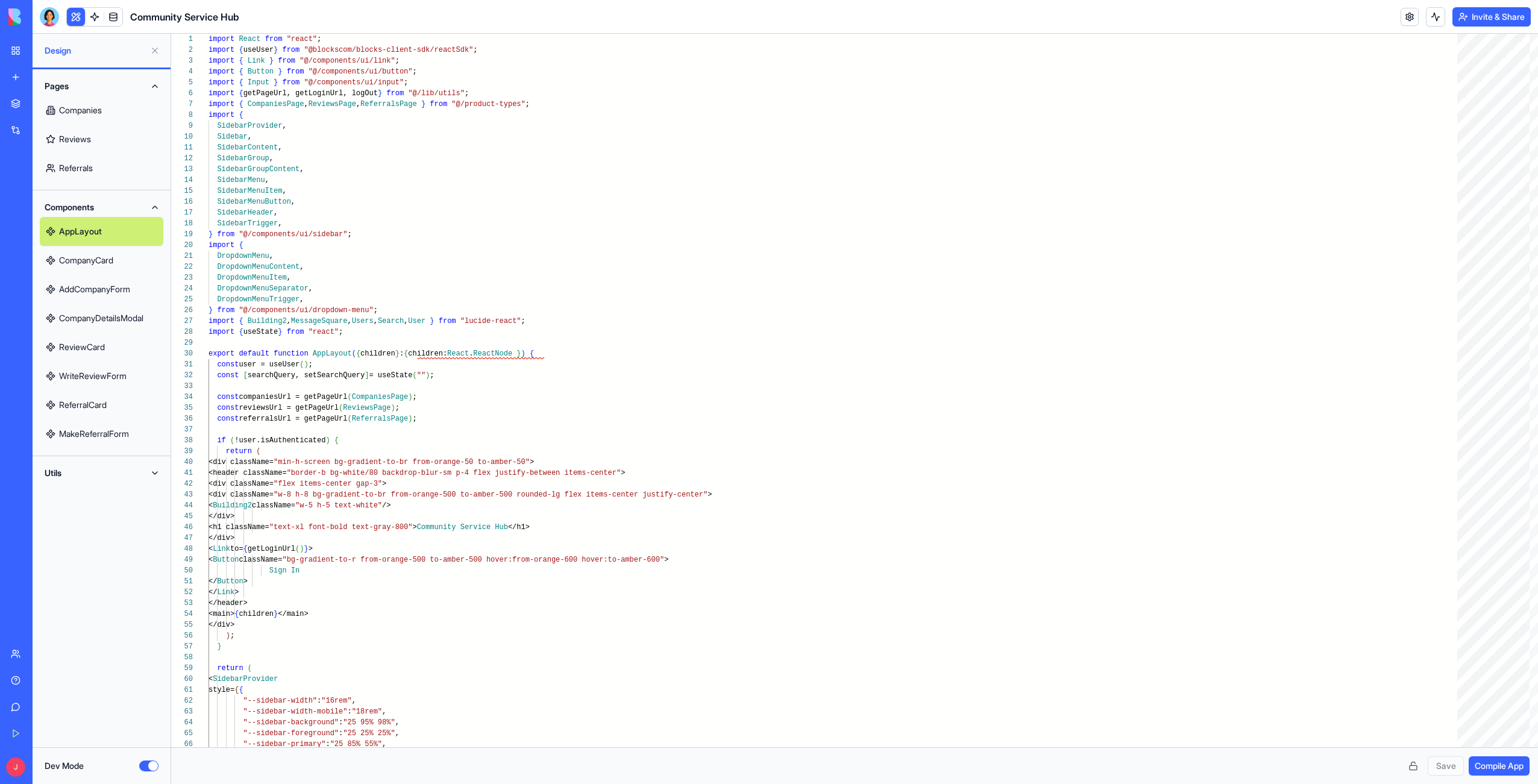
click at [90, 274] on link "AddCompanyForm" at bounding box center [102, 289] width 124 height 29
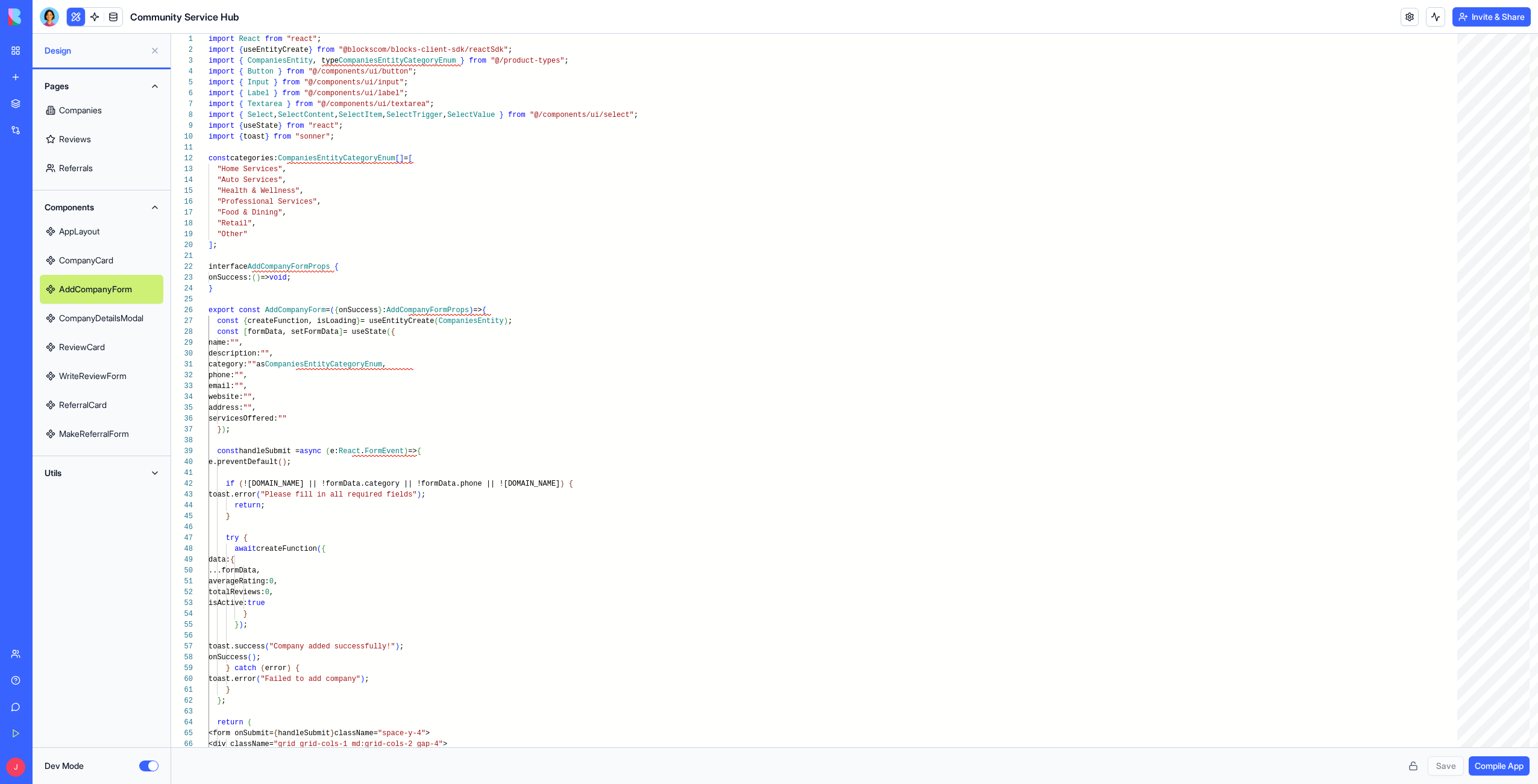
click at [82, 261] on link "CompanyCard" at bounding box center [102, 261] width 124 height 29
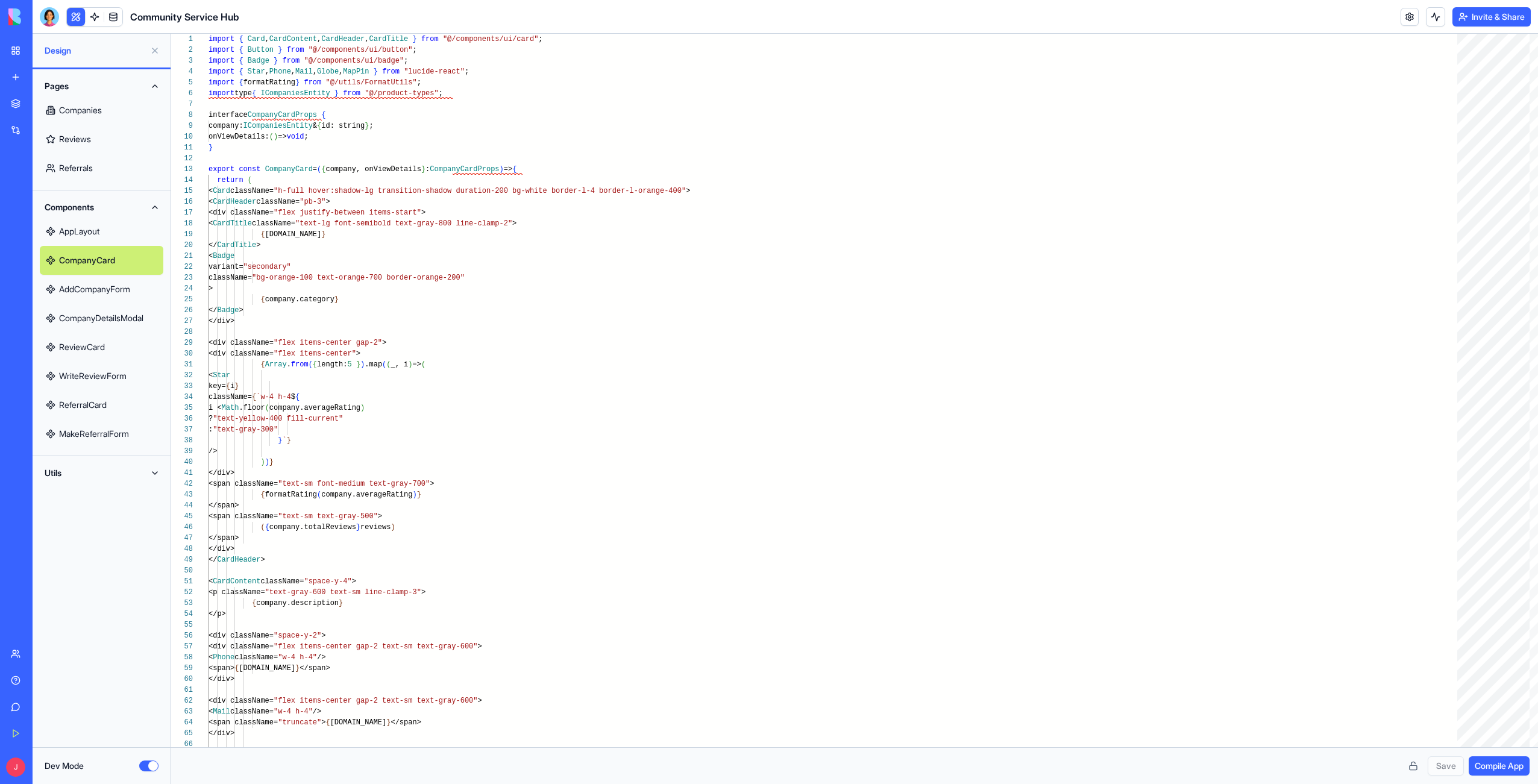
click at [74, 294] on link "AddCompanyForm" at bounding box center [102, 289] width 124 height 29
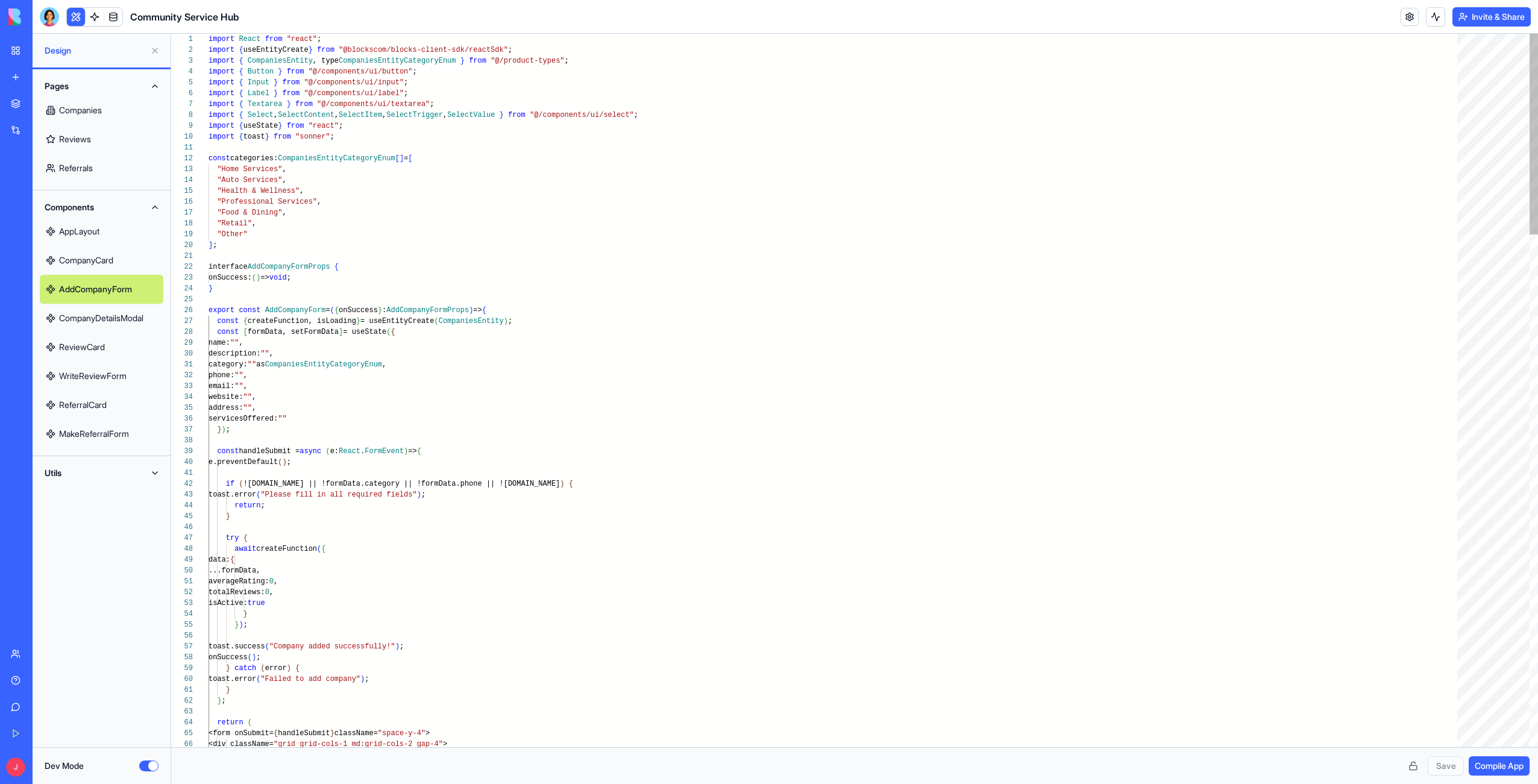
click at [74, 322] on link "CompanyDetailsModal" at bounding box center [102, 318] width 124 height 29
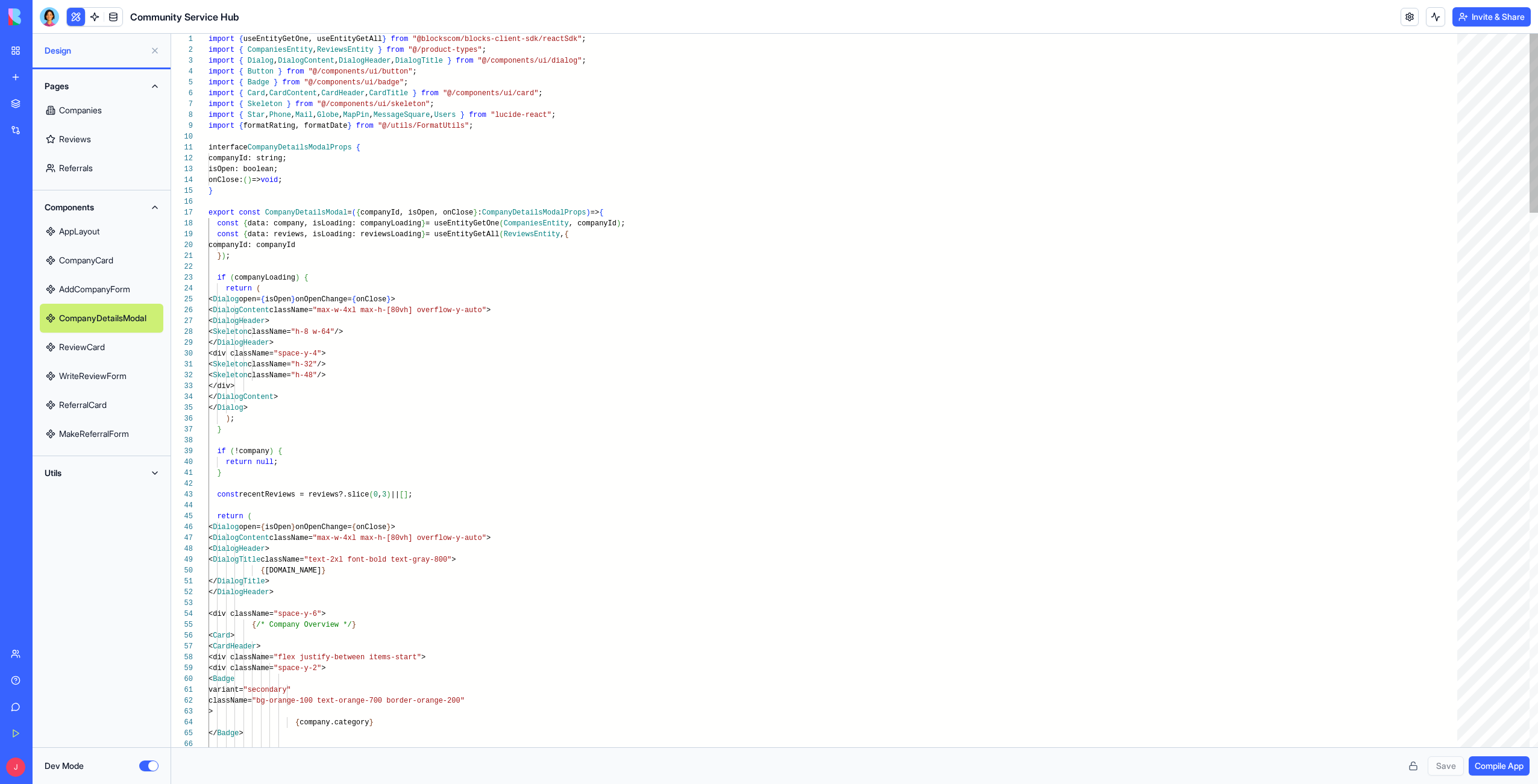
click at [73, 349] on link "ReviewCard" at bounding box center [102, 347] width 124 height 29
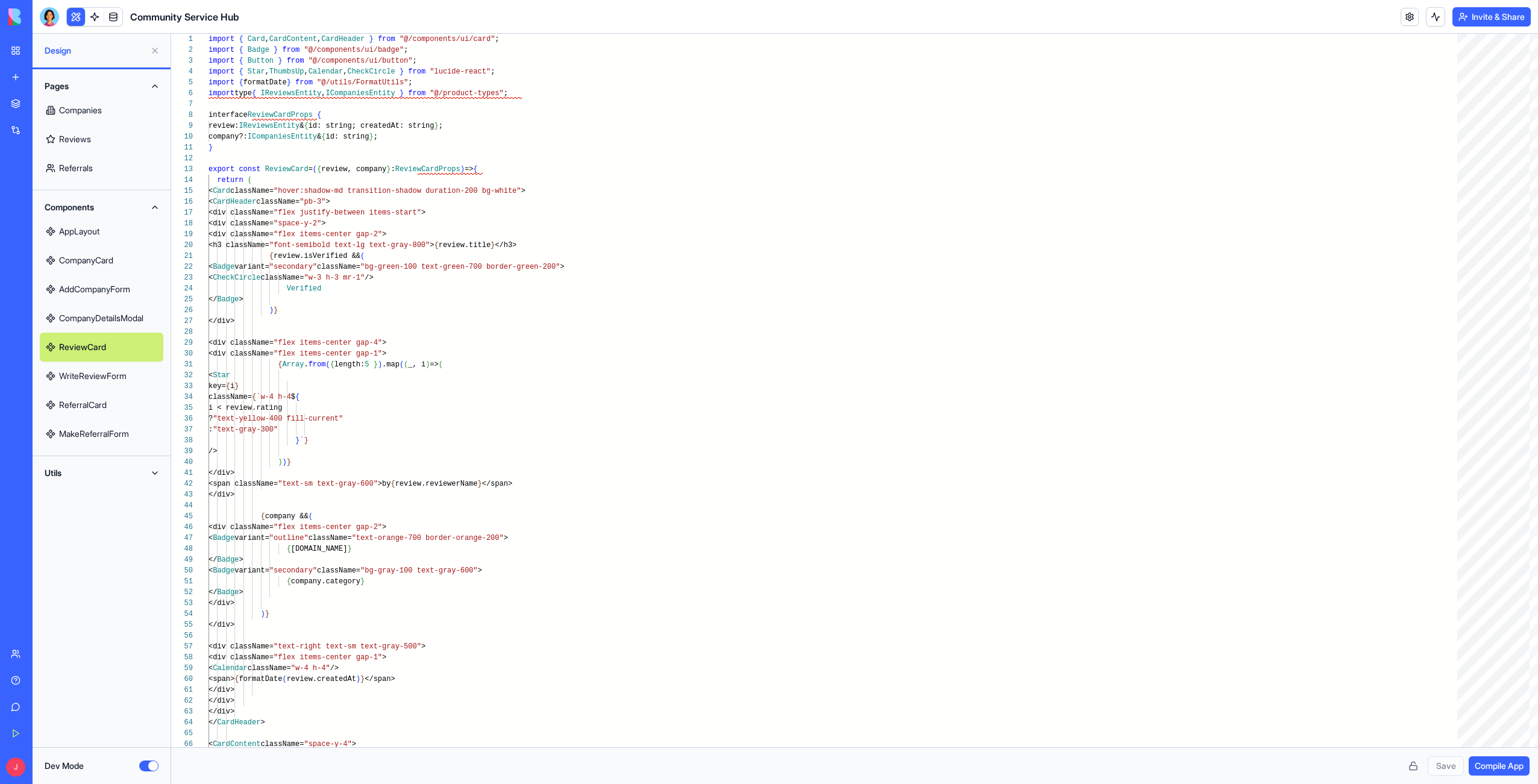
click at [73, 380] on link "WriteReviewForm" at bounding box center [102, 376] width 124 height 29
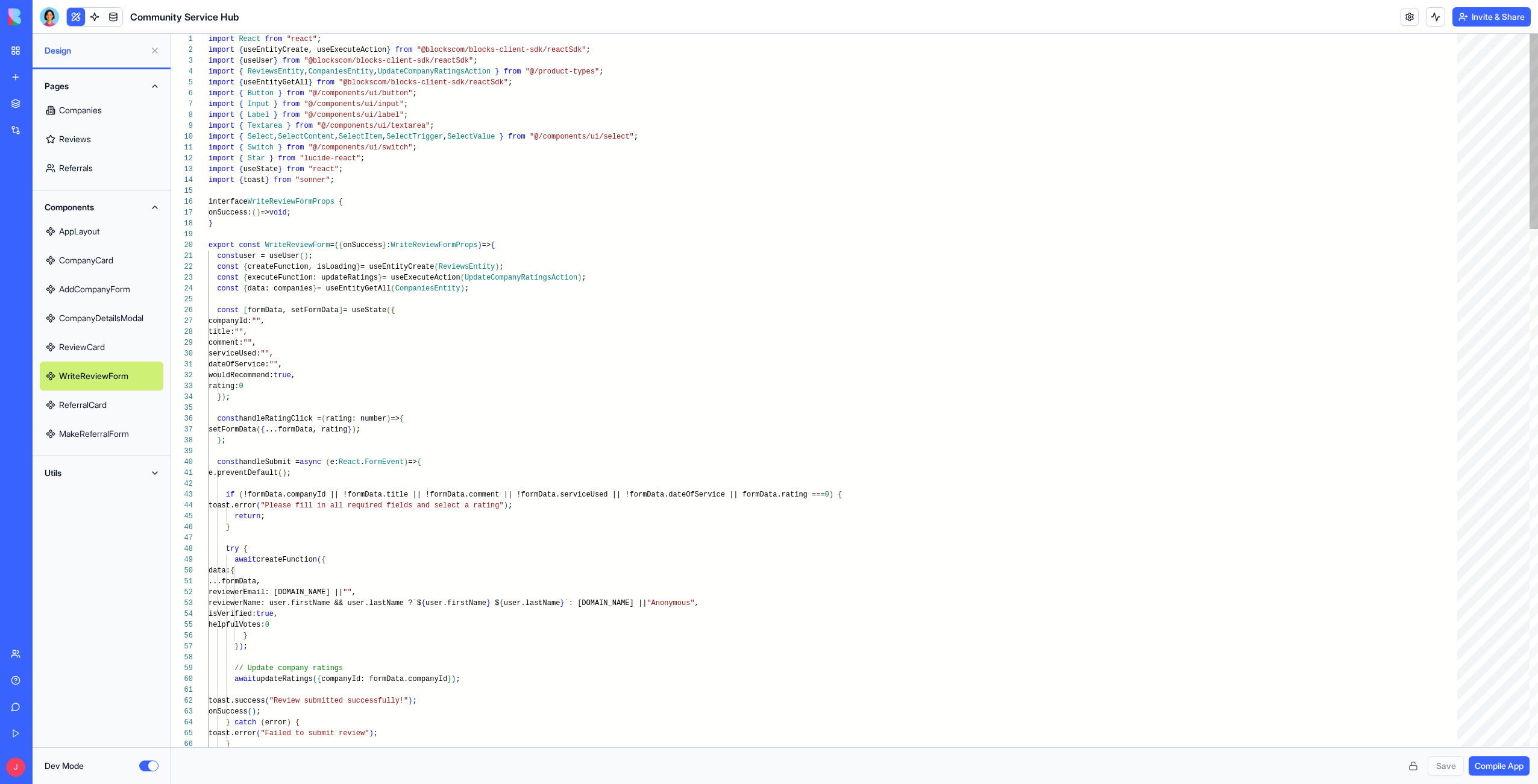
click at [73, 404] on link "ReferralCard" at bounding box center [102, 405] width 124 height 29
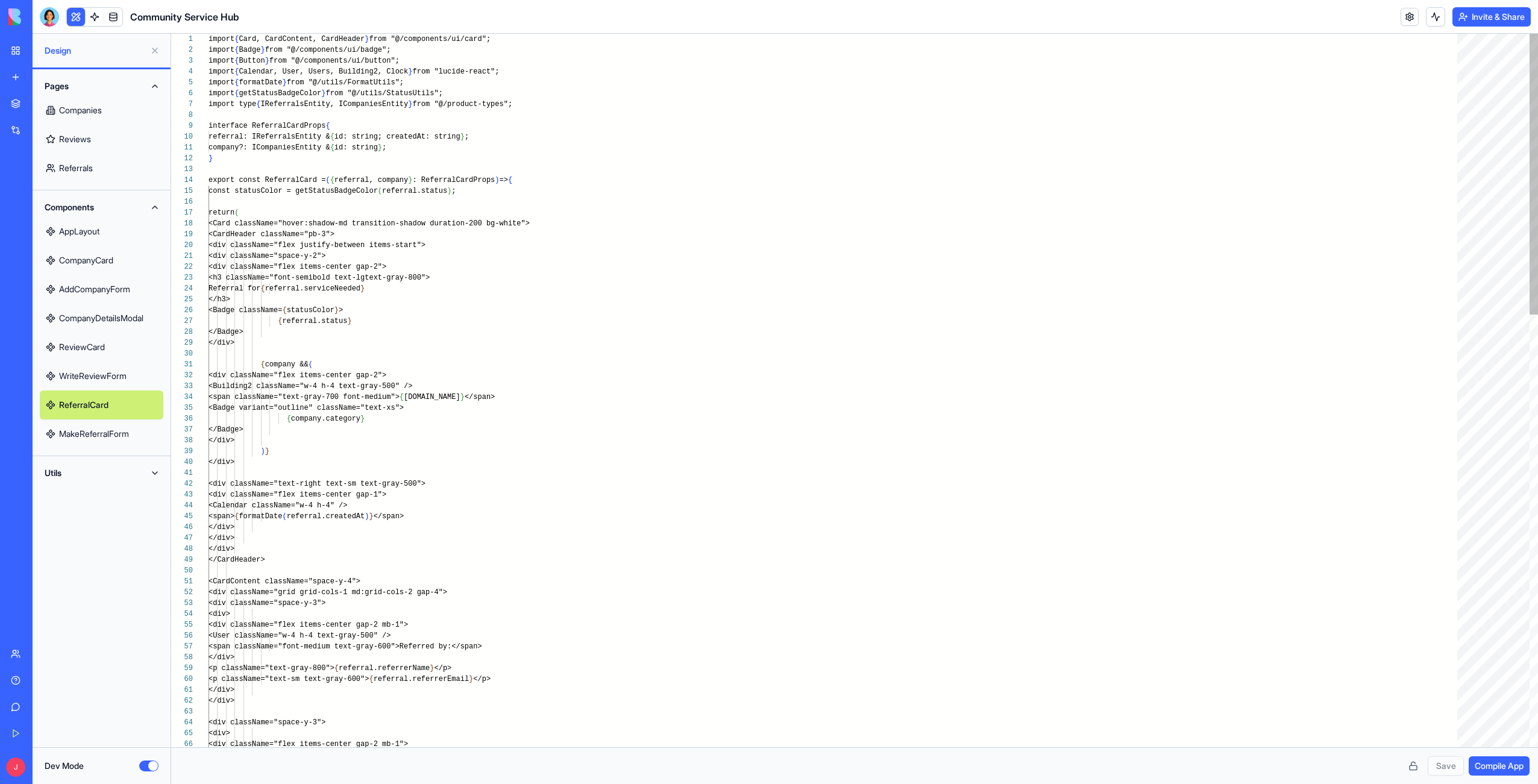
scroll to position [21, 4]
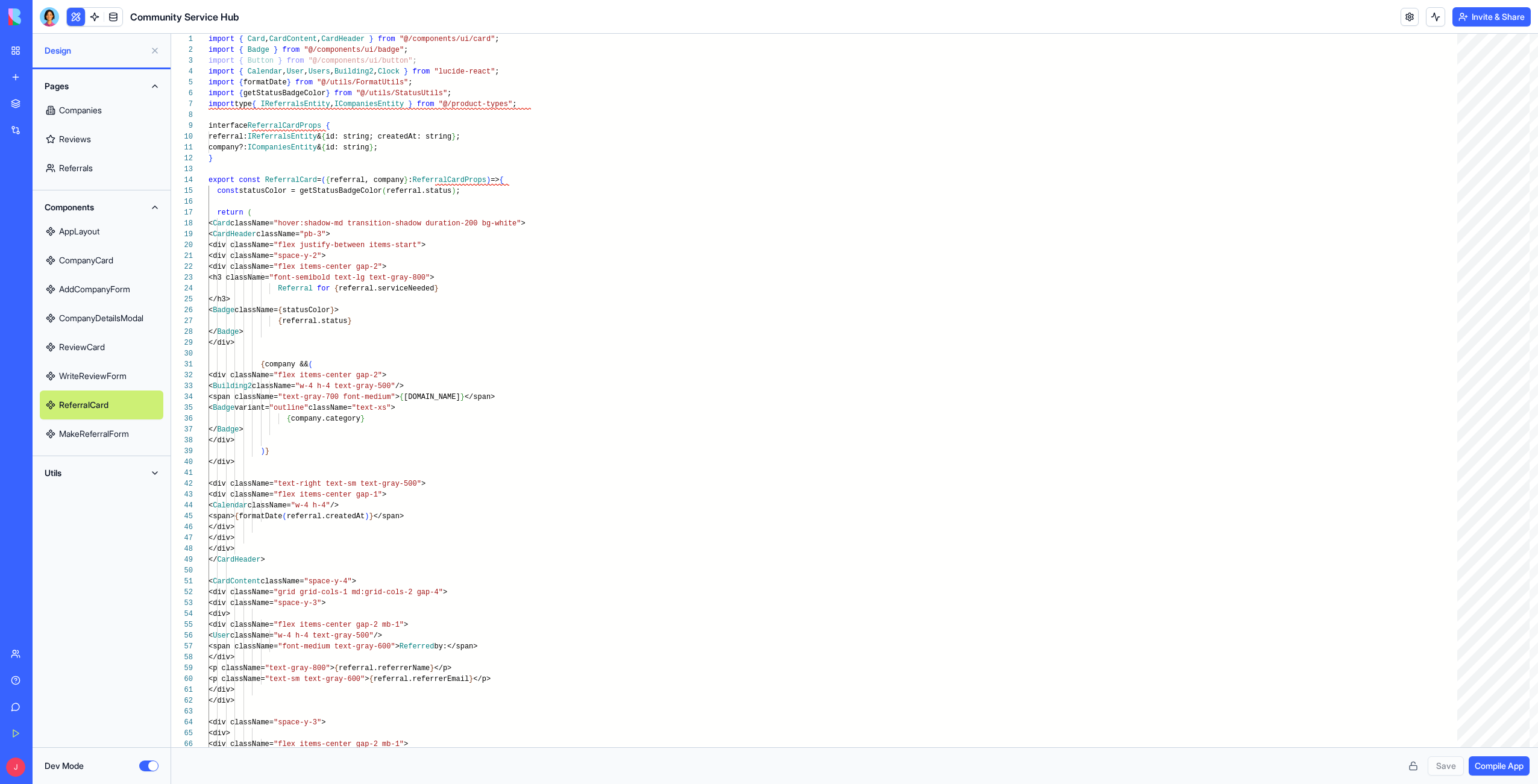
click at [75, 441] on link "MakeReferralForm" at bounding box center [102, 434] width 124 height 29
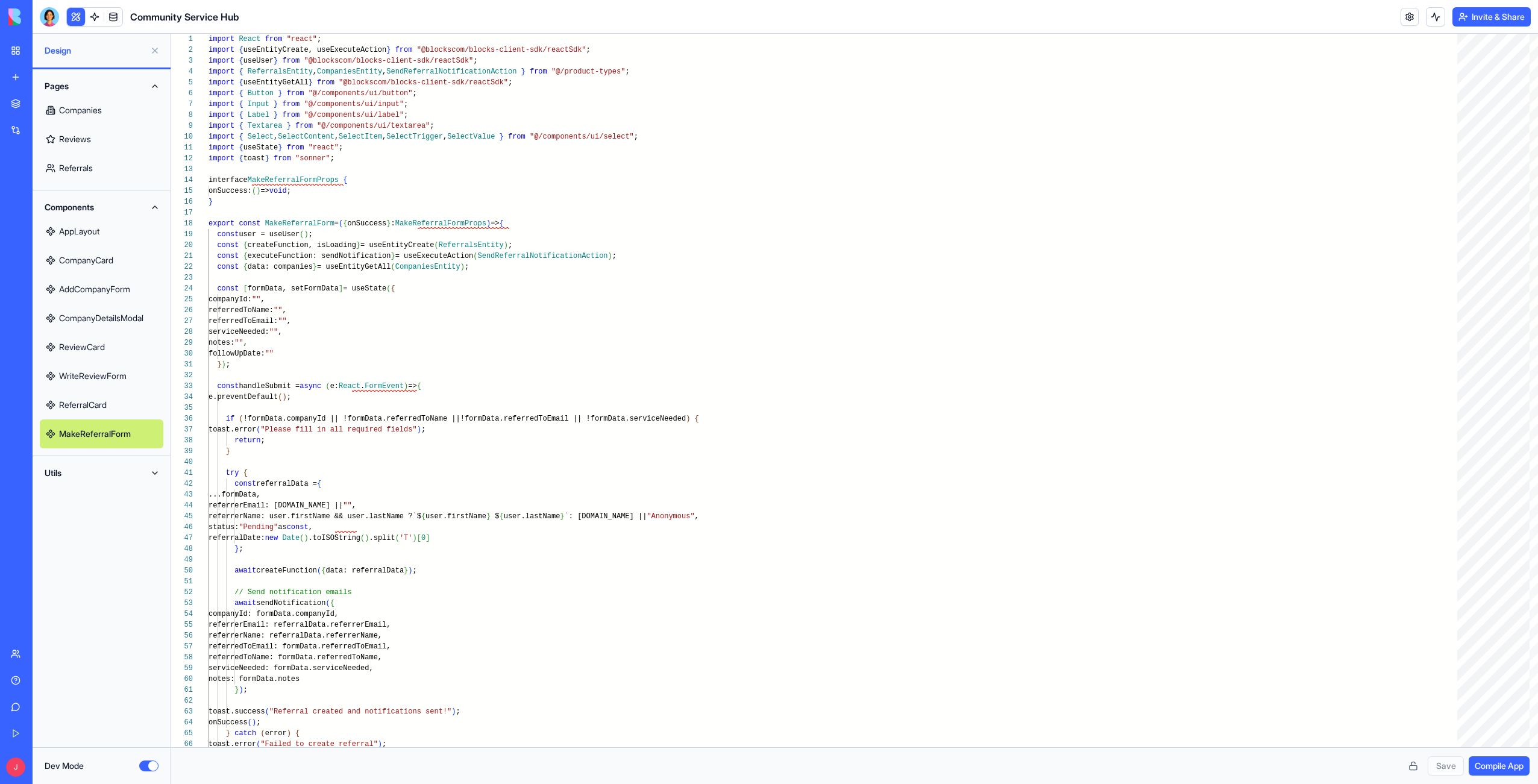
click at [68, 470] on button "Utils" at bounding box center [102, 473] width 124 height 19
click at [70, 493] on link "FormatUtils" at bounding box center [102, 497] width 124 height 29
type textarea "**"
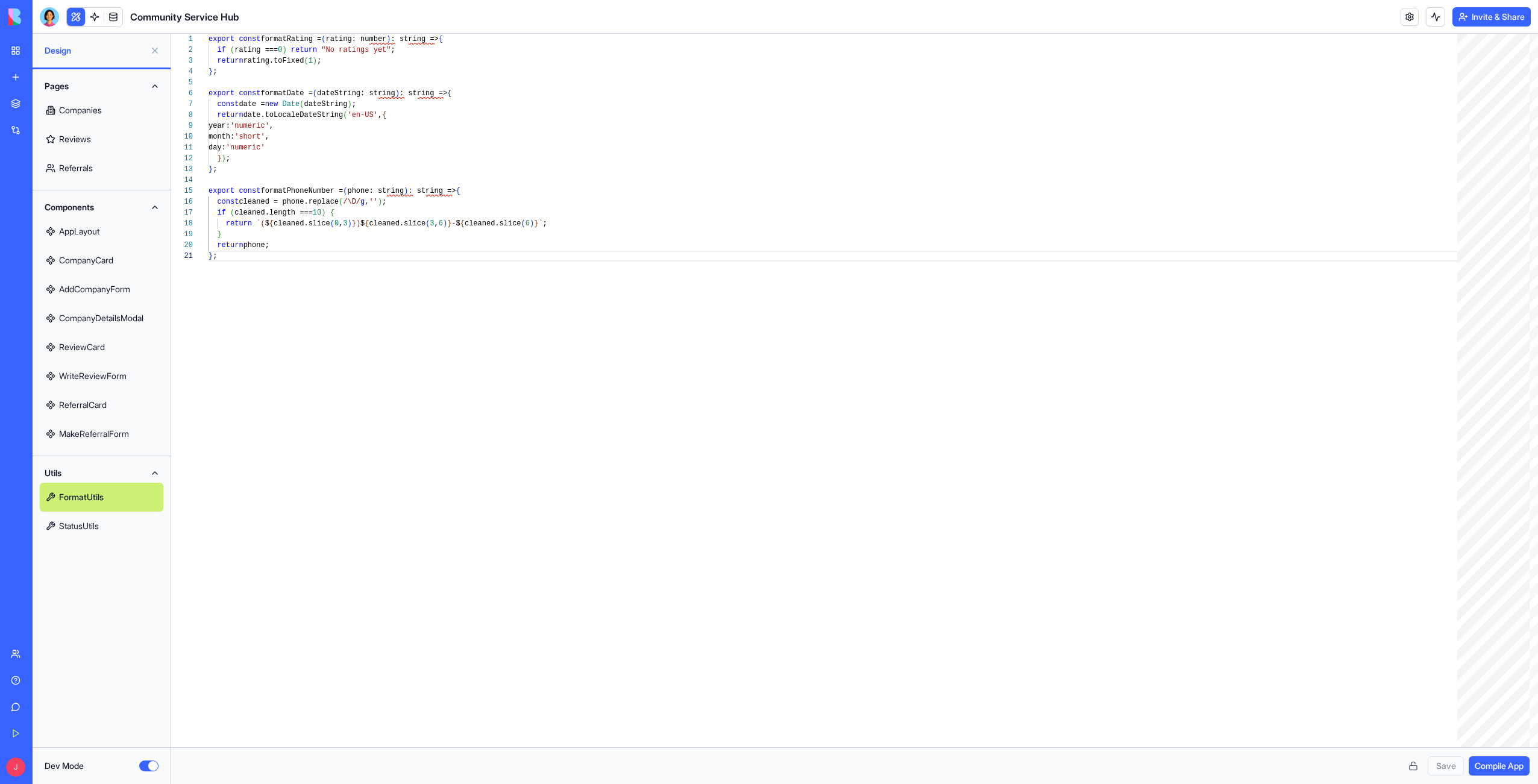
click at [71, 532] on link "StatusUtils" at bounding box center [102, 526] width 124 height 29
